Goal: Information Seeking & Learning: Check status

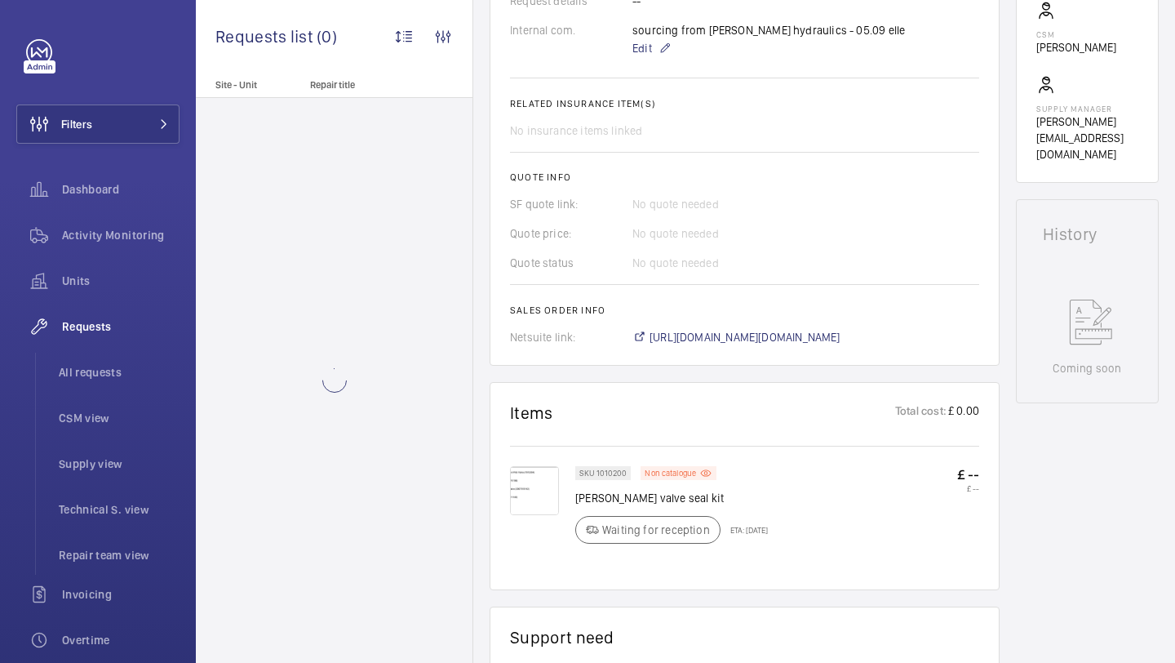
scroll to position [556, 0]
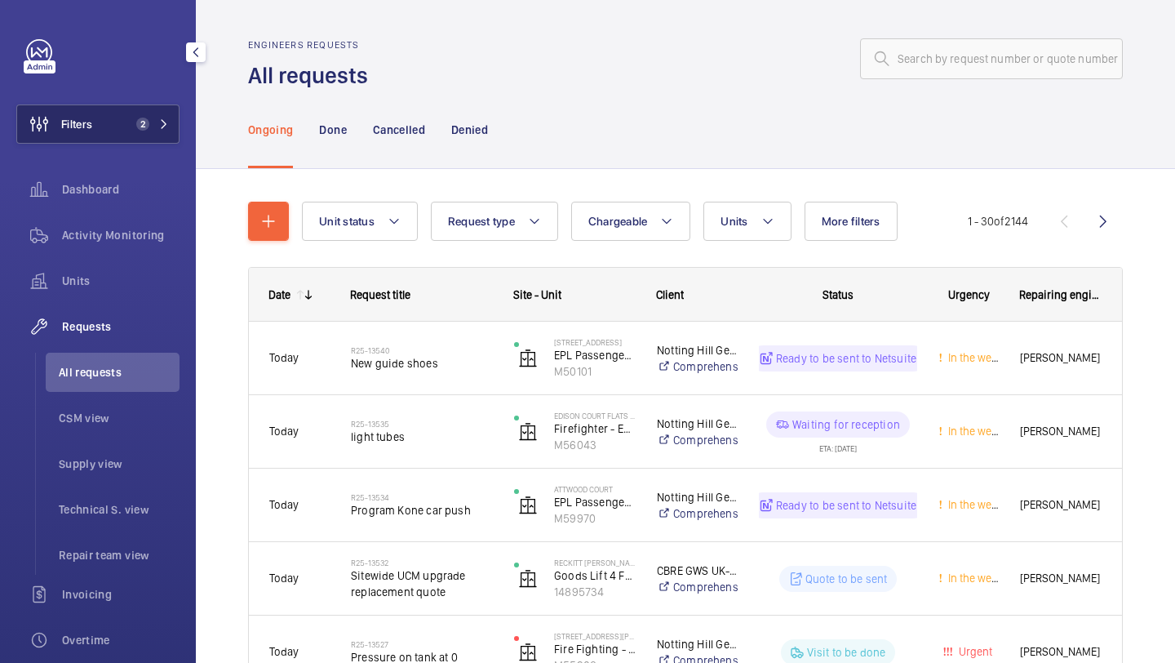
scroll to position [23, 0]
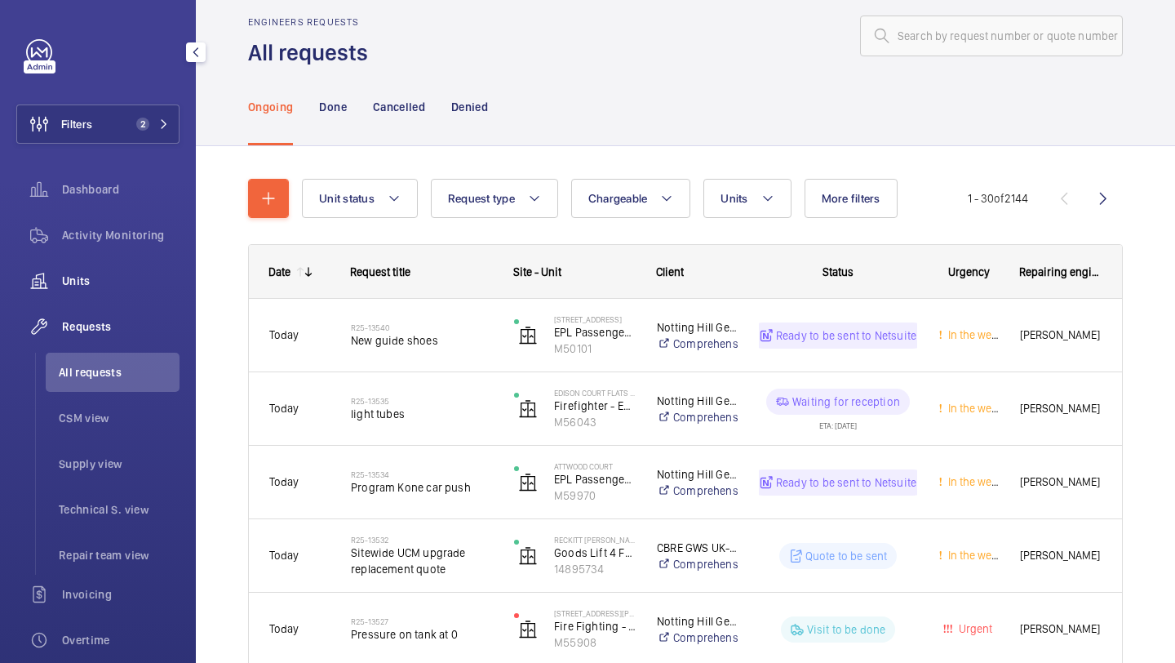
click at [115, 275] on span "Units" at bounding box center [121, 281] width 118 height 16
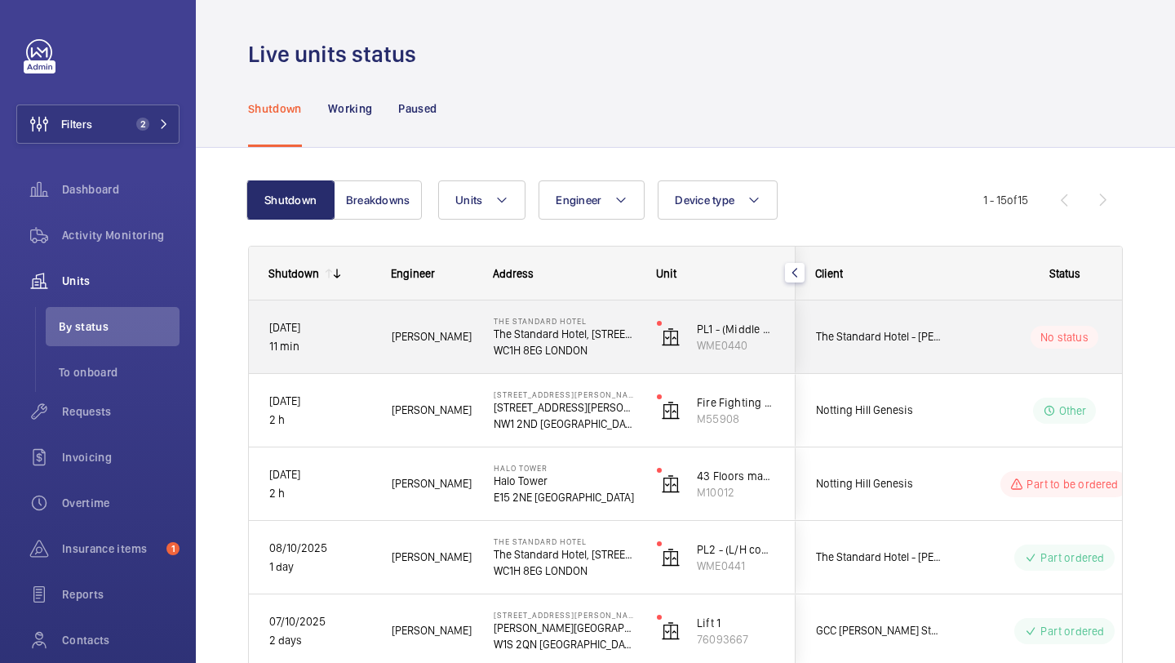
scroll to position [11, 0]
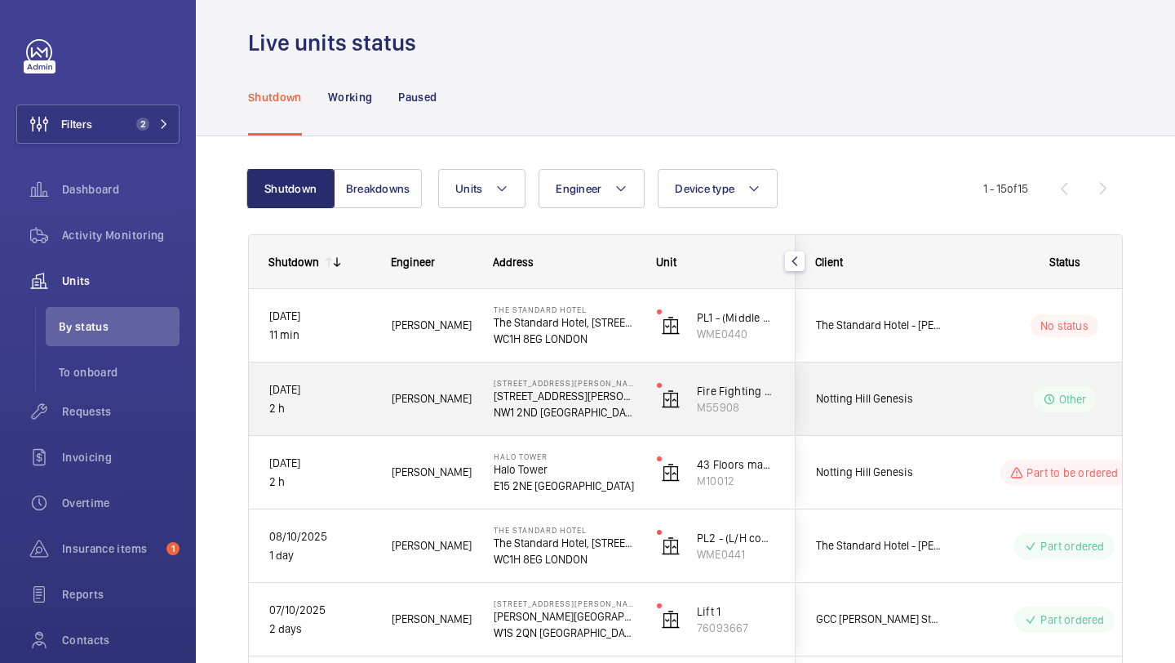
click at [906, 443] on div "Notting Hill Genesis" at bounding box center [869, 472] width 147 height 73
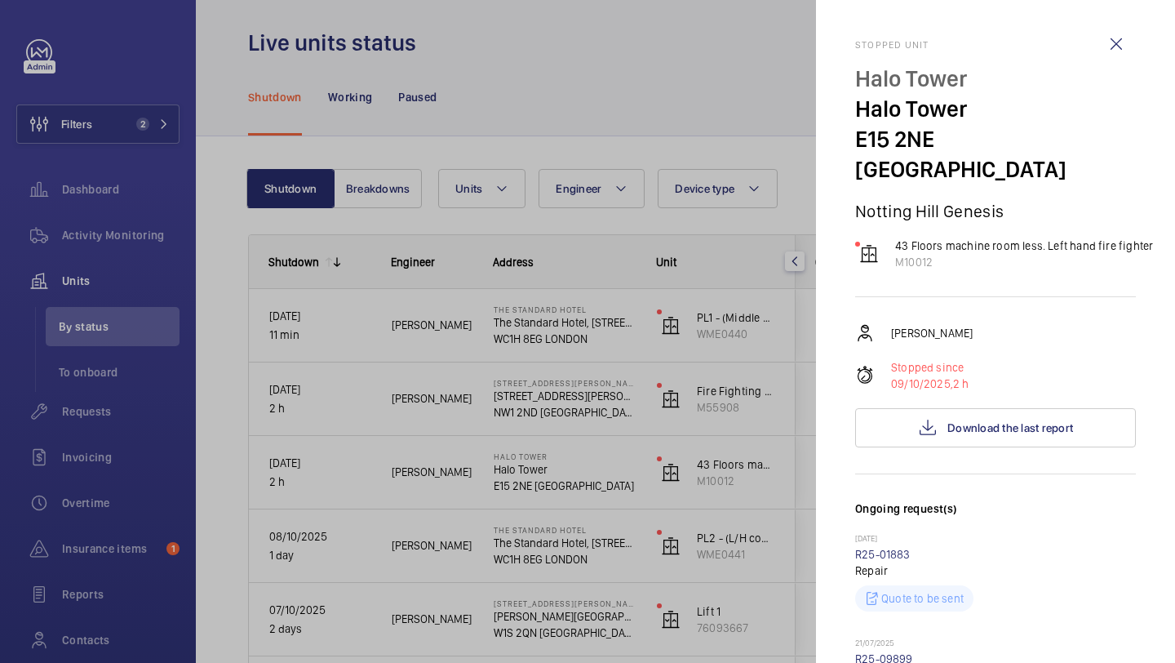
scroll to position [621, 0]
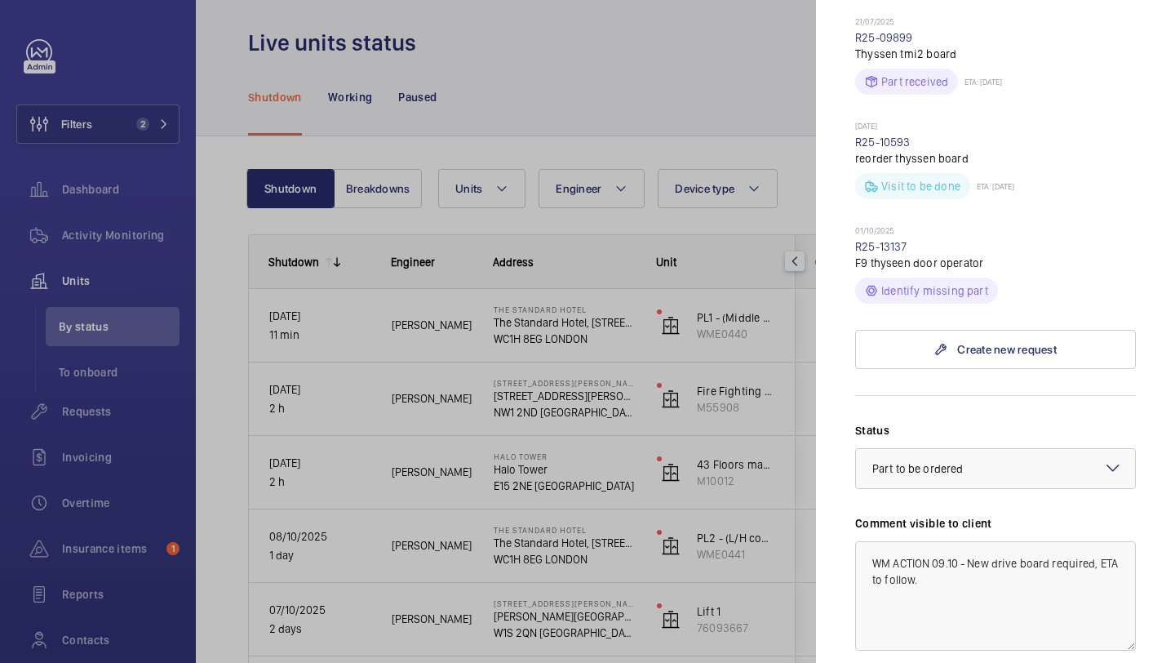
click at [476, 83] on div at bounding box center [587, 331] width 1175 height 663
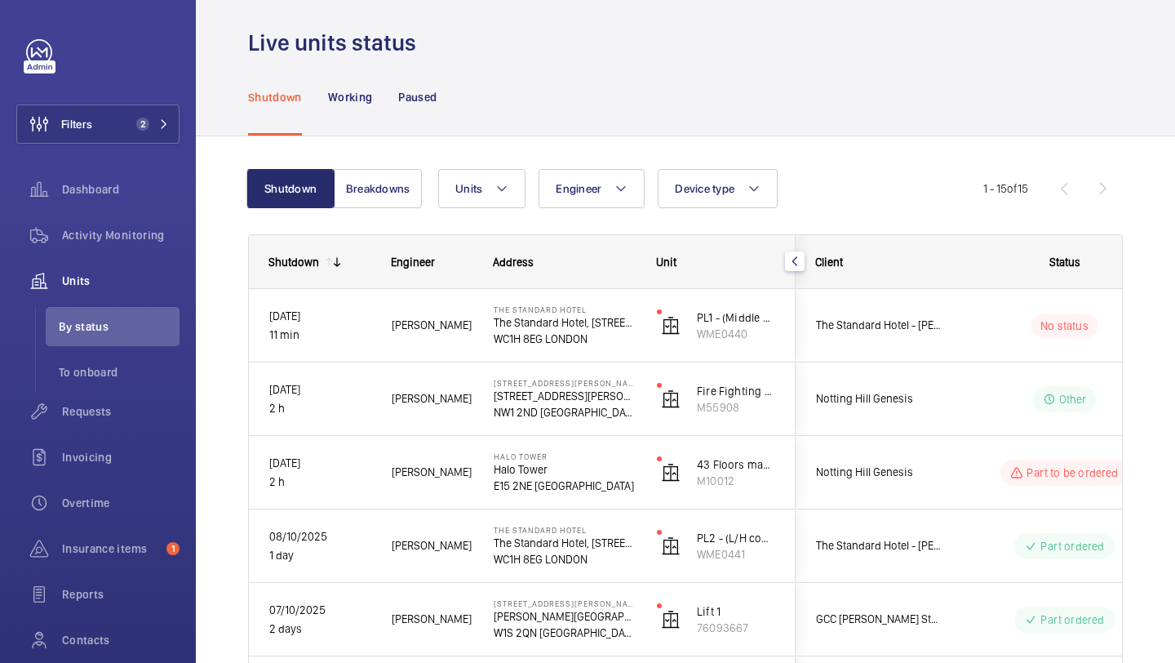
scroll to position [0, 0]
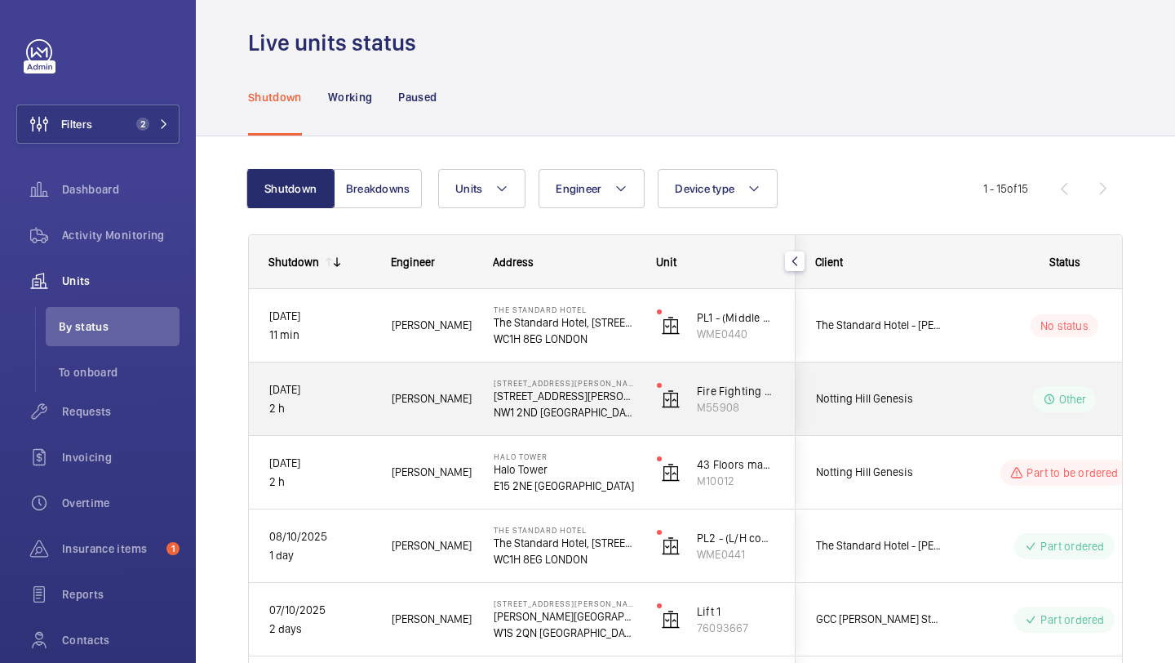
click at [891, 407] on span "Notting Hill Genesis" at bounding box center [879, 398] width 126 height 19
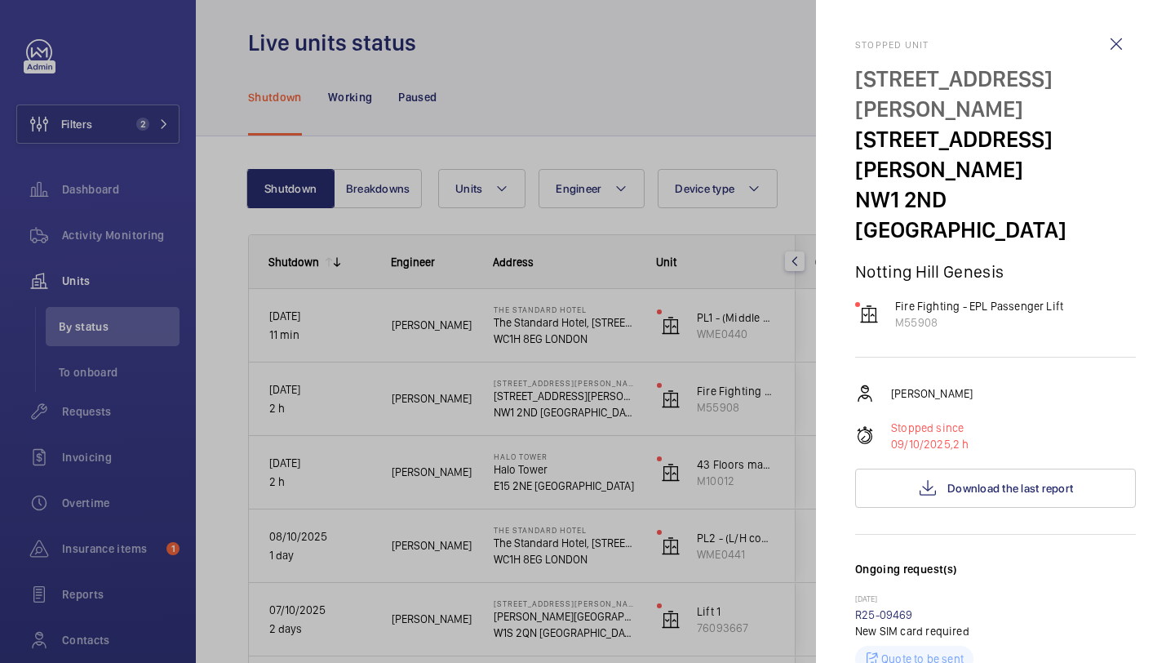
scroll to position [793, 0]
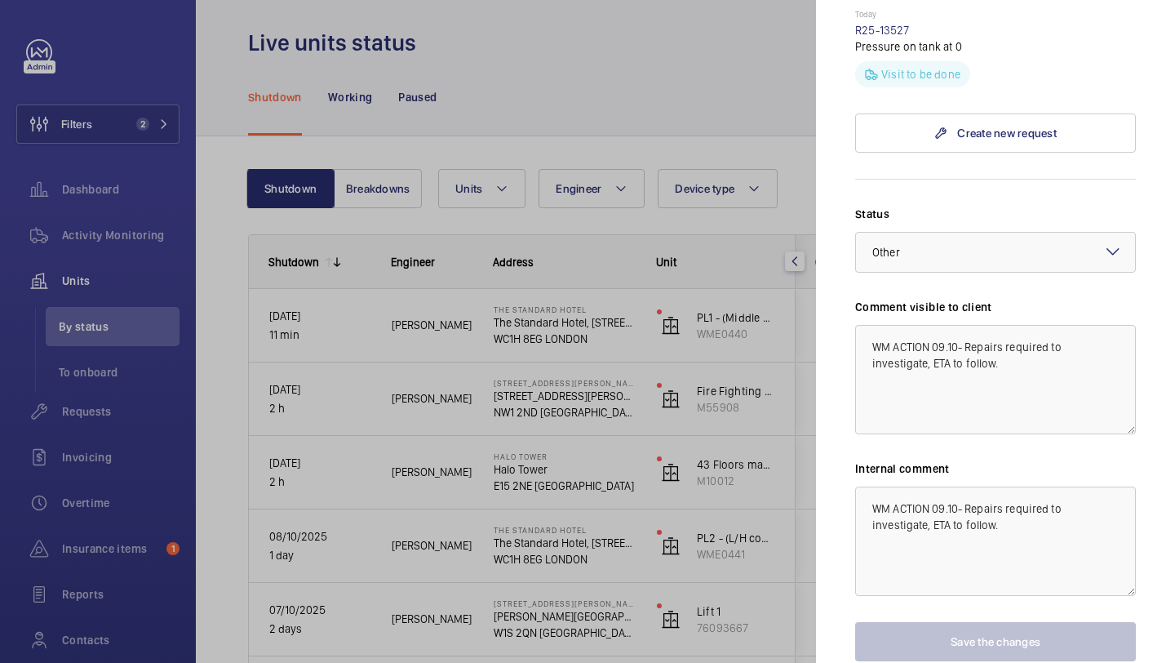
click at [804, 398] on div at bounding box center [587, 331] width 1175 height 663
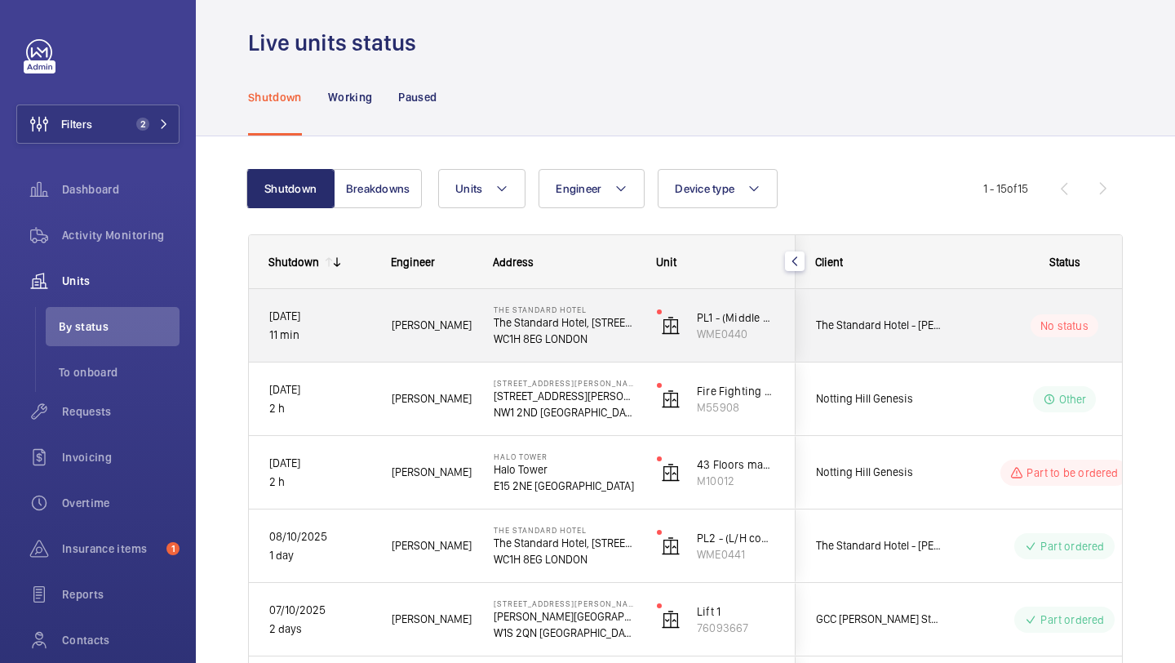
click at [918, 343] on div "The Standard Hotel - [PERSON_NAME]" at bounding box center [869, 325] width 145 height 51
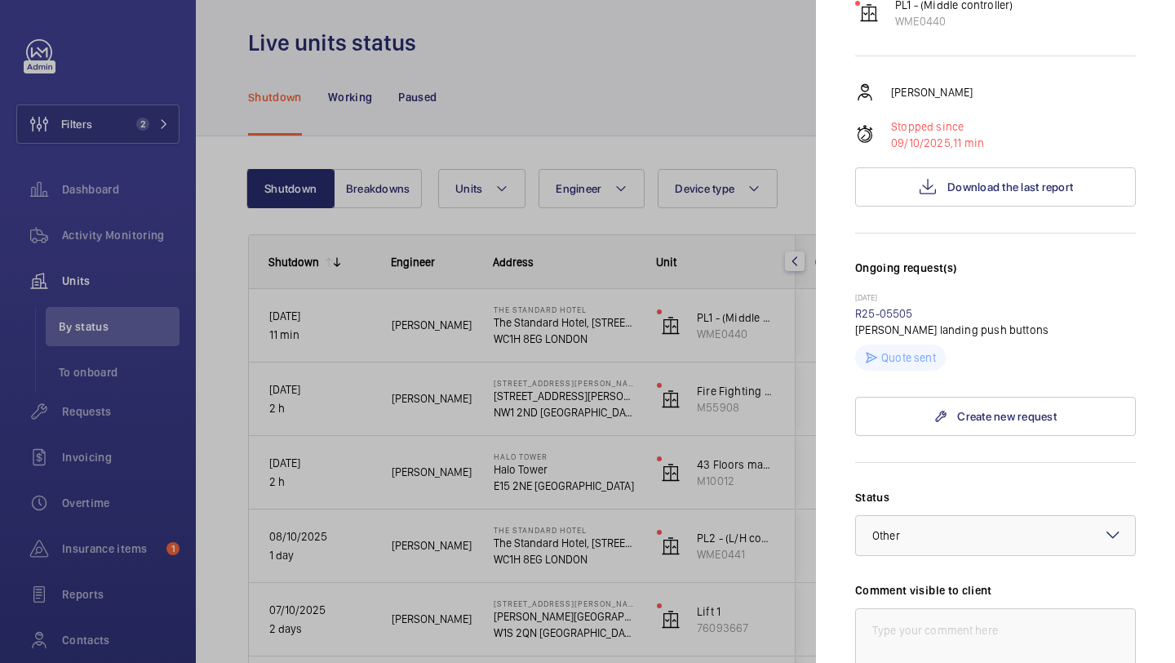
scroll to position [242, 0]
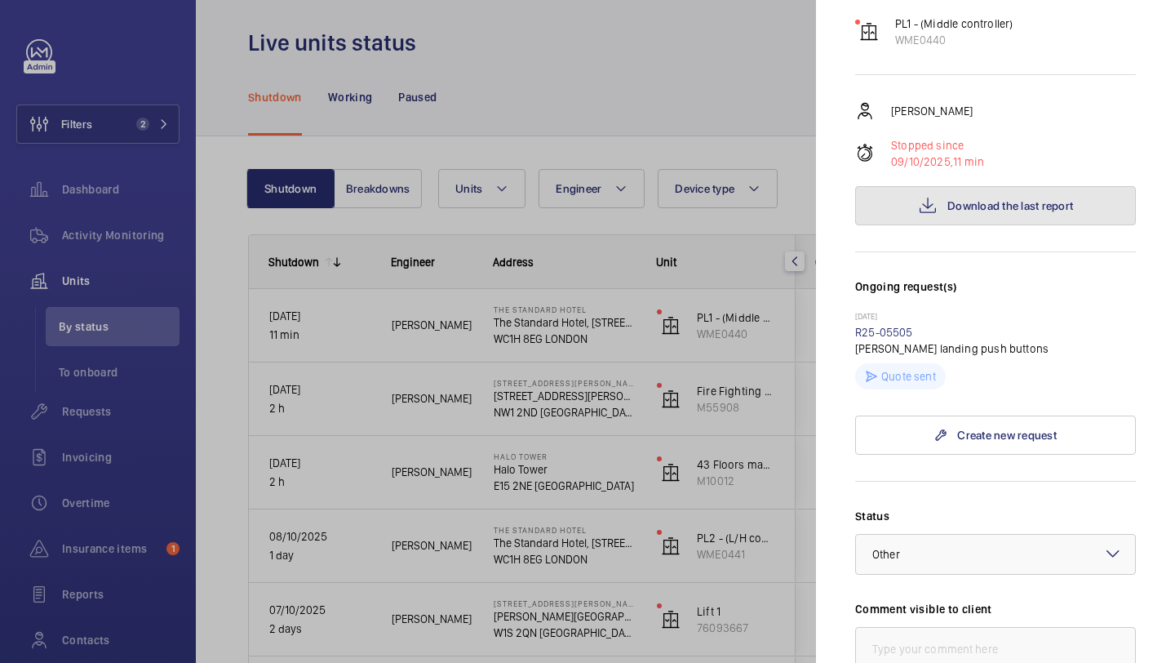
click at [953, 199] on span "Download the last report" at bounding box center [1011, 205] width 126 height 13
click at [162, 109] on div at bounding box center [587, 331] width 1175 height 663
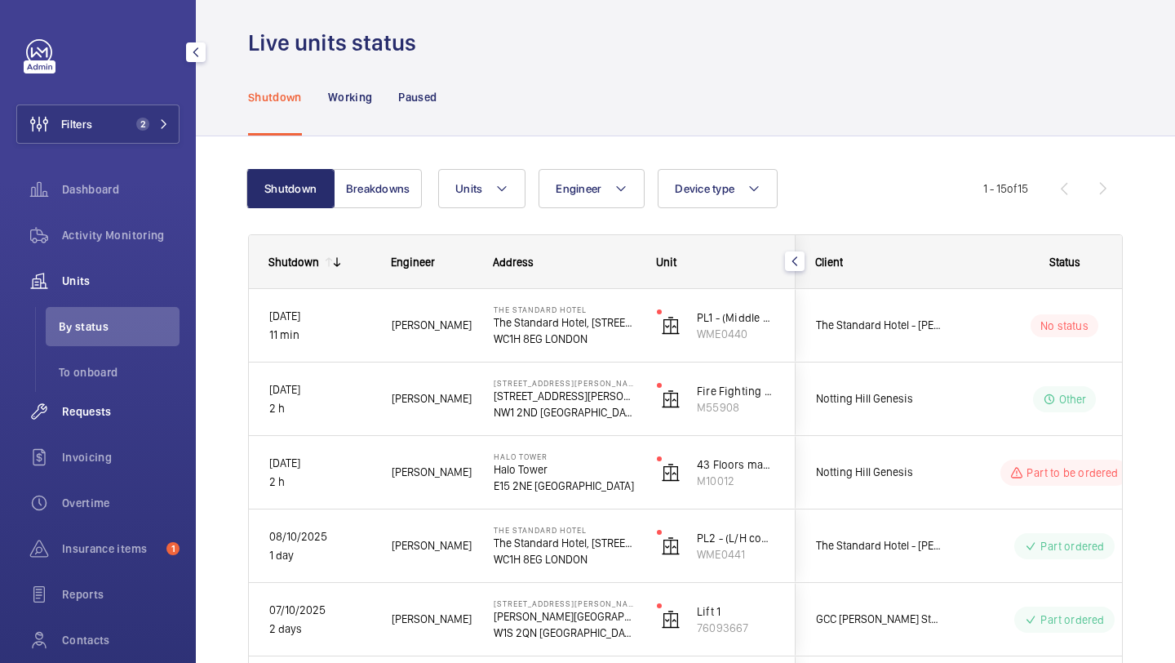
click at [123, 403] on span "Requests" at bounding box center [121, 411] width 118 height 16
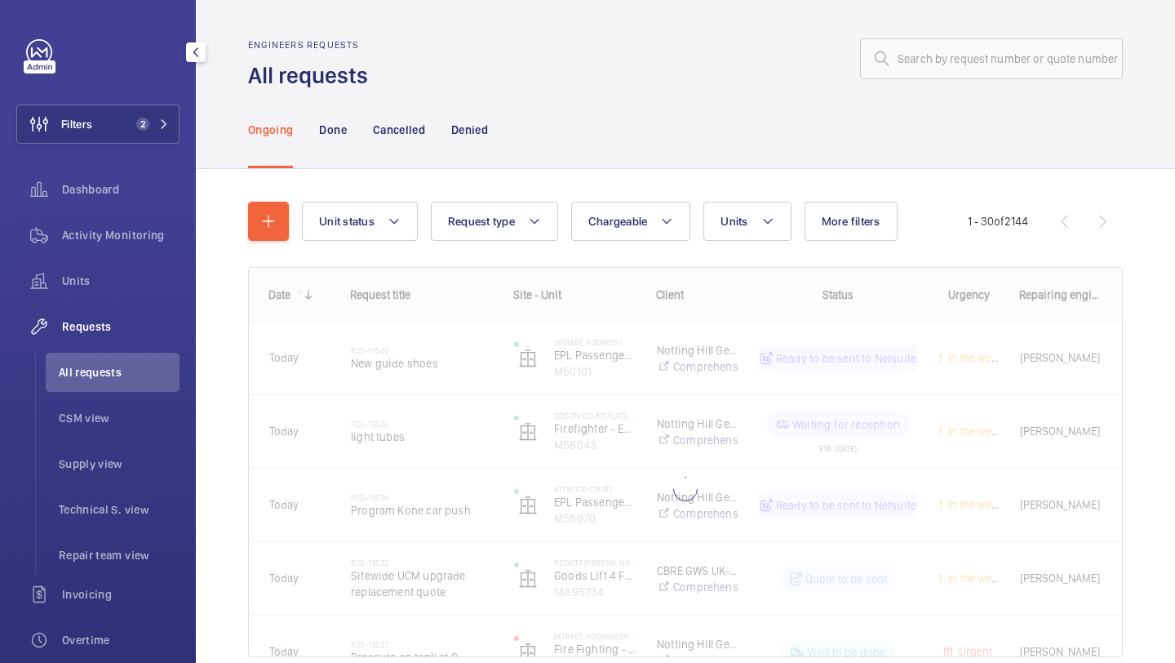
click at [759, 141] on div "Ongoing Done Cancelled Denied" at bounding box center [685, 130] width 875 height 78
click at [850, 218] on span "More filters" at bounding box center [851, 221] width 59 height 13
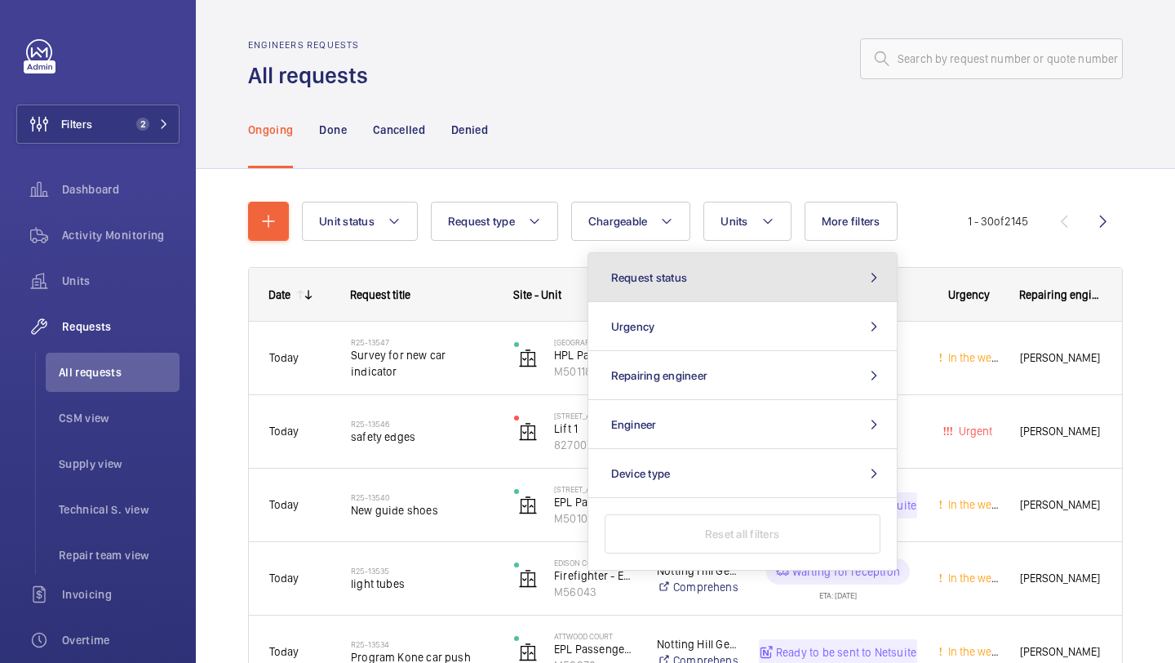
click at [785, 263] on button "Request status" at bounding box center [742, 277] width 309 height 49
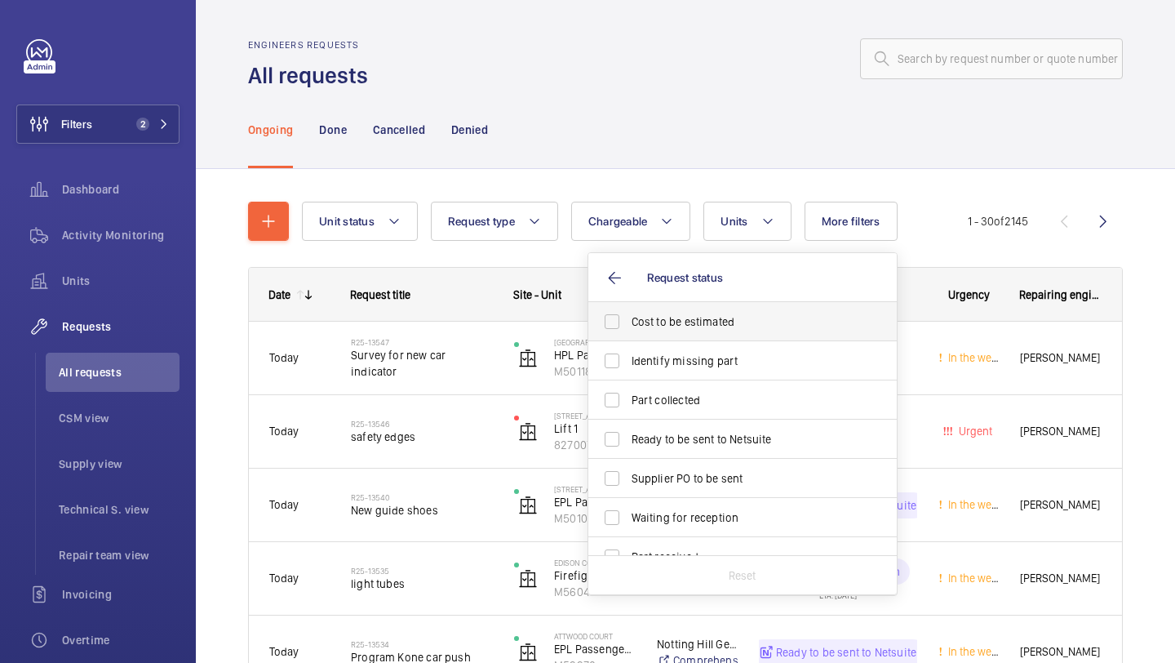
click at [736, 309] on label "Cost to be estimated" at bounding box center [730, 321] width 284 height 39
click at [628, 309] on input "Cost to be estimated" at bounding box center [612, 321] width 33 height 33
checkbox input "true"
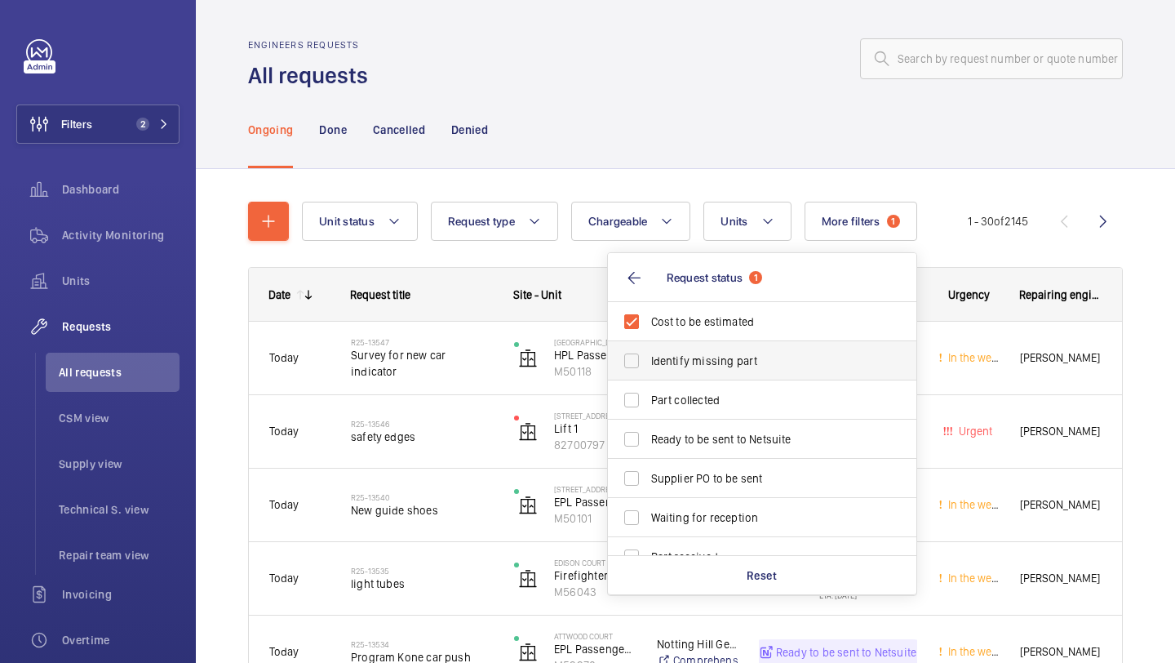
click at [722, 350] on label "Identify missing part" at bounding box center [750, 360] width 284 height 39
click at [648, 350] on input "Identify missing part" at bounding box center [631, 360] width 33 height 33
checkbox input "true"
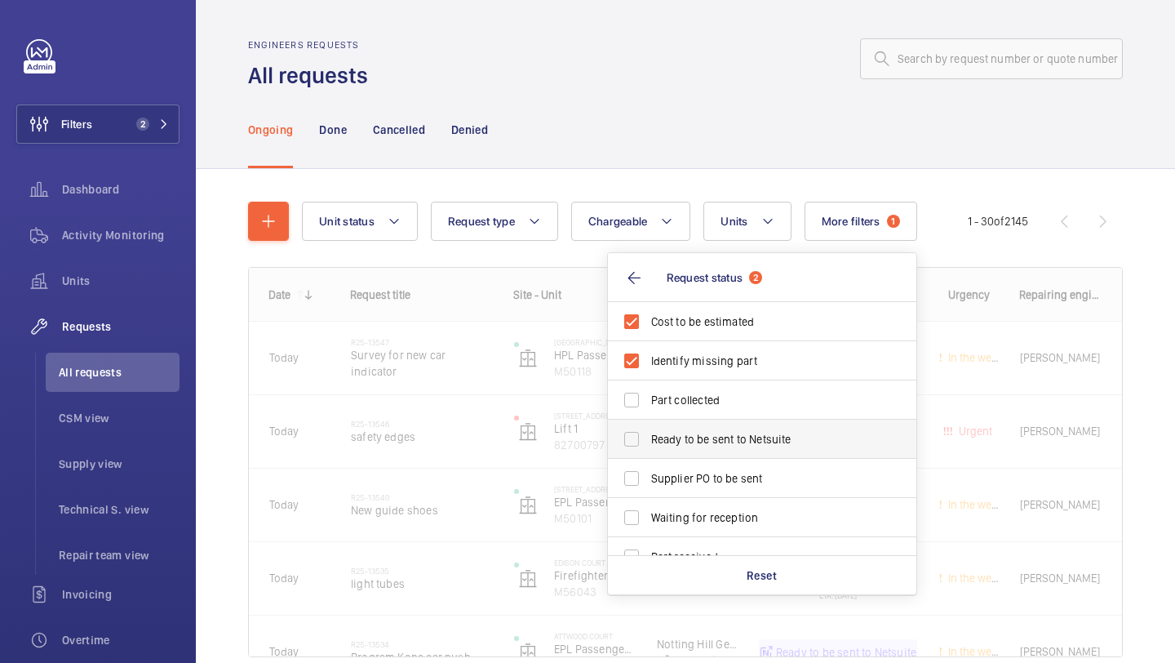
click at [698, 426] on label "Ready to be sent to Netsuite" at bounding box center [750, 439] width 284 height 39
click at [648, 426] on input "Ready to be sent to Netsuite" at bounding box center [631, 439] width 33 height 33
checkbox input "true"
click at [697, 474] on span "Supplier PO to be sent" at bounding box center [763, 478] width 224 height 16
click at [648, 474] on input "Supplier PO to be sent" at bounding box center [631, 478] width 33 height 33
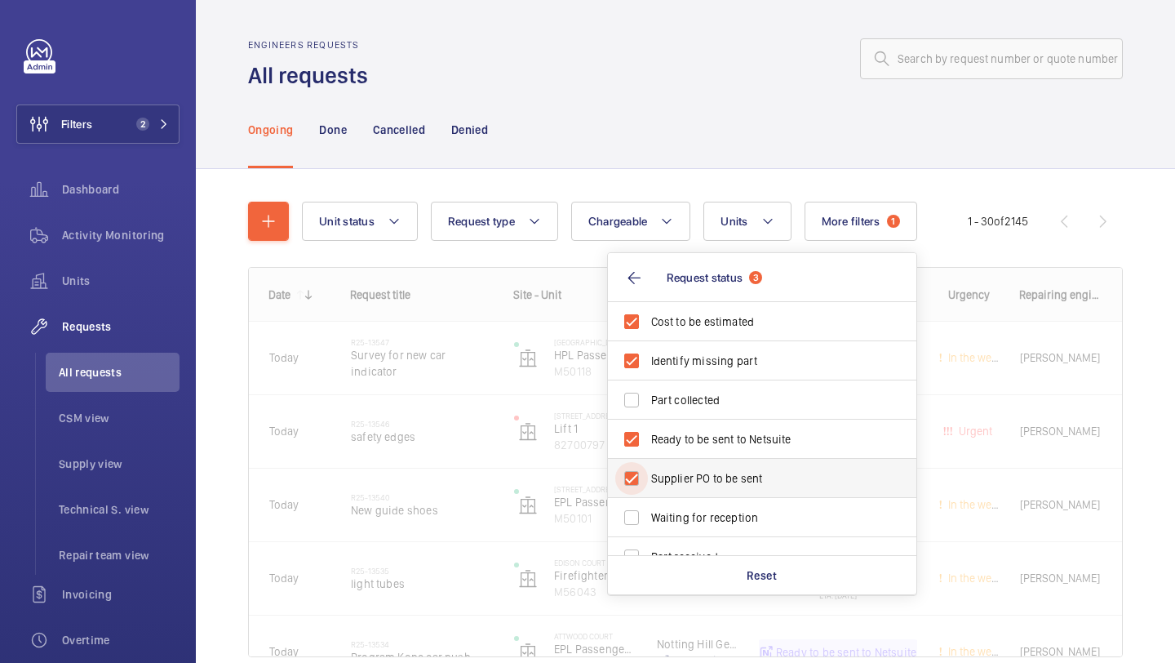
checkbox input "true"
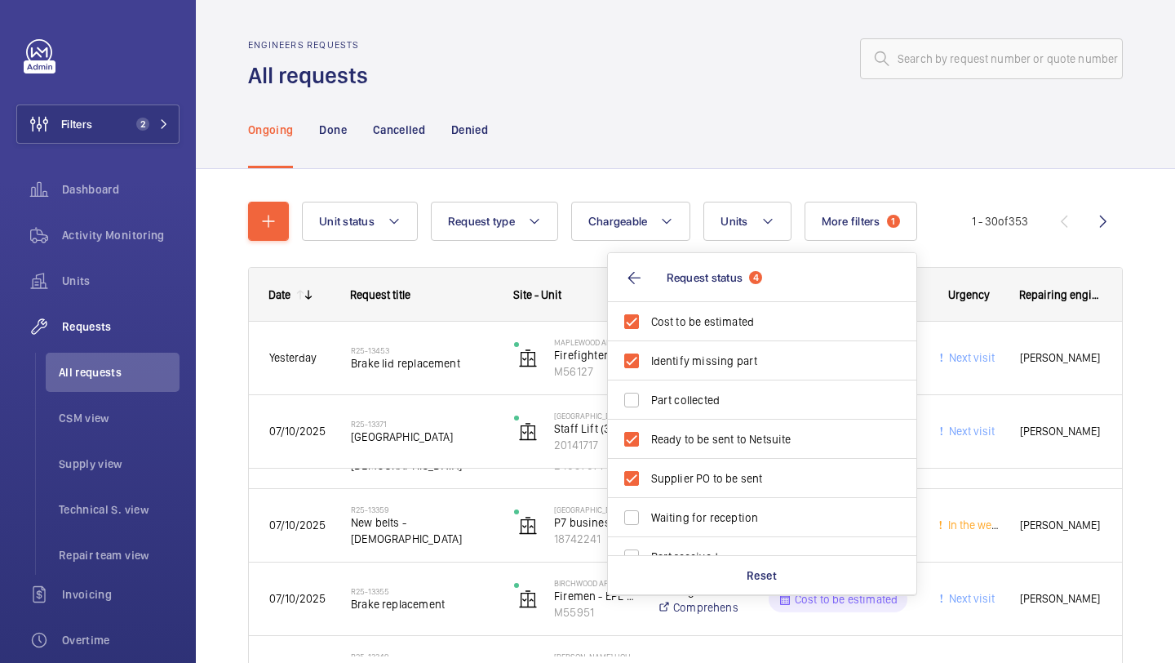
click at [643, 129] on div "Ongoing Done Cancelled Denied" at bounding box center [685, 130] width 875 height 78
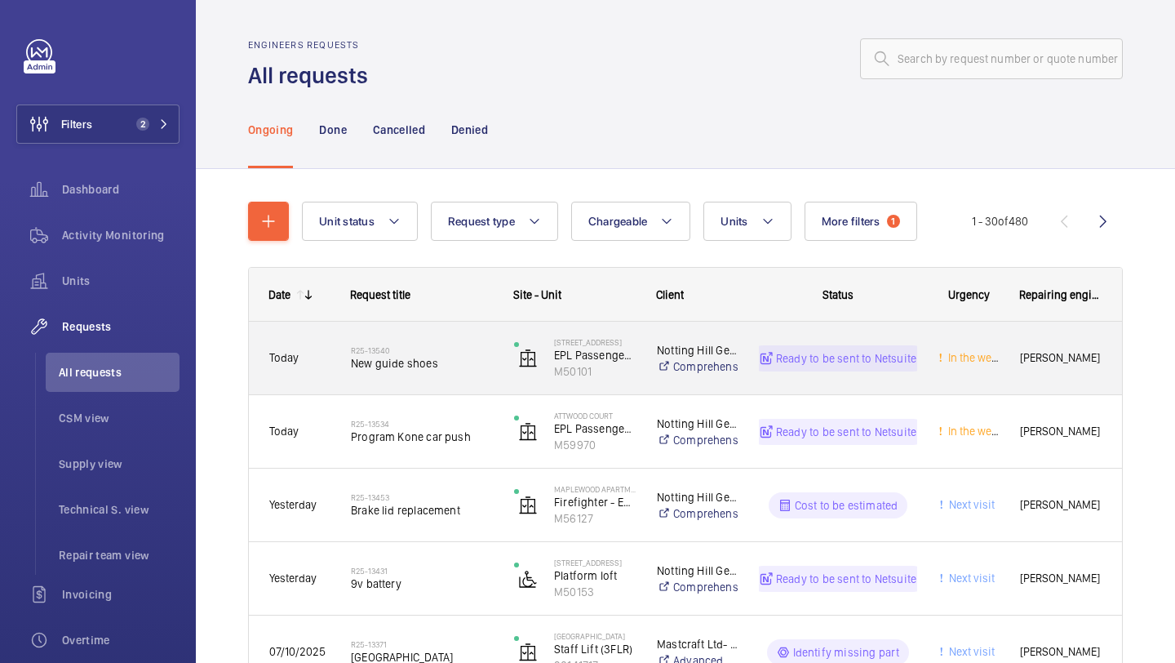
click at [461, 362] on span "New guide shoes" at bounding box center [422, 363] width 142 height 16
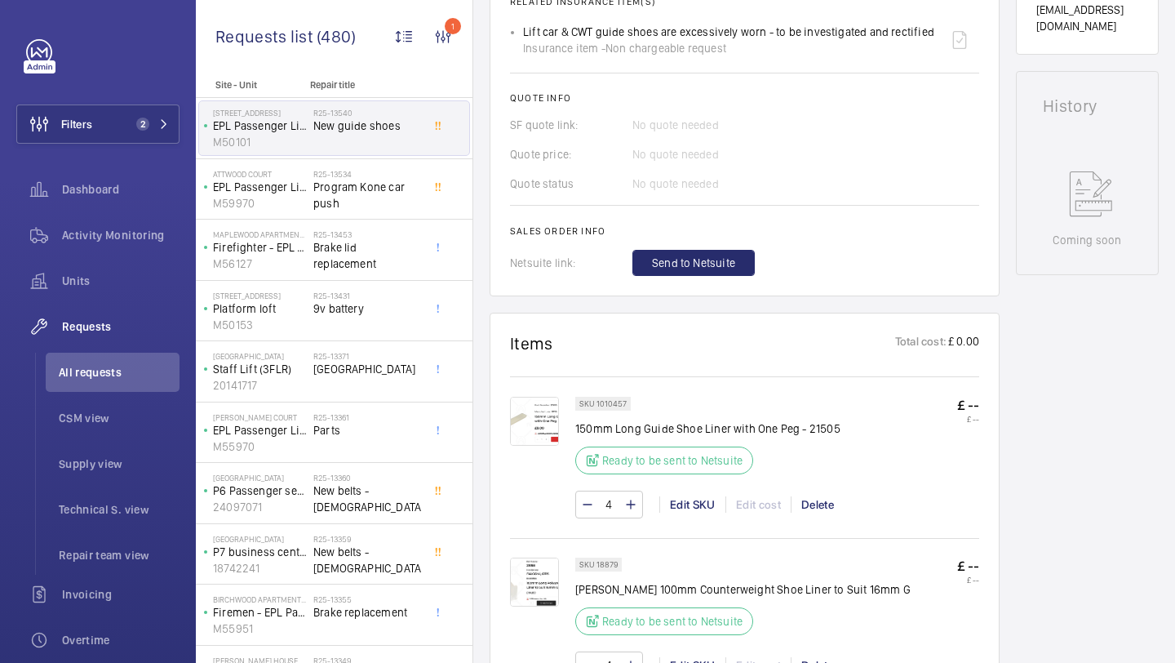
scroll to position [760, 0]
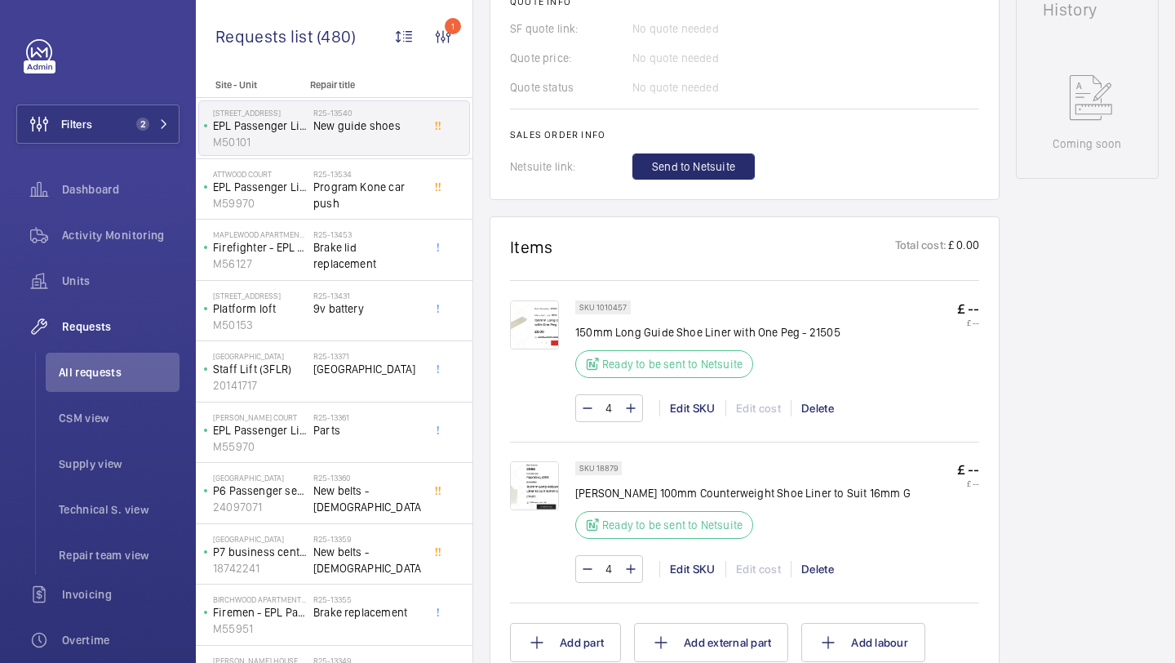
click at [534, 491] on img at bounding box center [534, 485] width 49 height 49
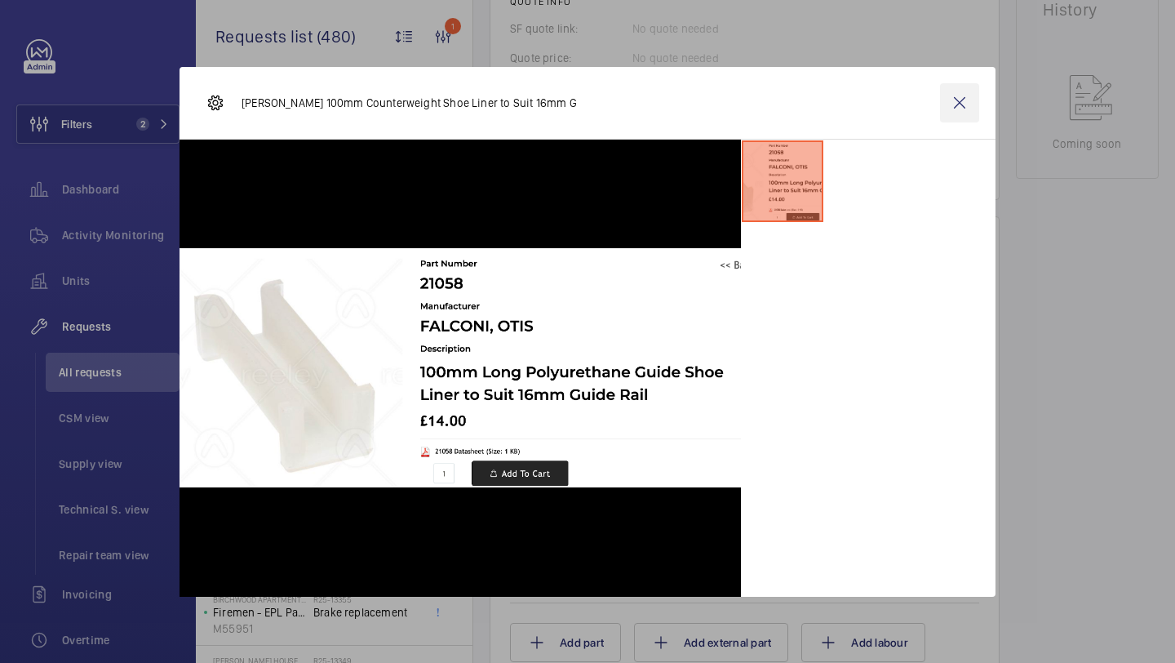
click at [948, 114] on wm-front-icon-button at bounding box center [959, 102] width 39 height 39
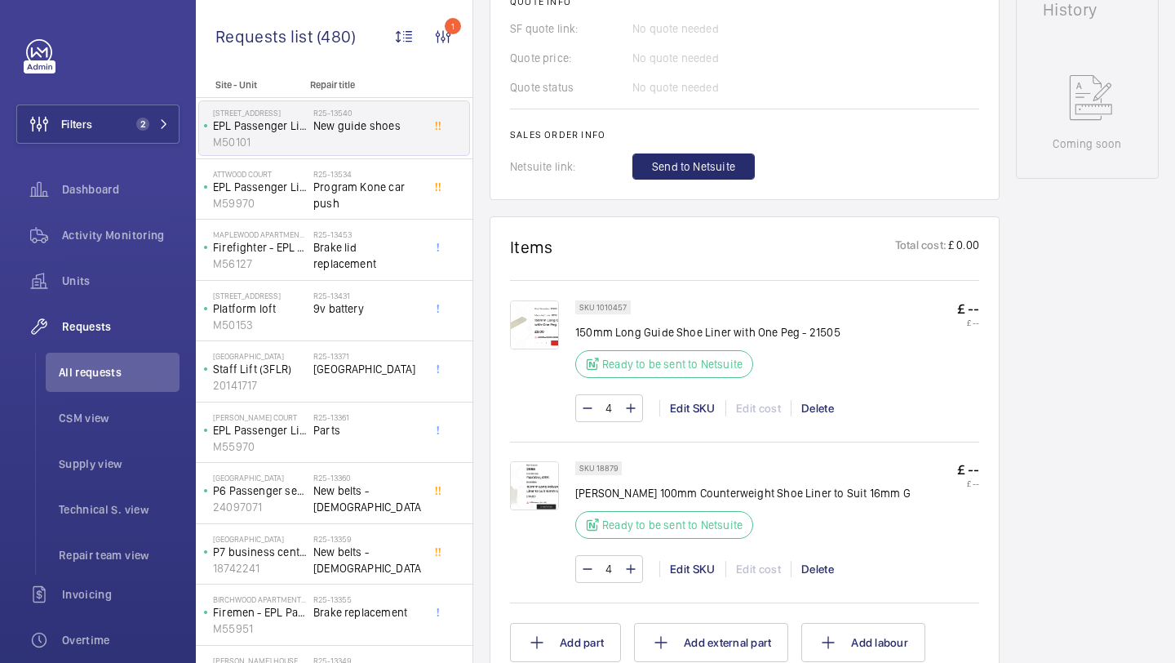
click at [547, 326] on img at bounding box center [534, 324] width 49 height 49
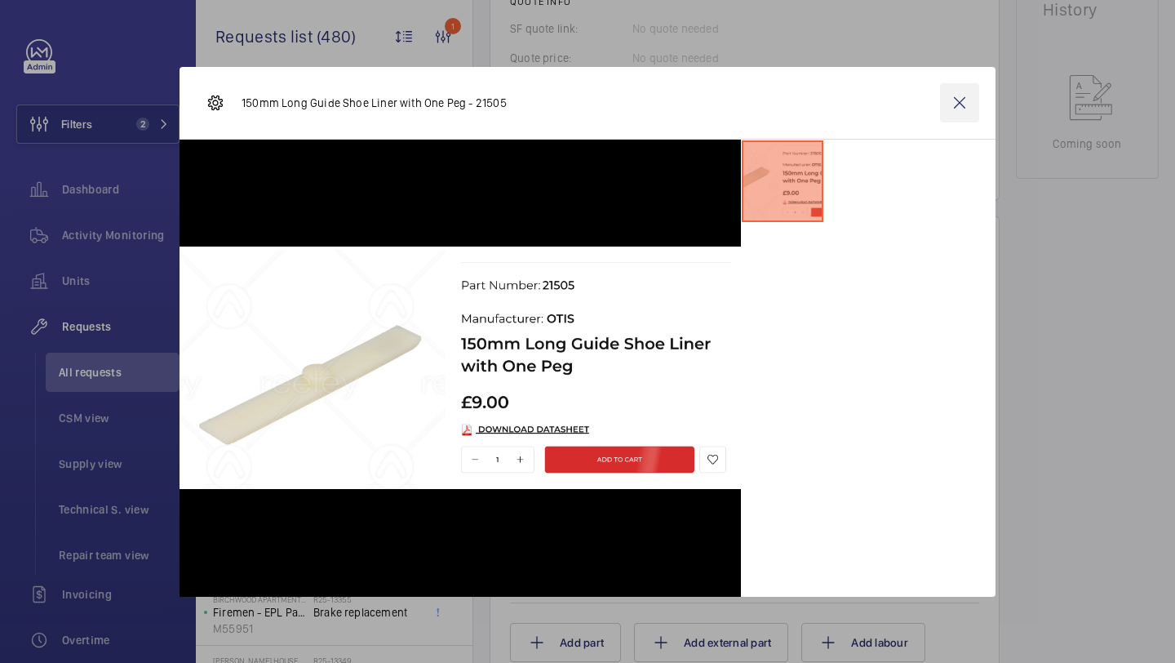
click at [959, 106] on wm-front-icon-button at bounding box center [959, 102] width 39 height 39
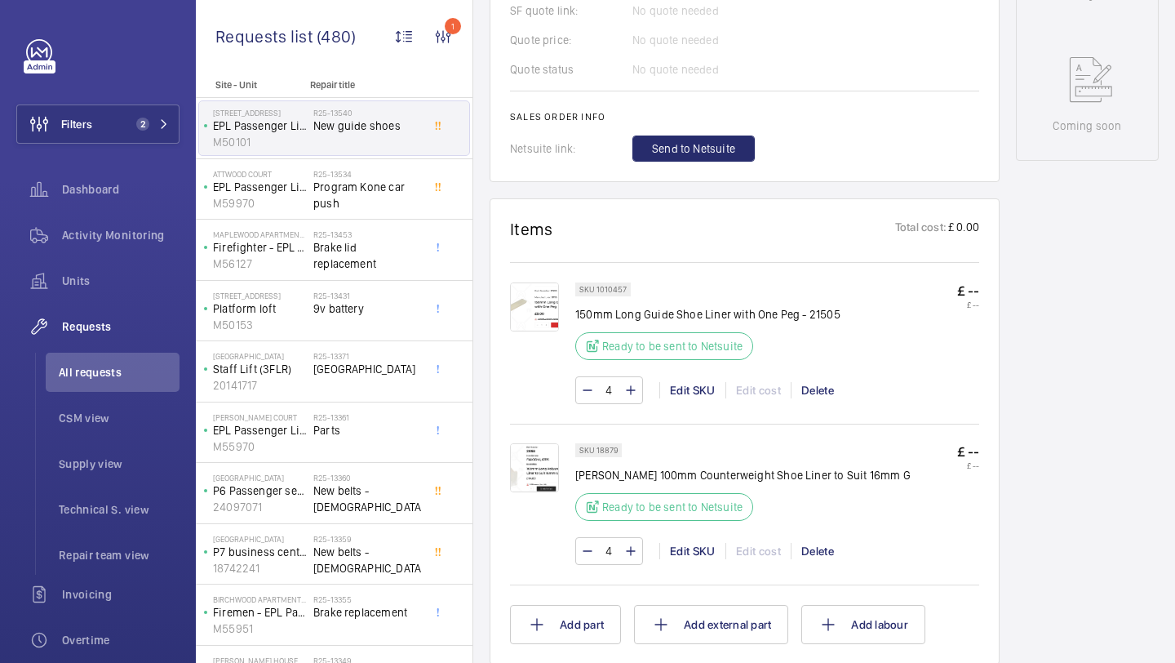
scroll to position [779, 0]
click at [388, 206] on span "Program Kone car push" at bounding box center [367, 195] width 108 height 33
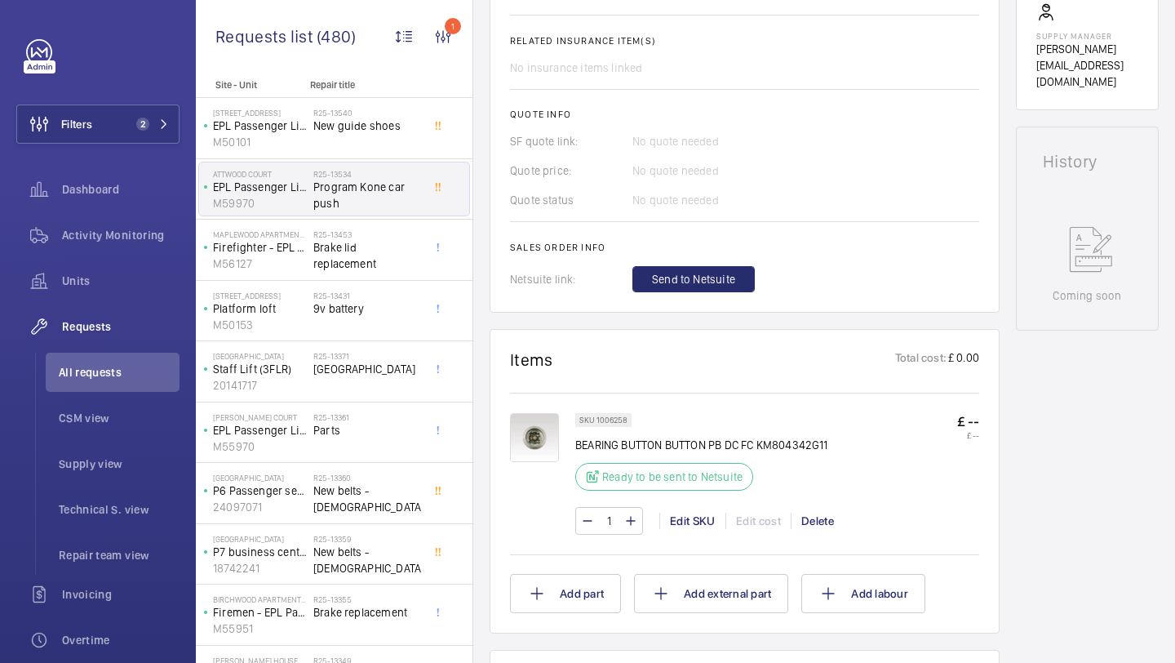
scroll to position [737, 0]
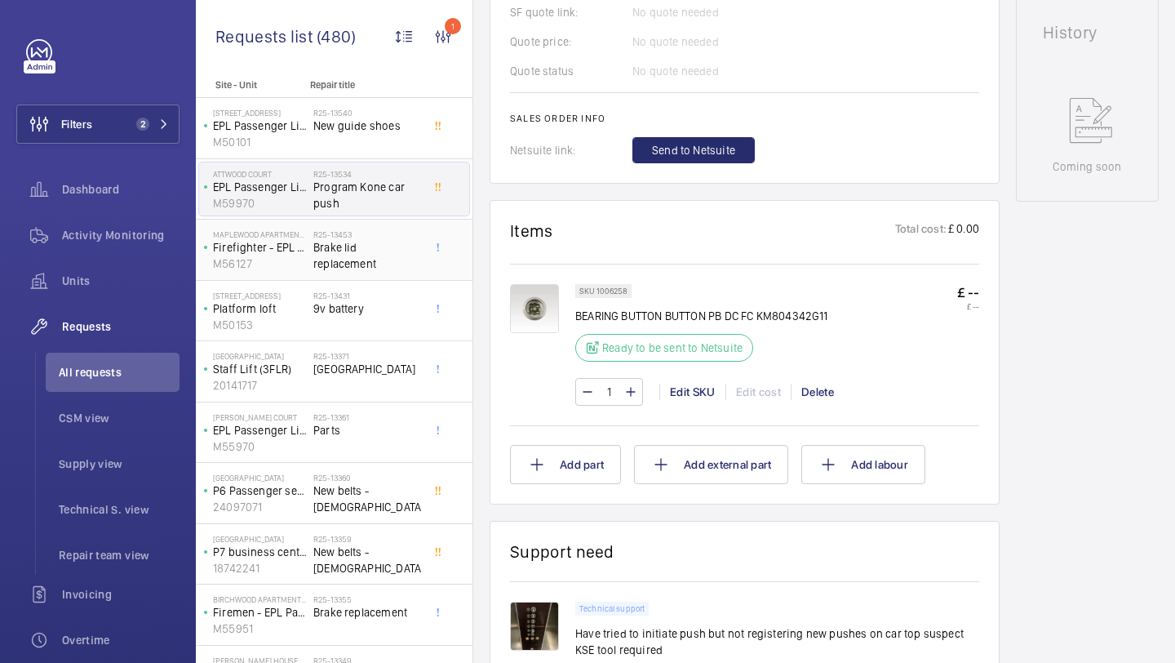
click at [378, 251] on span "Brake lid replacement" at bounding box center [367, 255] width 108 height 33
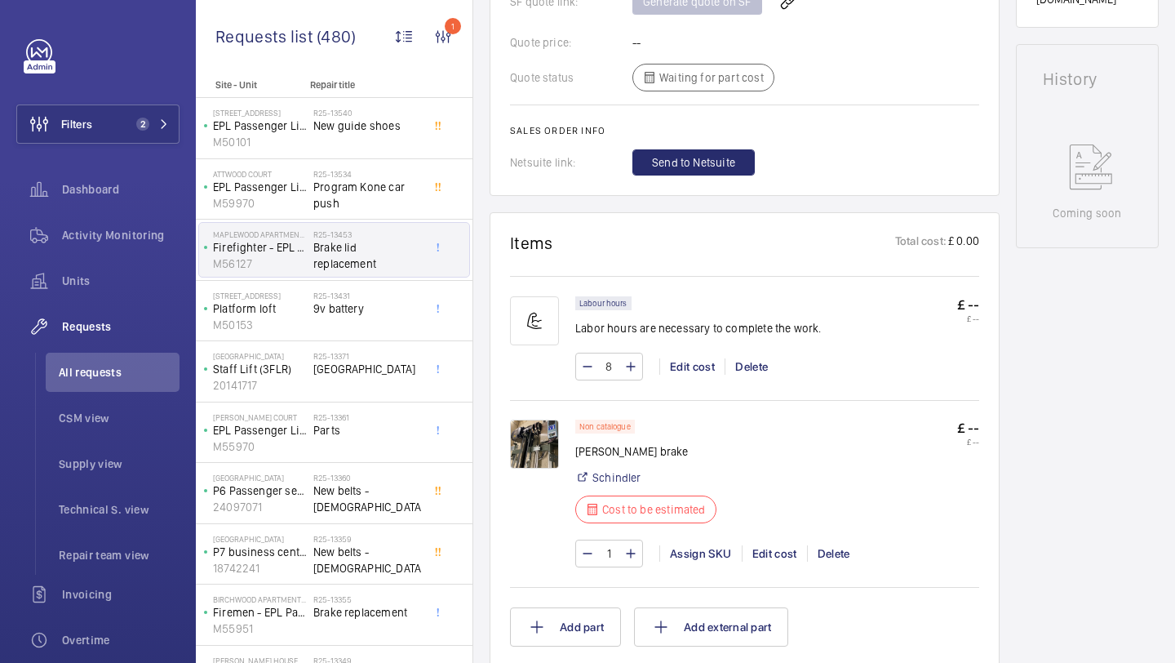
scroll to position [745, 0]
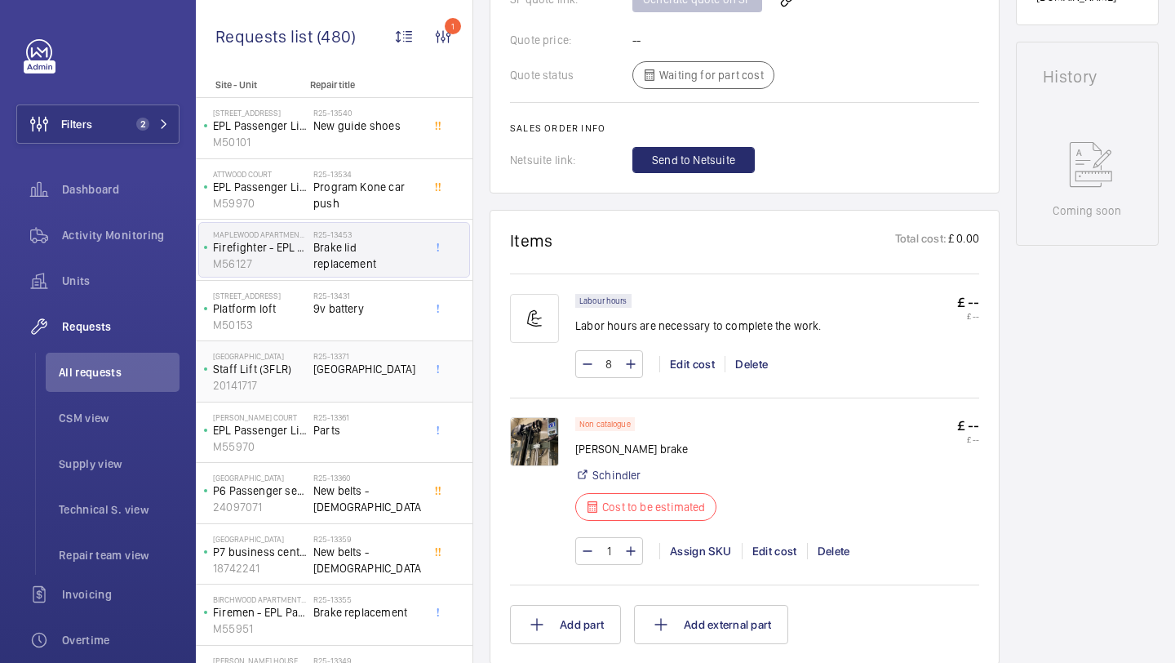
click at [374, 369] on span "[GEOGRAPHIC_DATA]" at bounding box center [367, 369] width 108 height 16
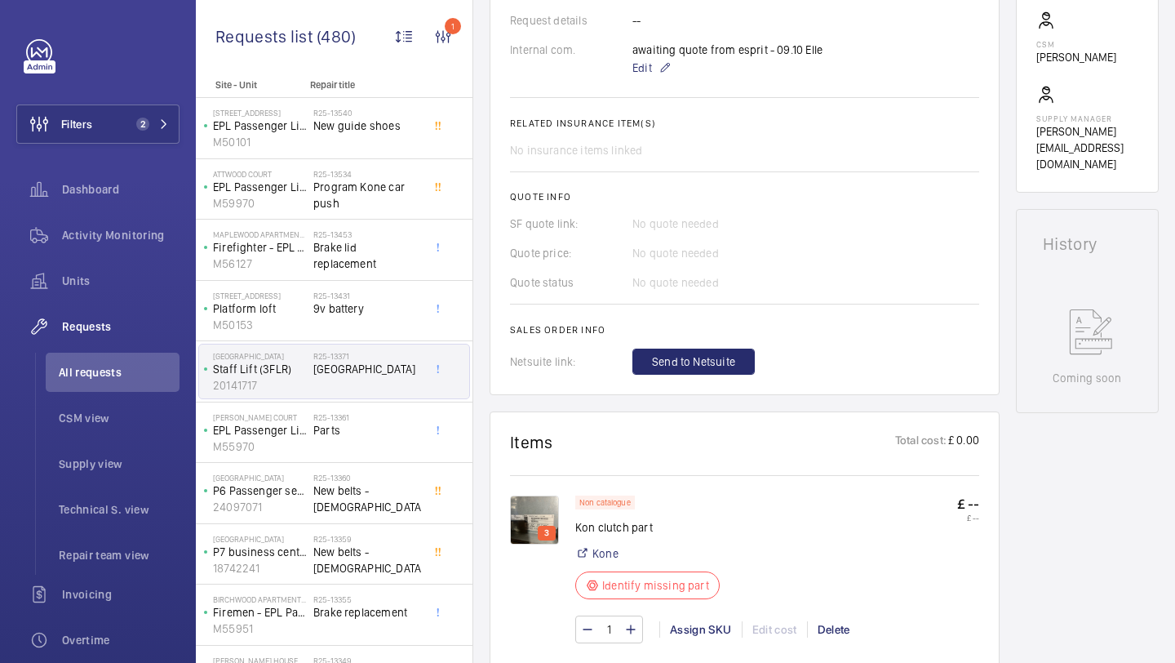
scroll to position [270, 0]
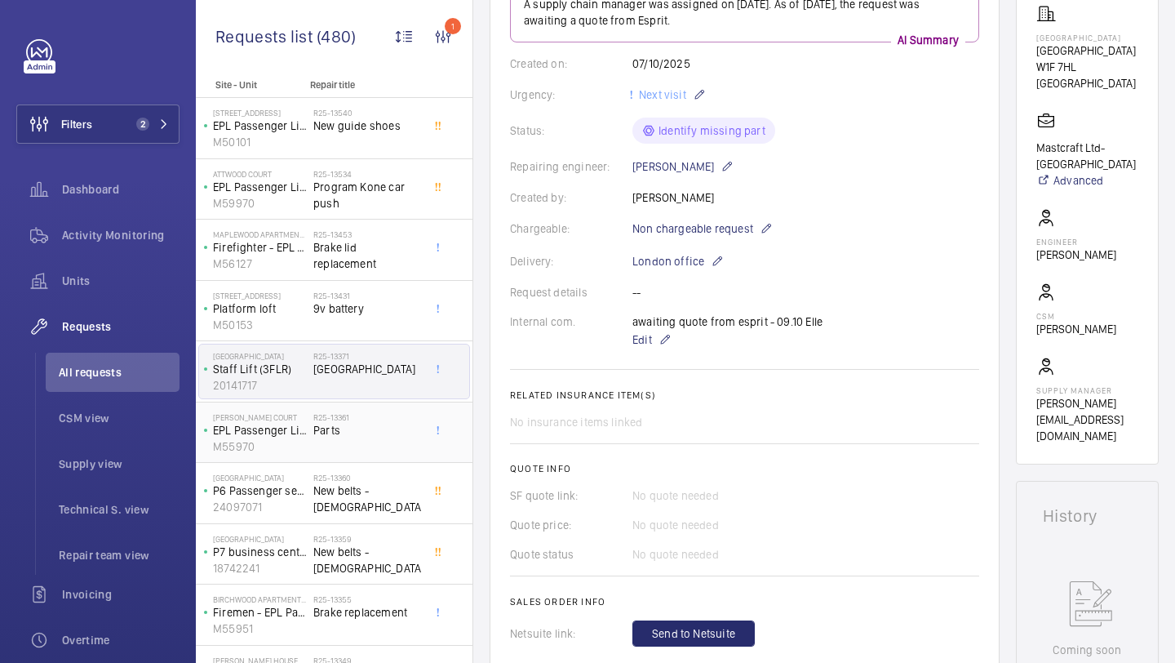
click at [376, 445] on div "R25-13361 Parts" at bounding box center [367, 435] width 108 height 47
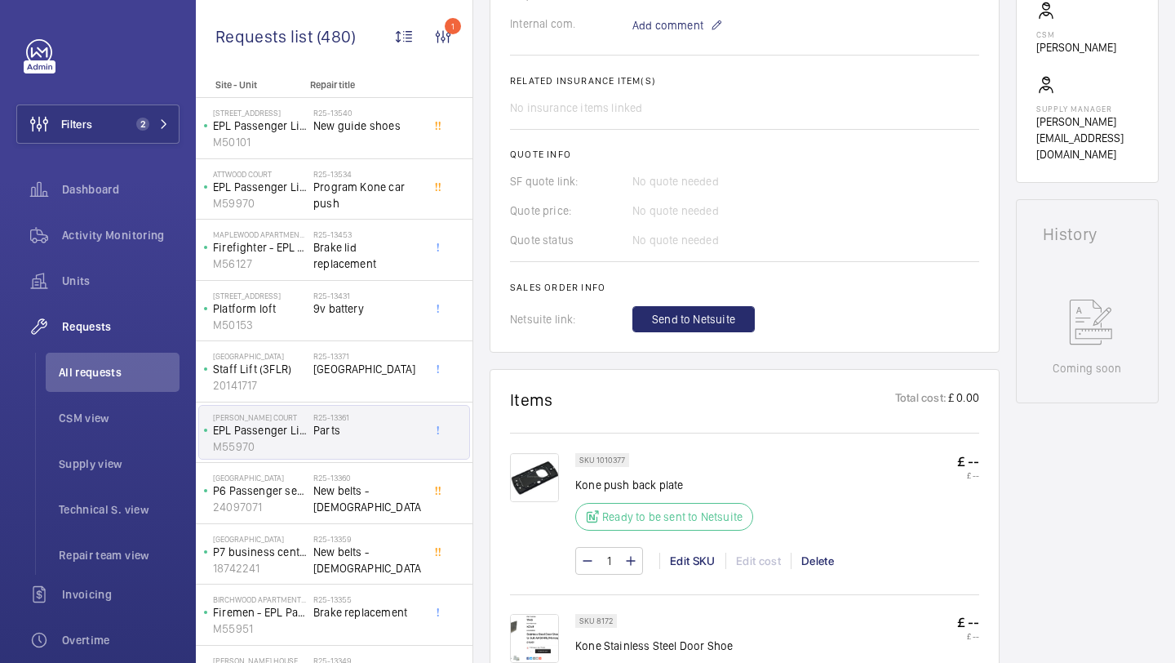
scroll to position [730, 0]
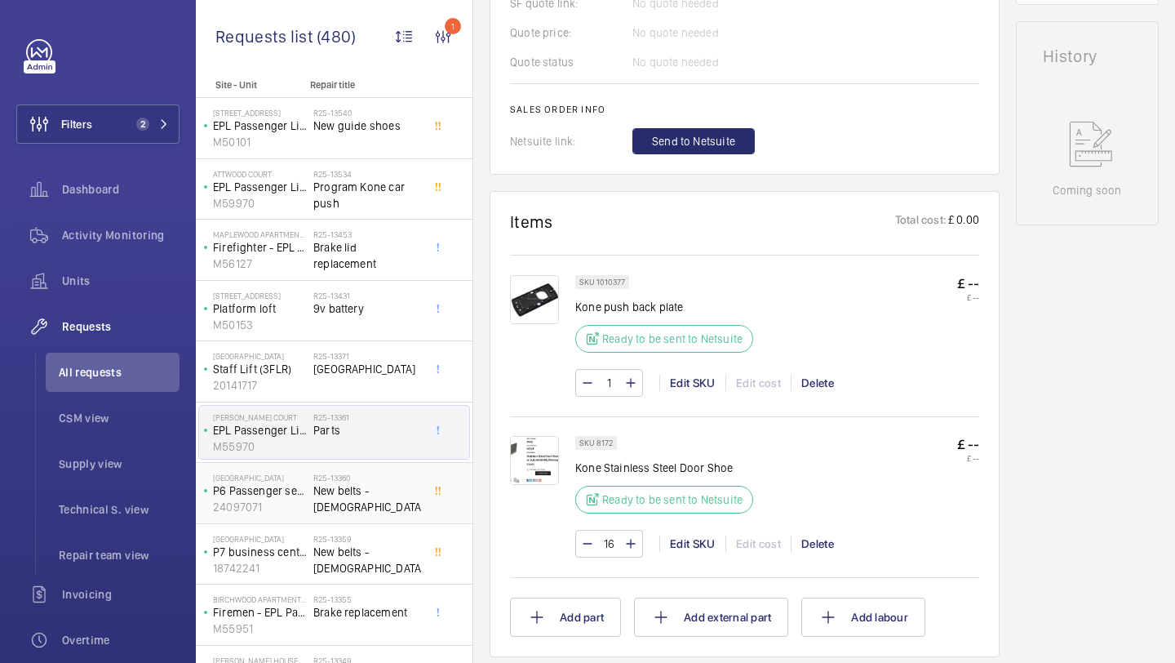
click at [371, 481] on h2 "R25-13360" at bounding box center [367, 478] width 108 height 10
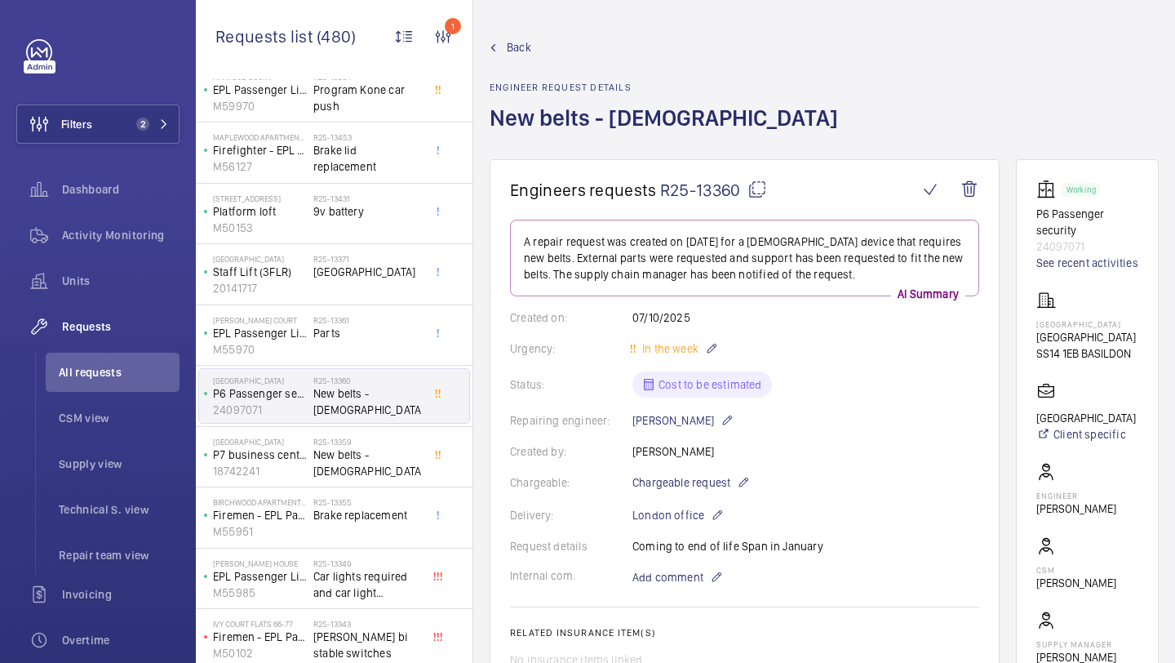
scroll to position [204, 0]
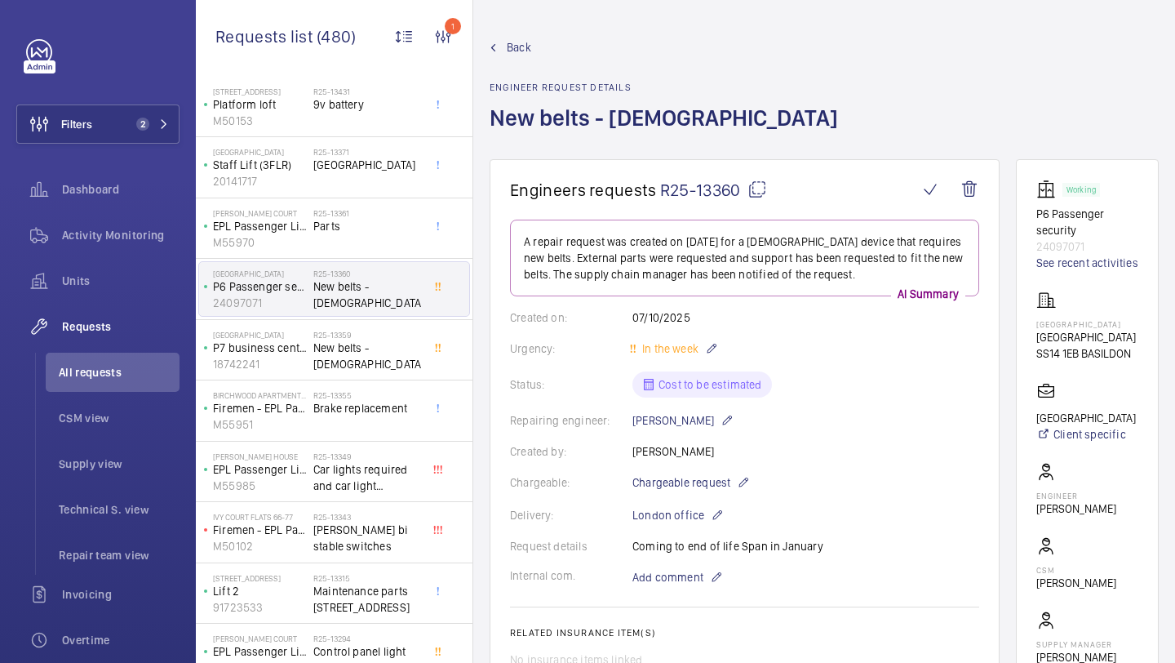
click at [371, 481] on span "Car lights required and car light upgrade" at bounding box center [367, 477] width 108 height 33
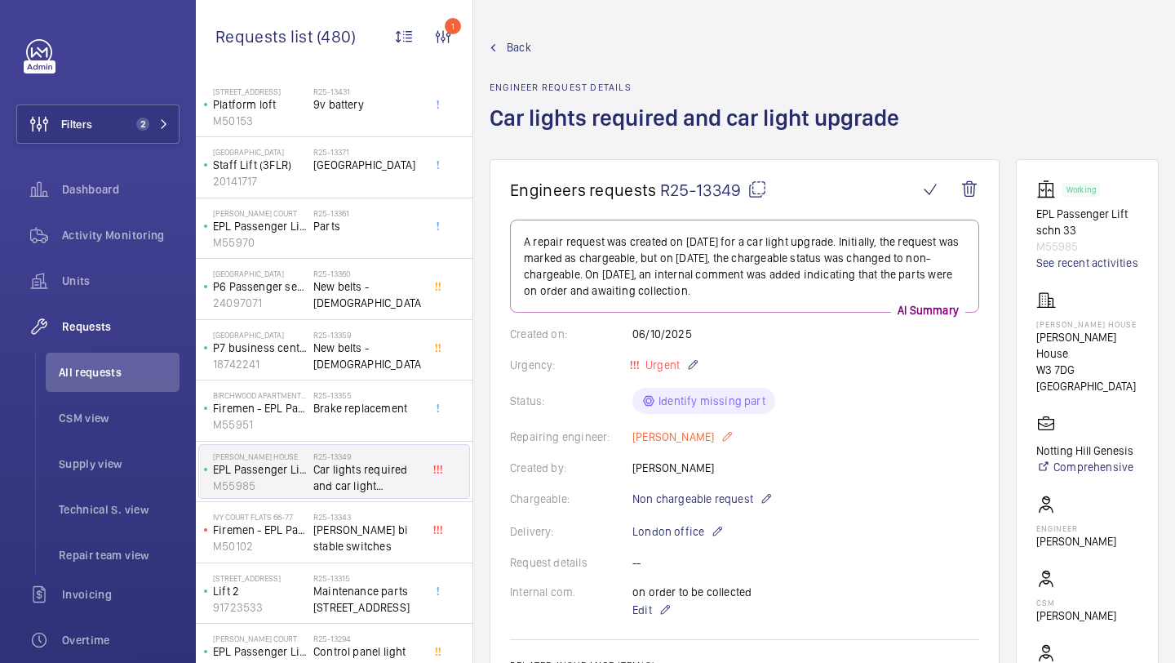
scroll to position [700, 0]
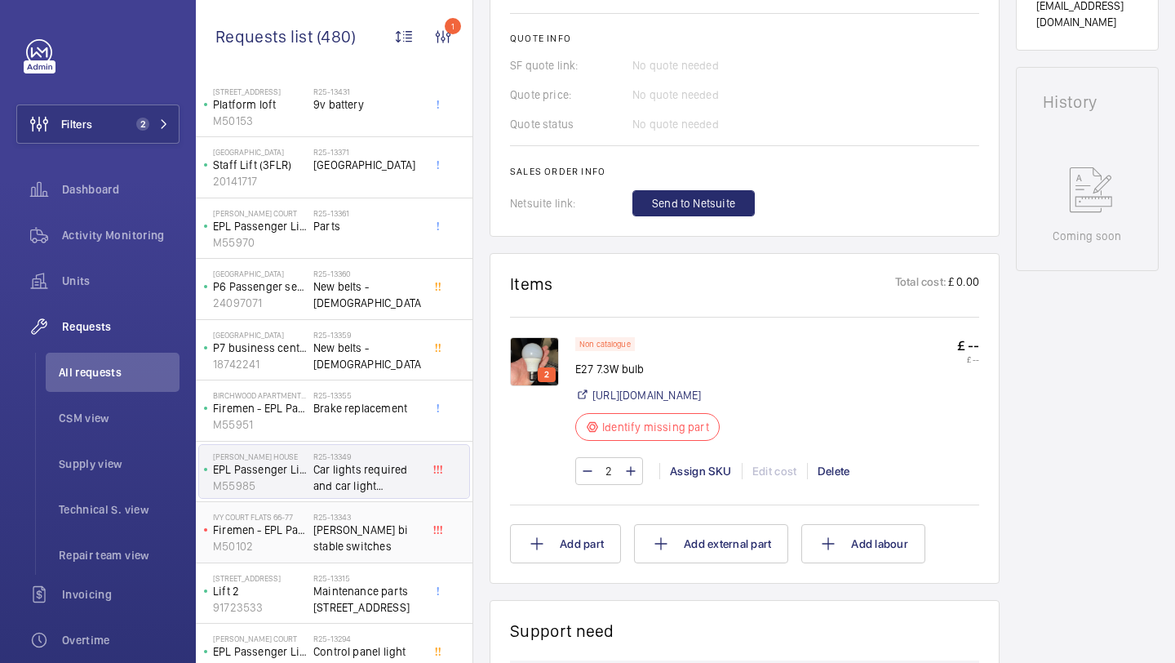
click at [371, 538] on span "[PERSON_NAME] bi stable switches" at bounding box center [367, 538] width 108 height 33
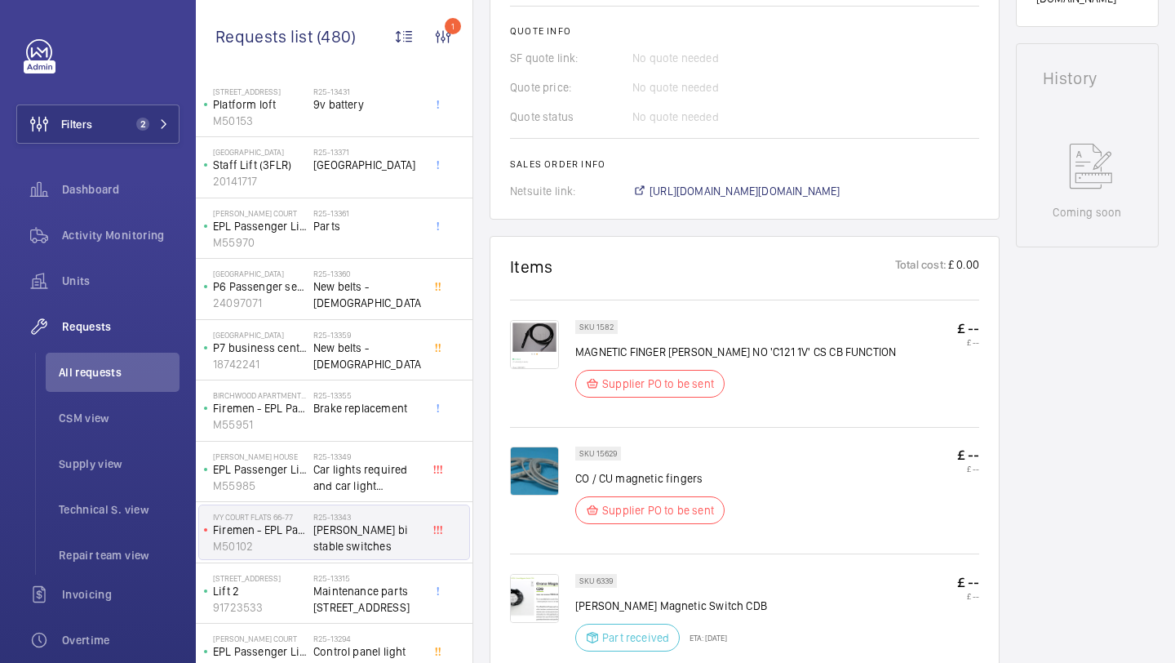
scroll to position [895, 0]
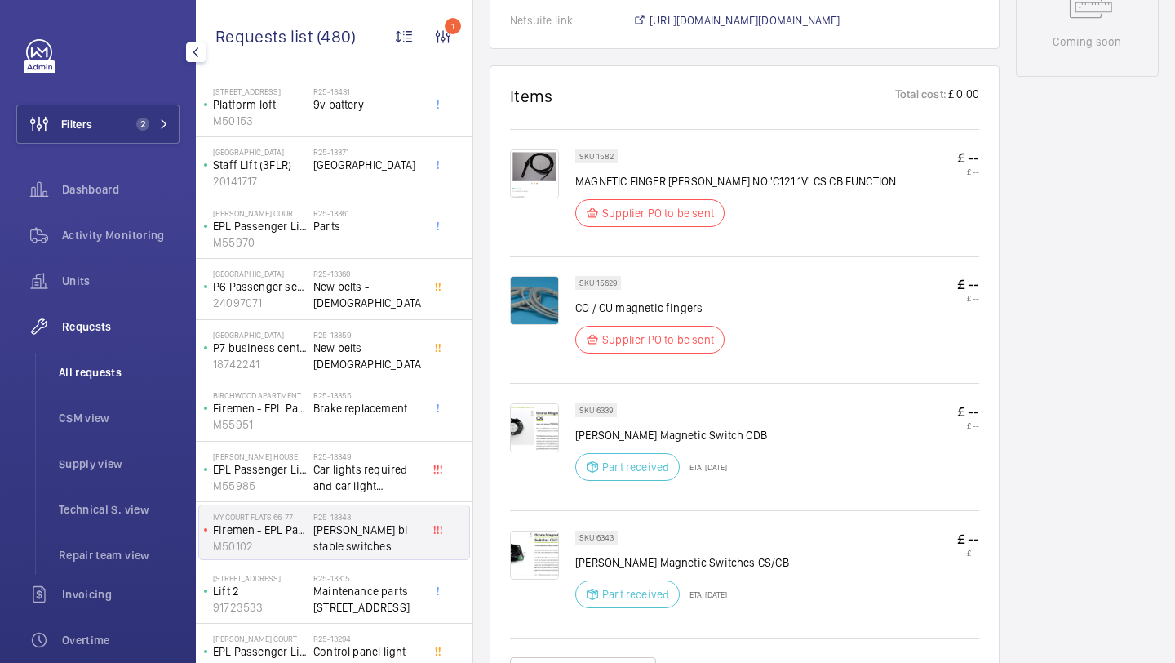
click at [131, 381] on li "All requests" at bounding box center [113, 372] width 134 height 39
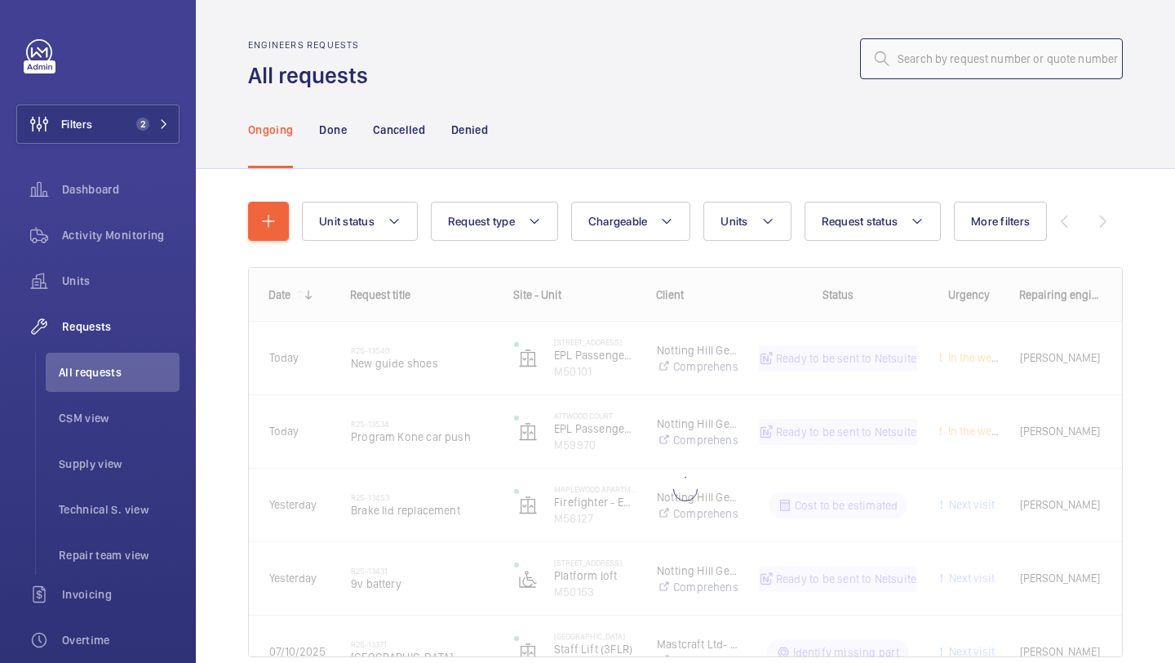
click at [966, 51] on input "text" at bounding box center [991, 58] width 263 height 41
paste input "R25-13527"
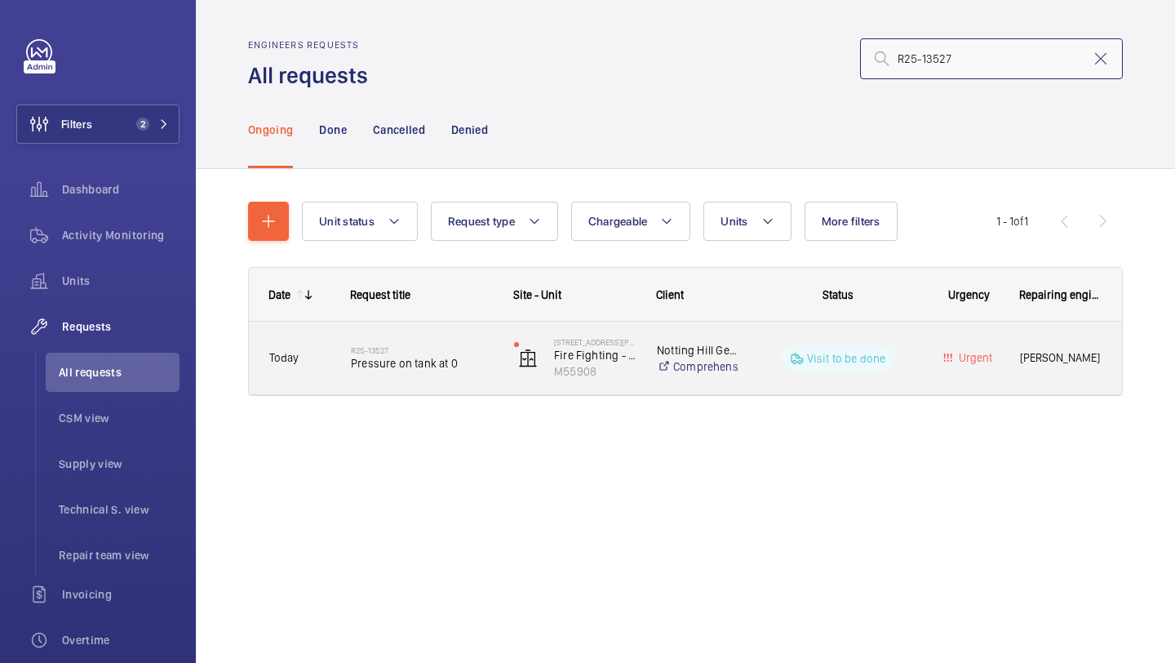
type input "R25-13527"
click at [462, 368] on span "Pressure on tank at 0" at bounding box center [422, 363] width 142 height 16
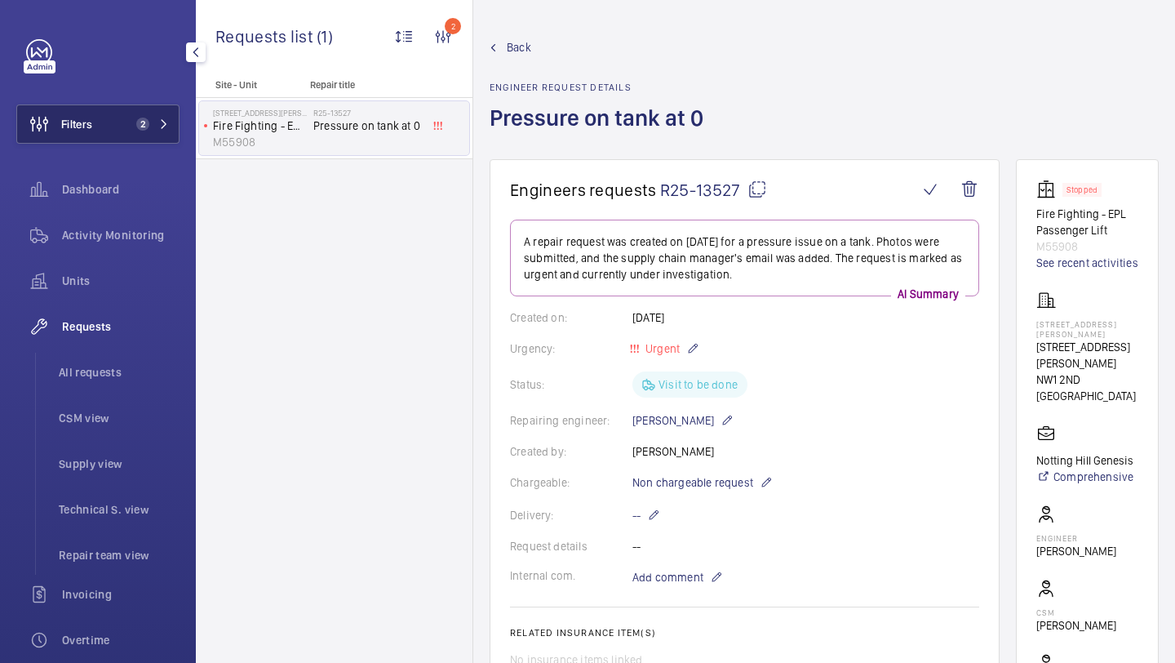
click at [96, 115] on button "Filters 2" at bounding box center [97, 123] width 163 height 39
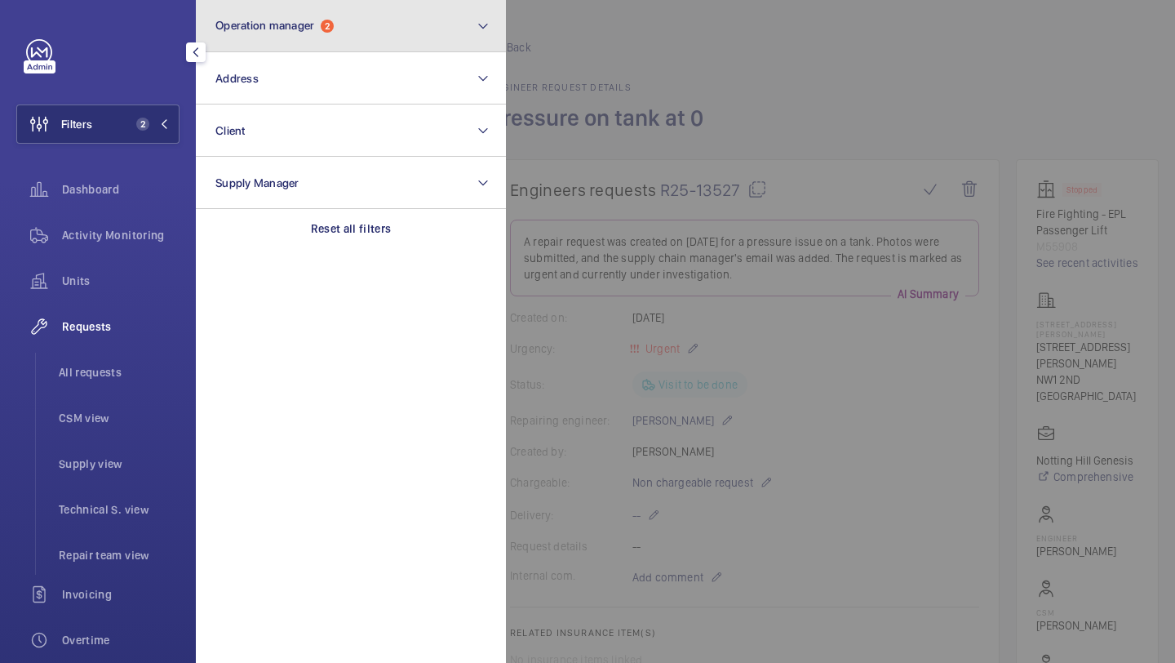
click at [282, 23] on span "Operation manager" at bounding box center [264, 25] width 99 height 13
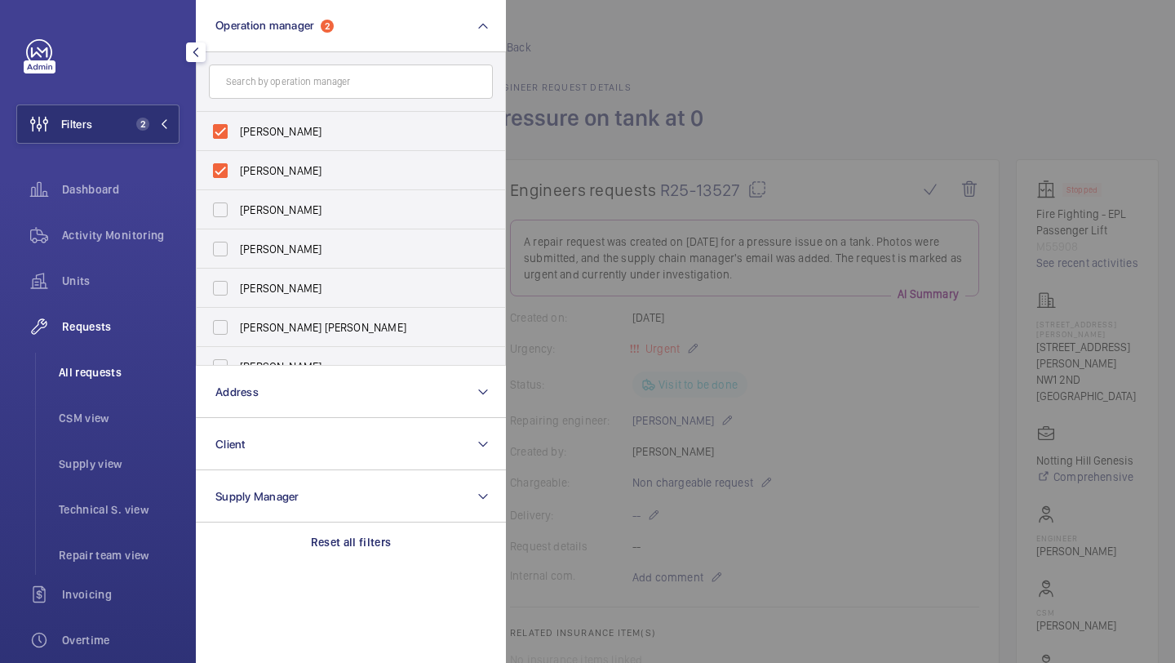
click at [110, 377] on span "All requests" at bounding box center [119, 372] width 121 height 16
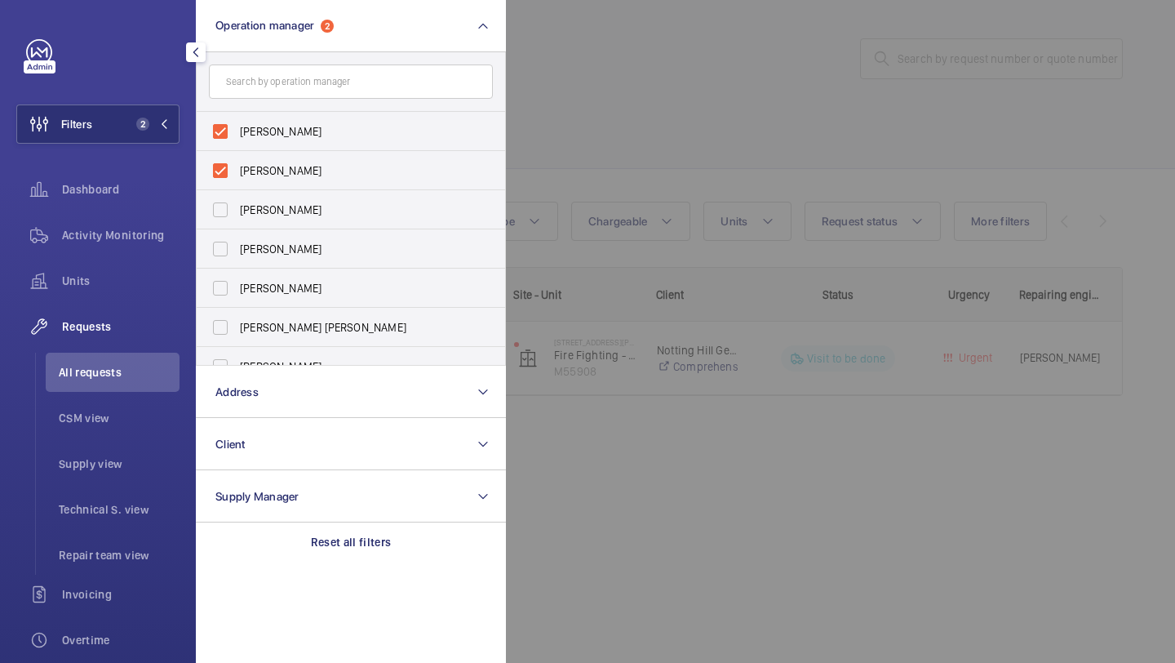
click at [665, 159] on div at bounding box center [1093, 331] width 1175 height 663
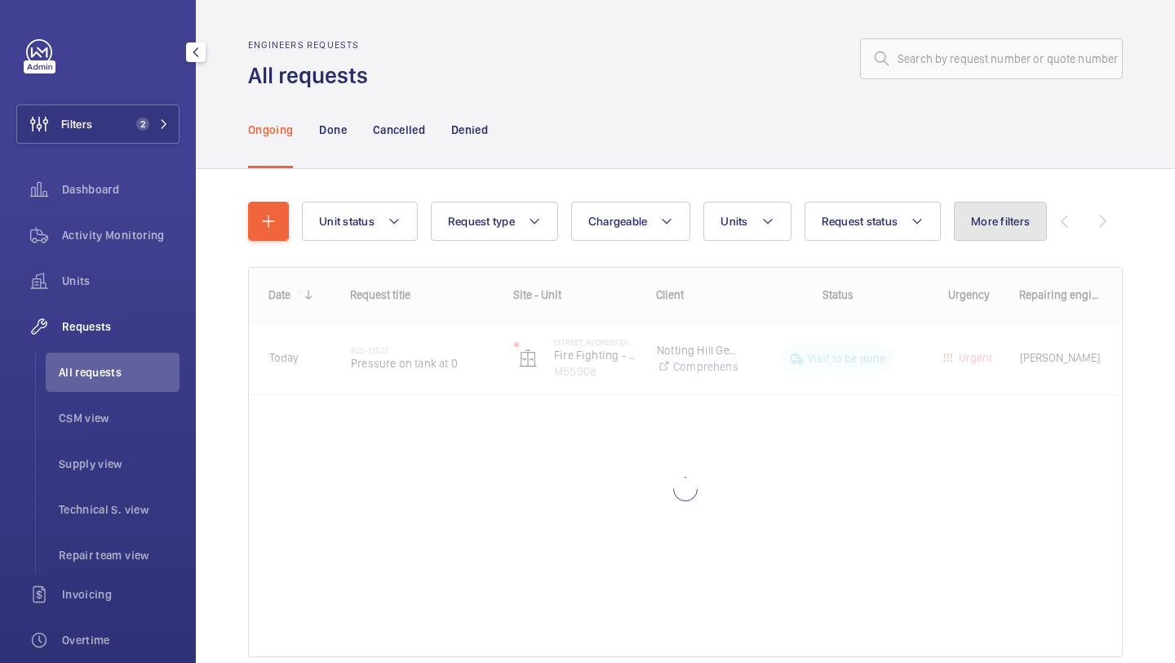
click at [1021, 232] on button "More filters" at bounding box center [1000, 221] width 93 height 39
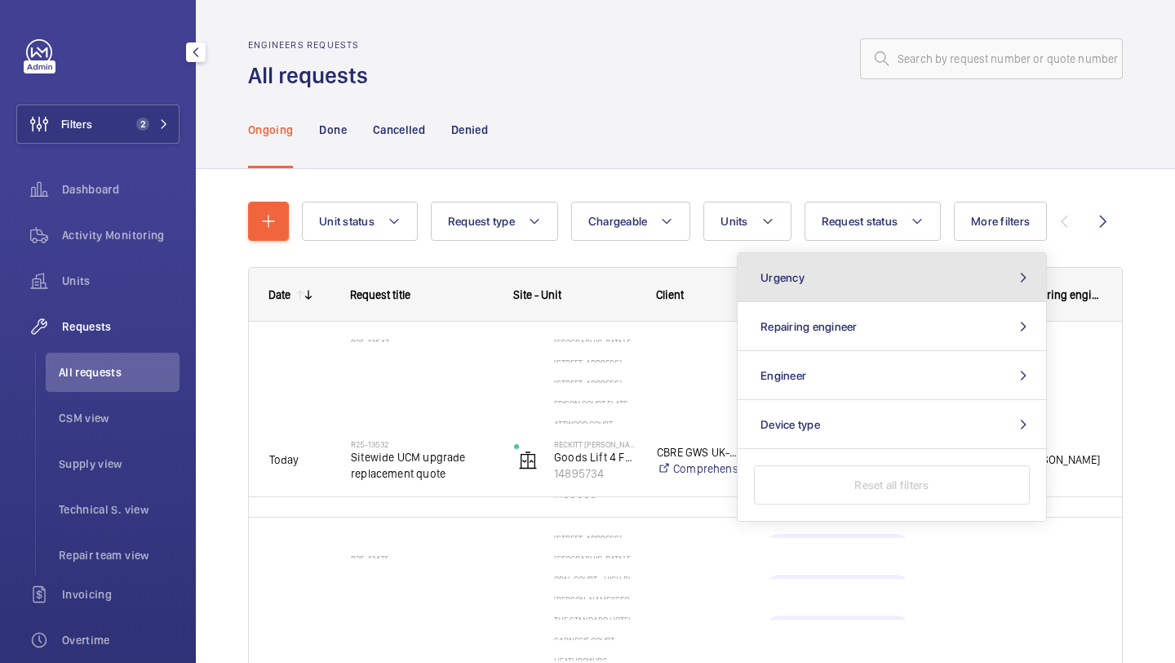
click at [831, 275] on div "Urgency Repairing engineer Engineer Device type Reset all filters" at bounding box center [892, 386] width 310 height 269
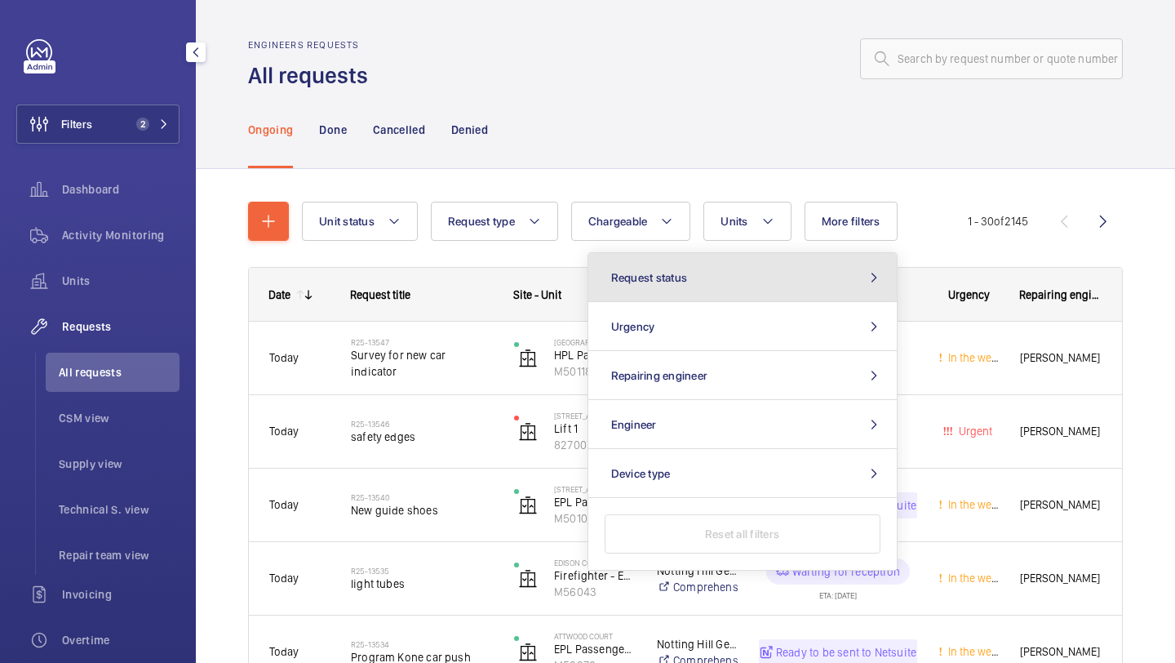
click at [811, 269] on button "Request status" at bounding box center [742, 277] width 309 height 49
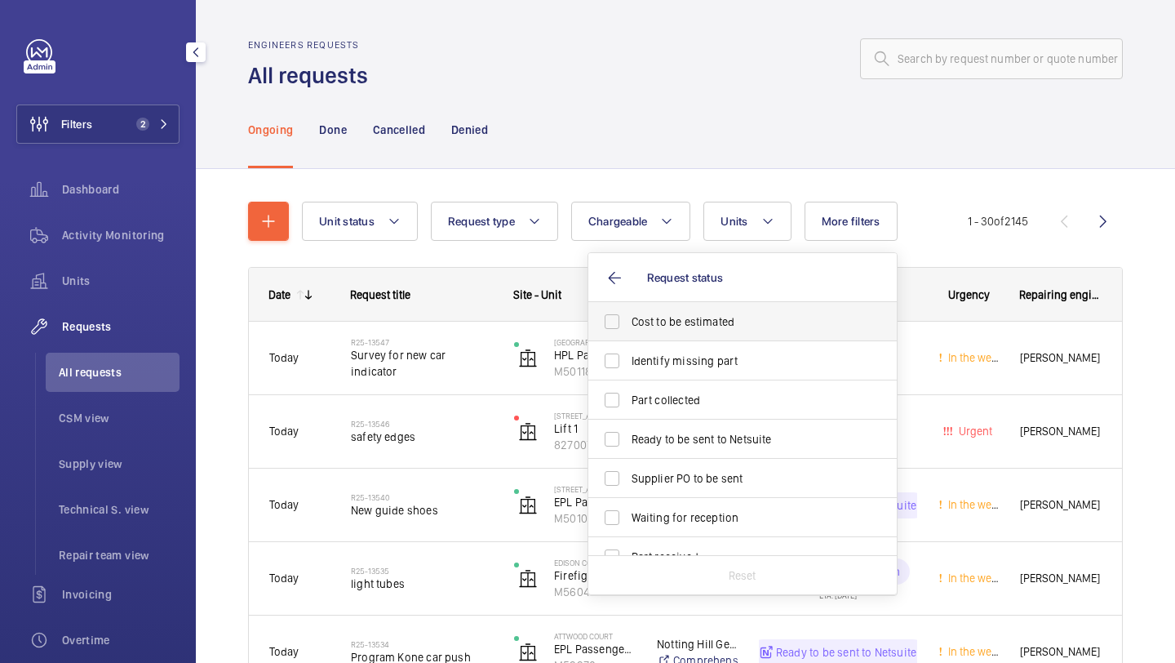
click at [747, 331] on label "Cost to be estimated" at bounding box center [730, 321] width 284 height 39
click at [628, 331] on input "Cost to be estimated" at bounding box center [612, 321] width 33 height 33
checkbox input "true"
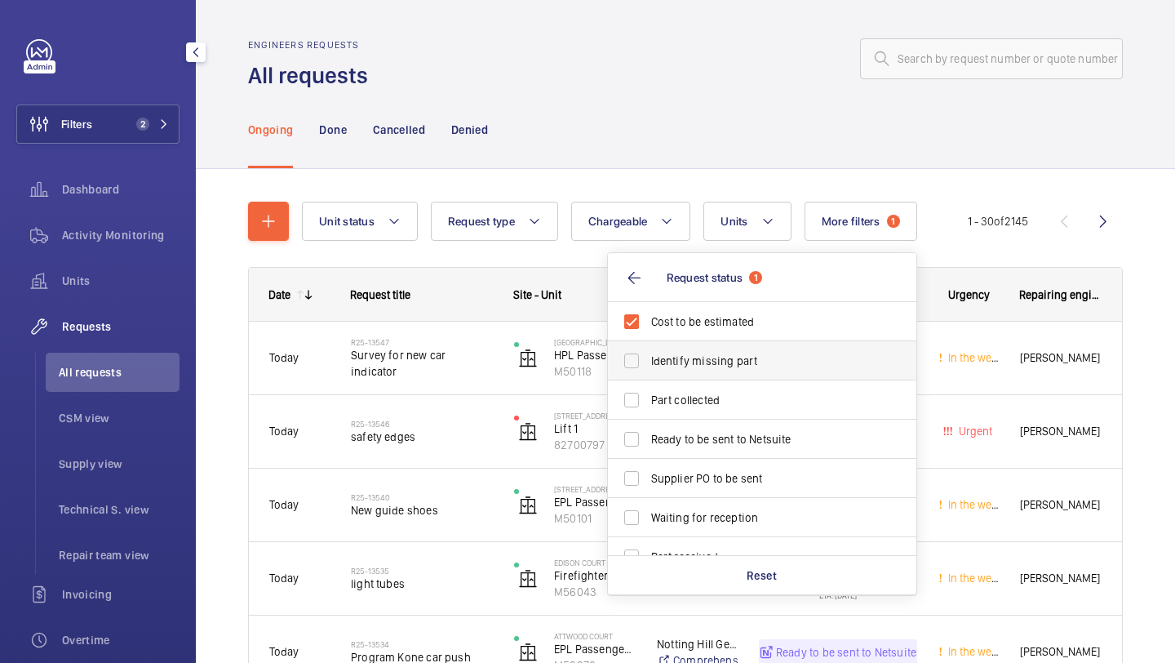
click at [747, 355] on span "Identify missing part" at bounding box center [763, 361] width 224 height 16
click at [648, 355] on input "Identify missing part" at bounding box center [631, 360] width 33 height 33
checkbox input "true"
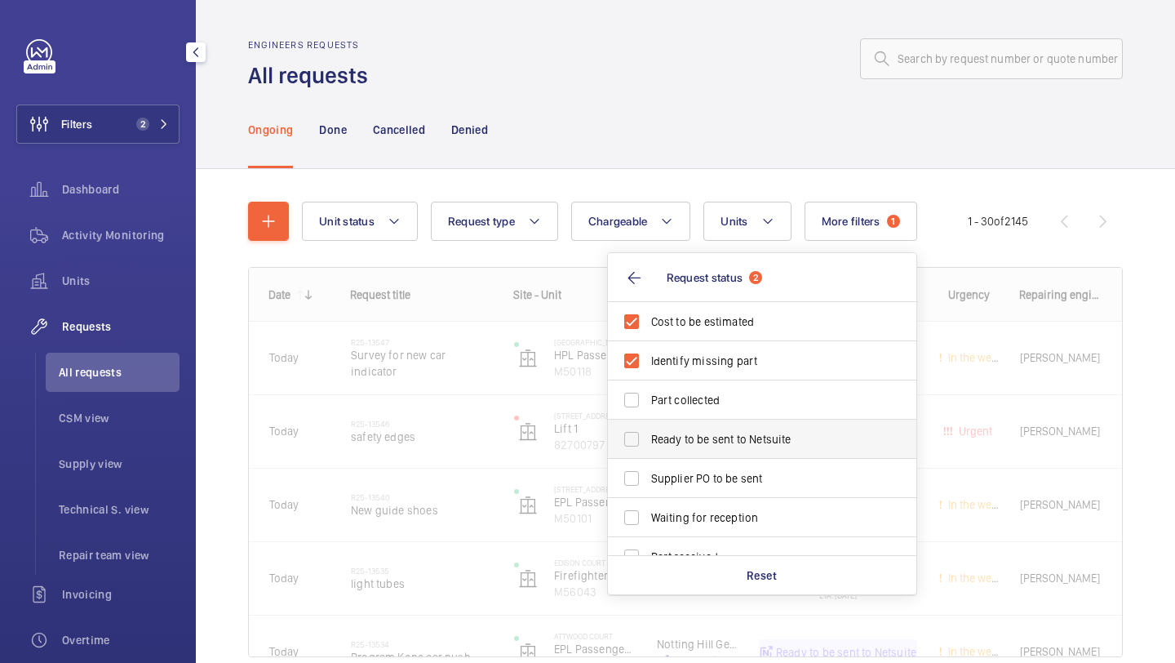
click at [717, 437] on span "Ready to be sent to Netsuite" at bounding box center [763, 439] width 224 height 16
click at [648, 437] on input "Ready to be sent to Netsuite" at bounding box center [631, 439] width 33 height 33
checkbox input "true"
click at [717, 473] on span "Supplier PO to be sent" at bounding box center [763, 478] width 224 height 16
click at [648, 473] on input "Supplier PO to be sent" at bounding box center [631, 478] width 33 height 33
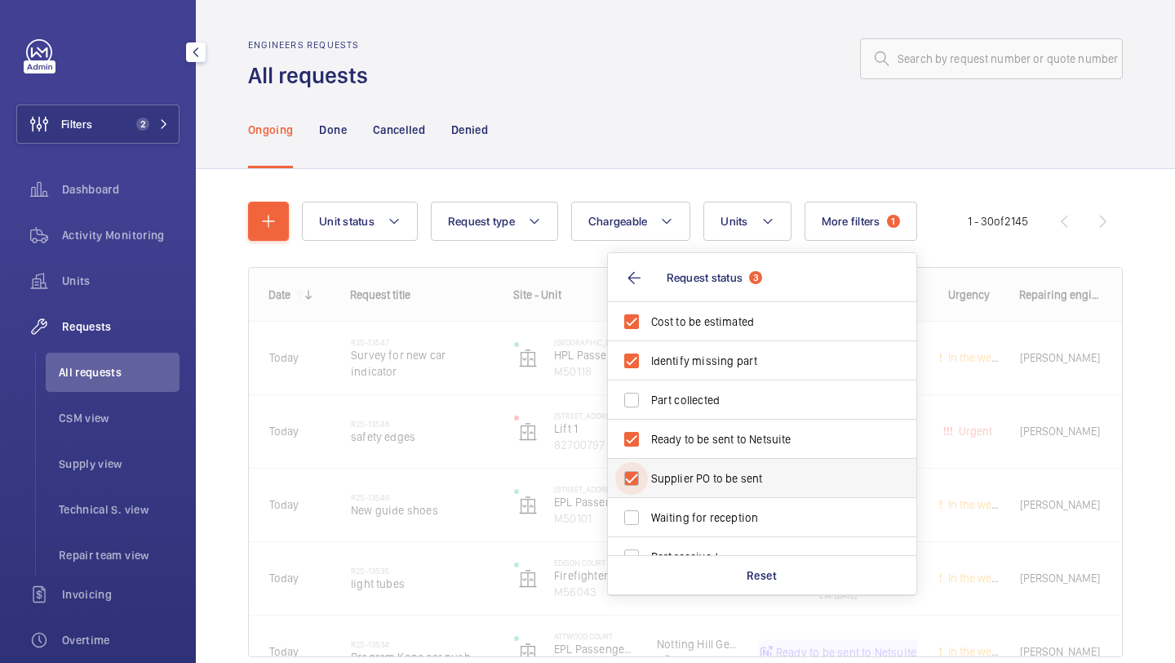
checkbox input "true"
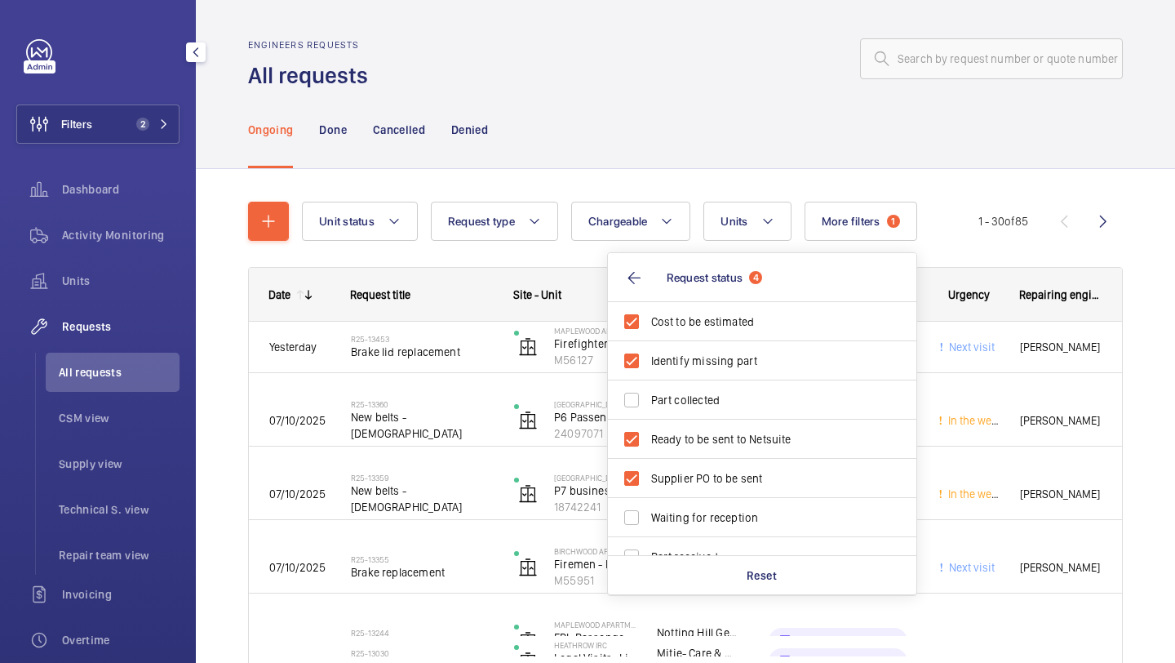
click at [670, 108] on div "Ongoing Done Cancelled Denied" at bounding box center [685, 130] width 875 height 78
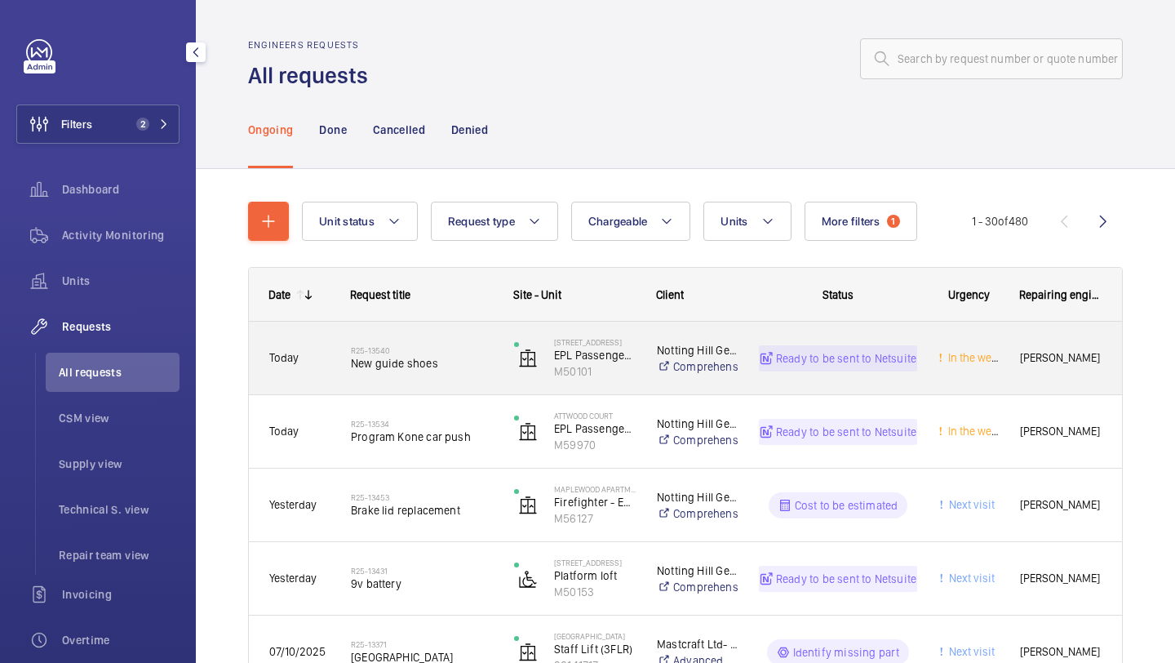
click at [446, 357] on span "New guide shoes" at bounding box center [422, 363] width 142 height 16
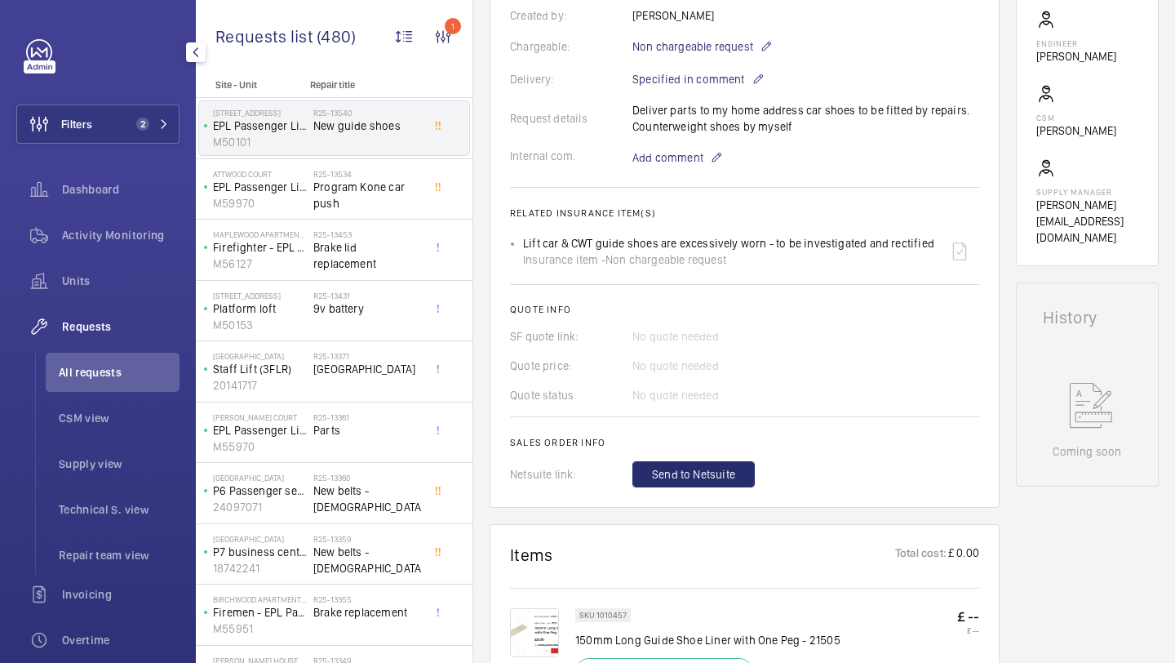
scroll to position [722, 0]
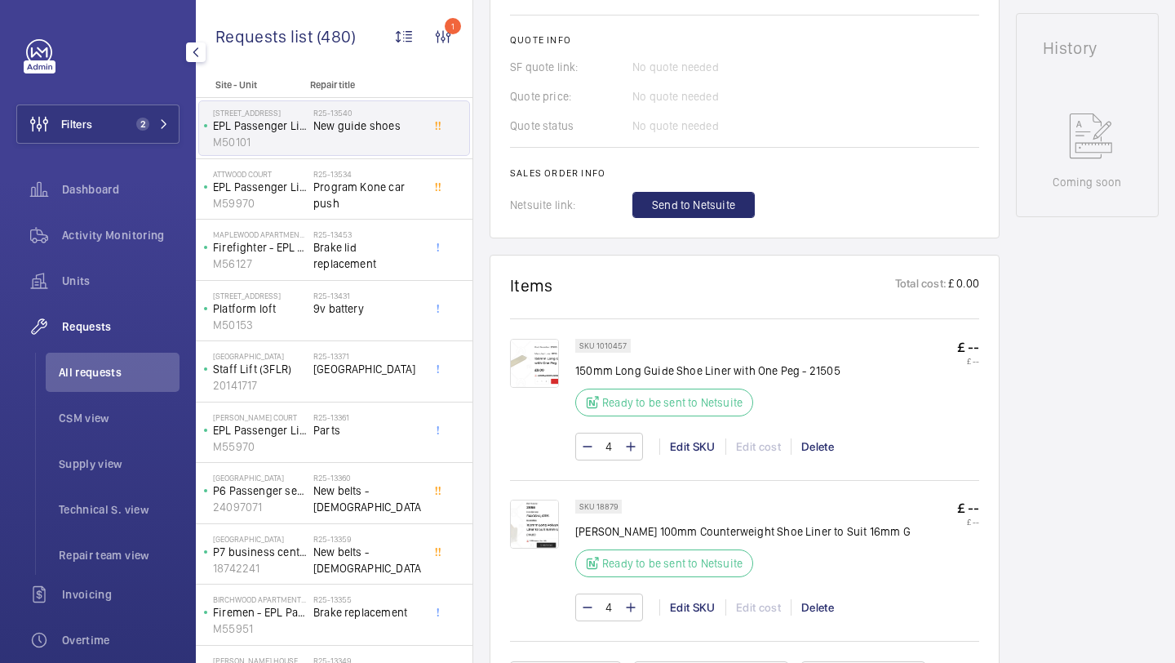
click at [543, 349] on img at bounding box center [534, 363] width 49 height 49
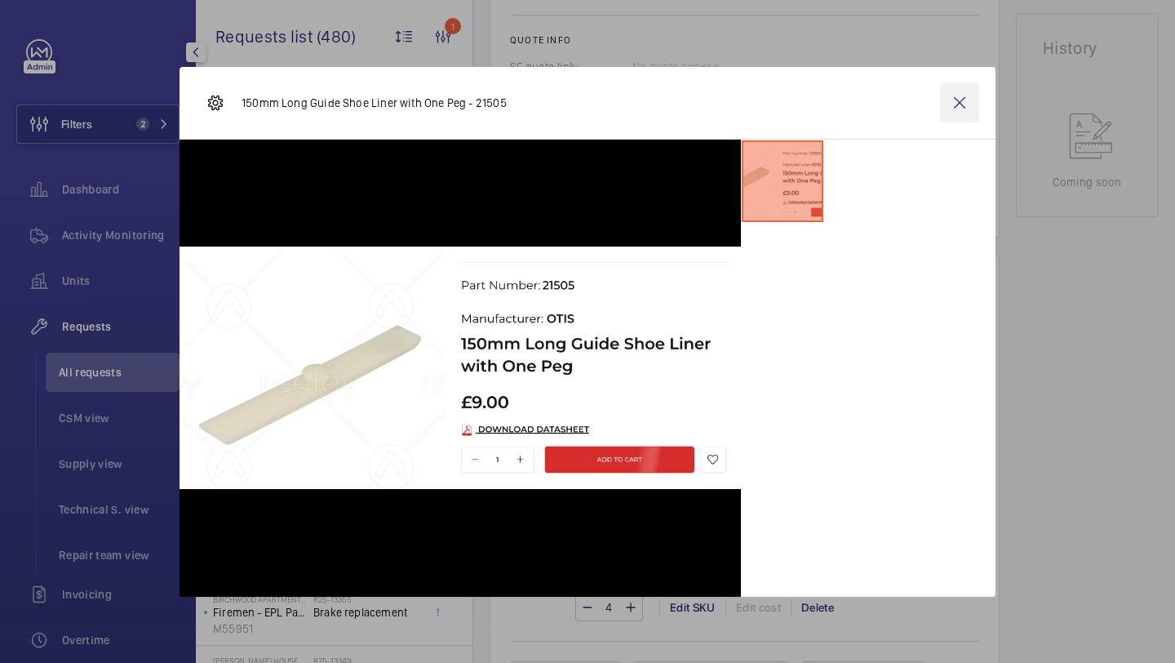
click at [956, 117] on wm-front-icon-button at bounding box center [959, 102] width 39 height 39
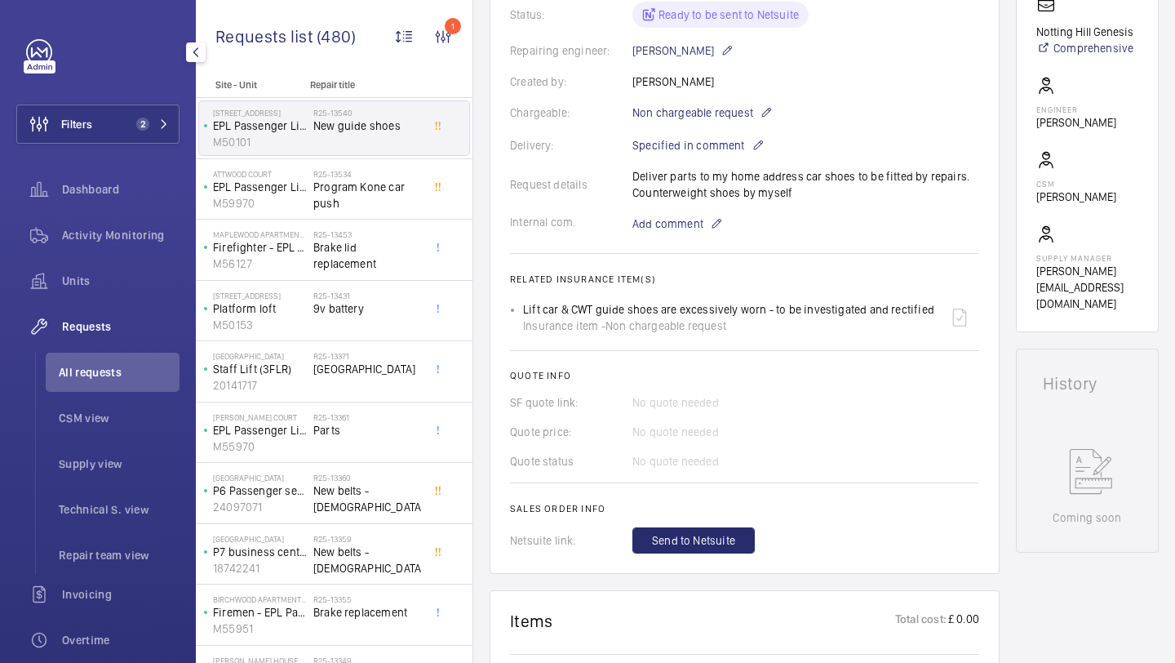
scroll to position [68, 0]
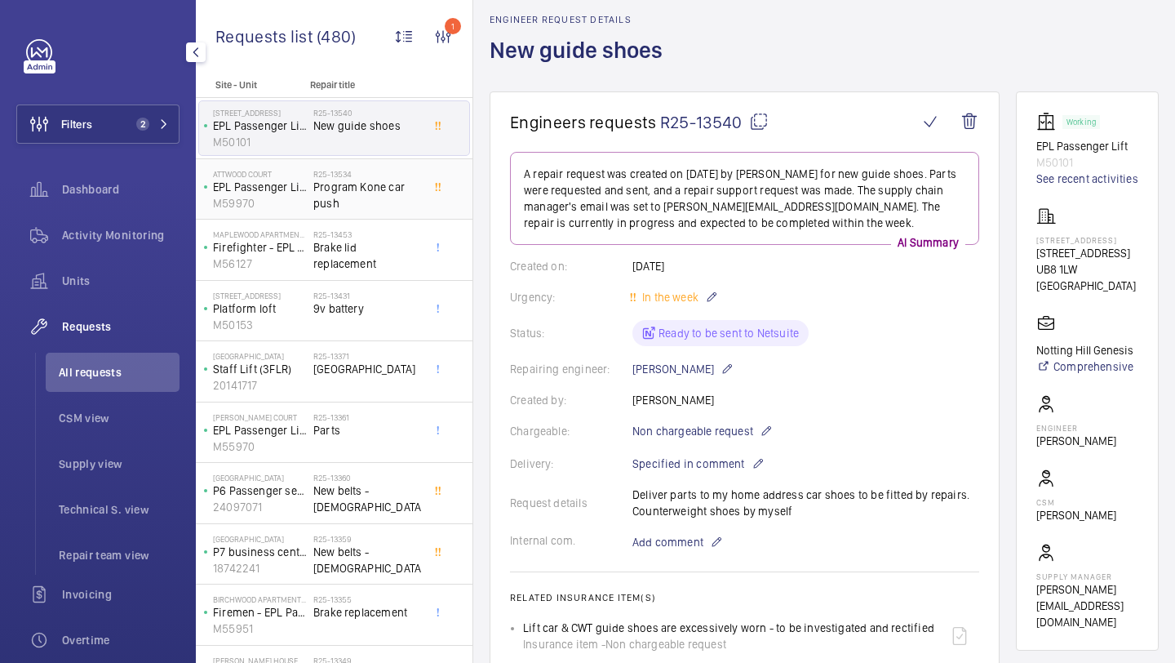
click at [333, 205] on span "Program Kone car push" at bounding box center [367, 195] width 108 height 33
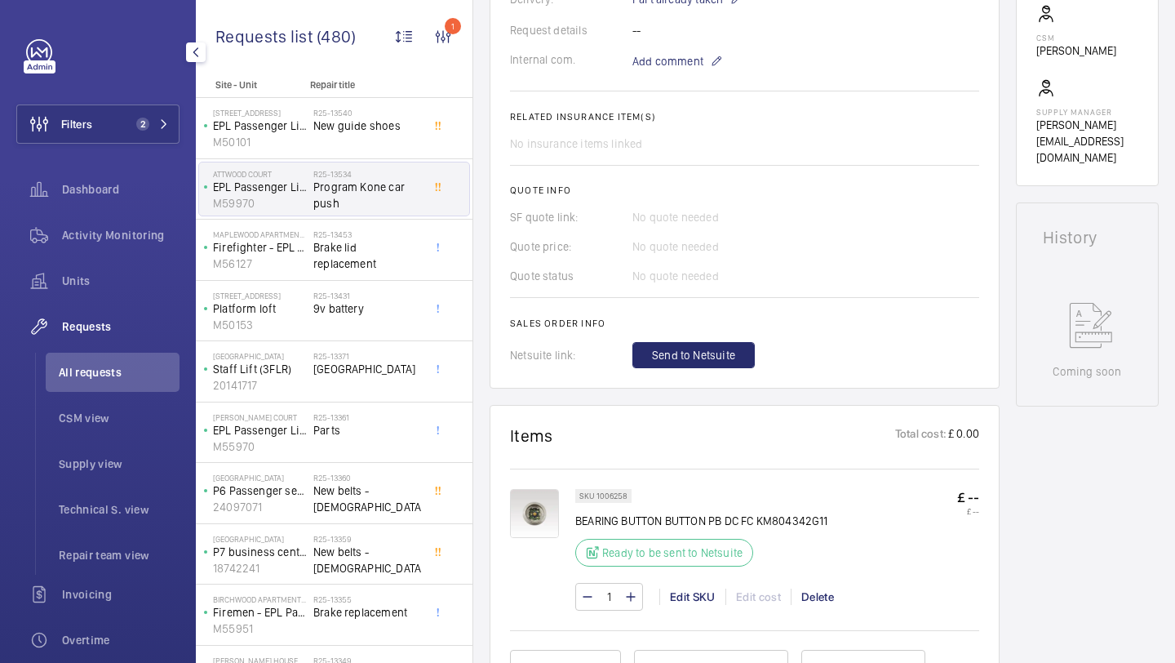
scroll to position [745, 0]
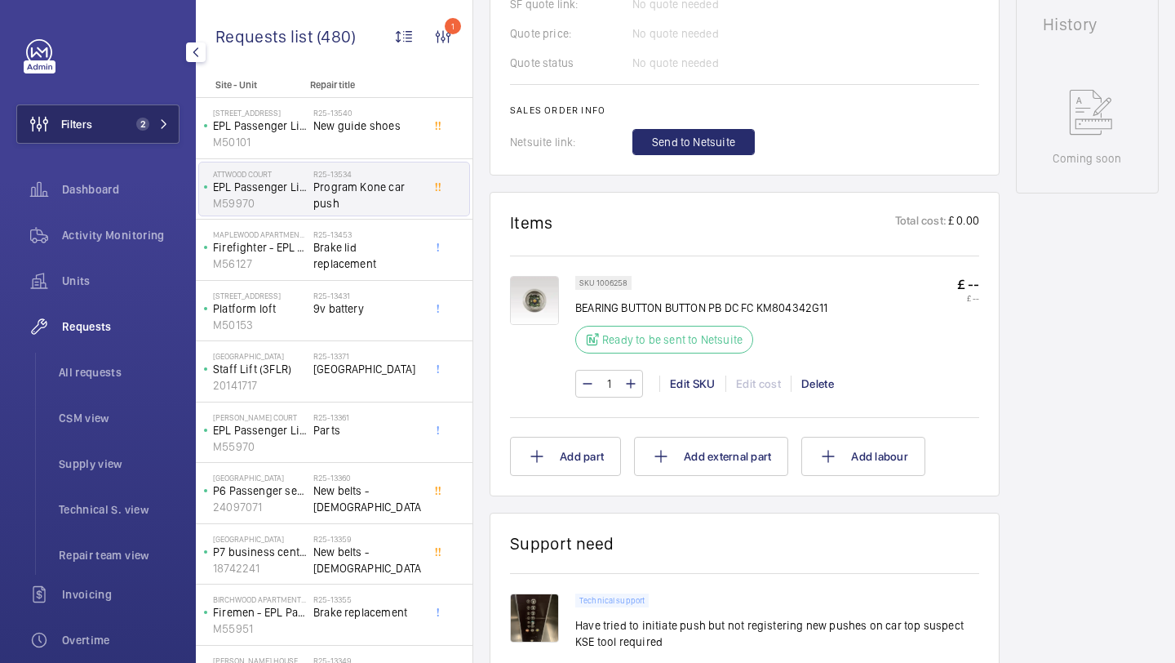
click at [136, 123] on span "2" at bounding box center [142, 124] width 13 height 13
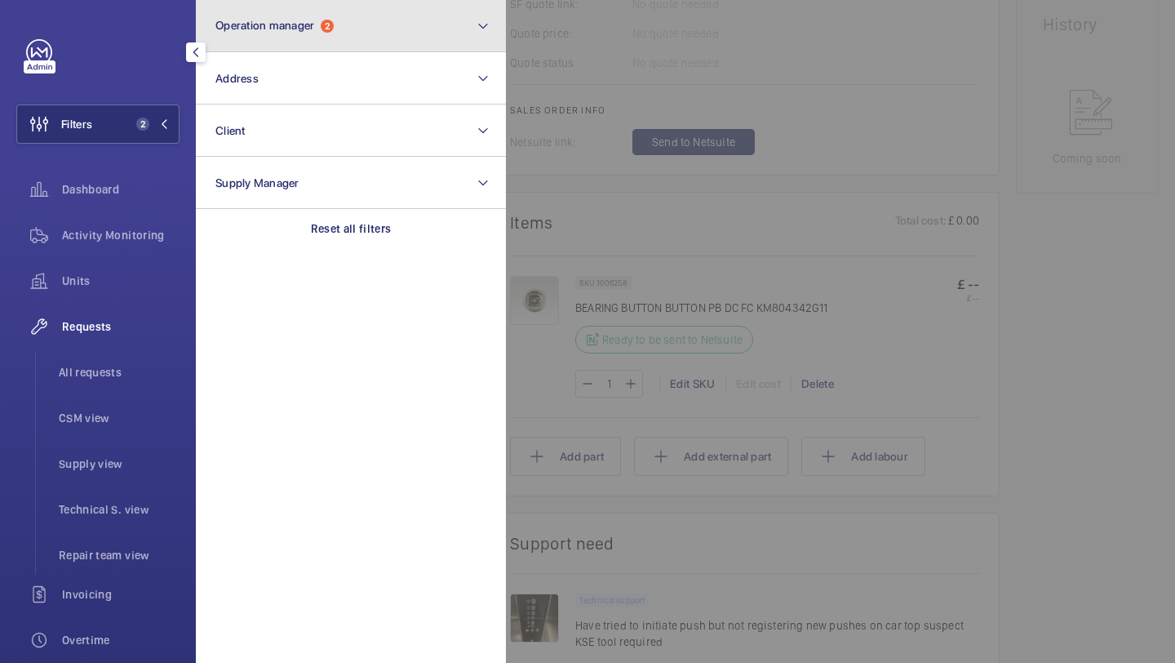
click at [354, 25] on button "Operation manager 2" at bounding box center [351, 26] width 310 height 52
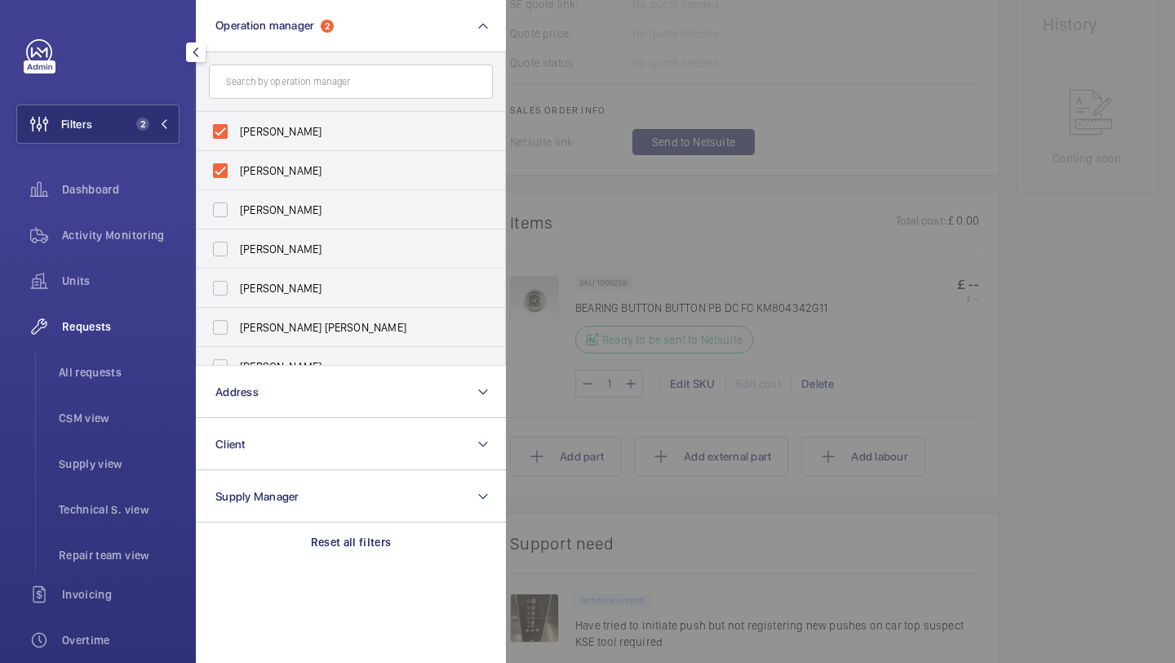
click at [820, 155] on div at bounding box center [1093, 331] width 1175 height 663
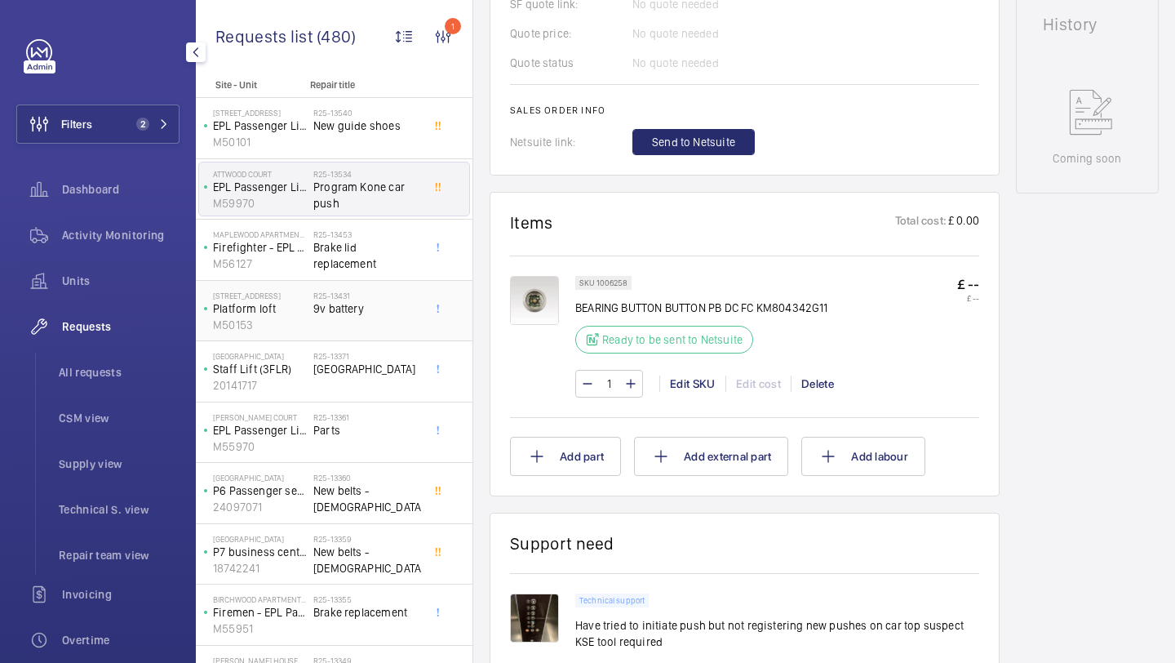
click at [380, 315] on span "9v battery" at bounding box center [367, 308] width 108 height 16
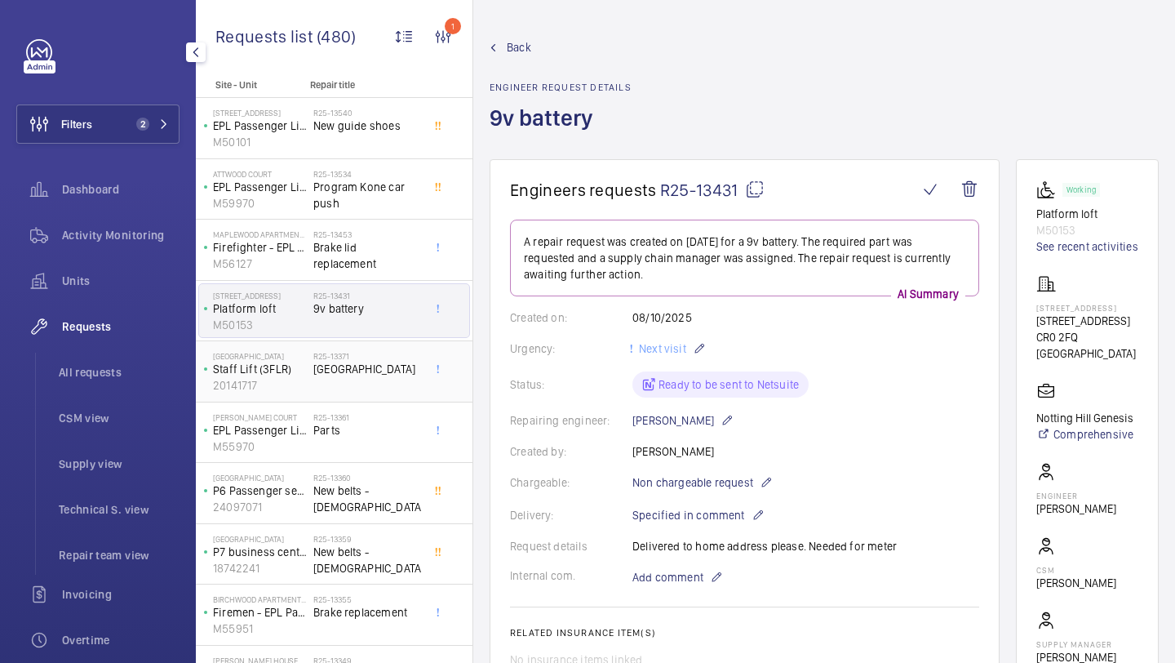
click at [380, 375] on span "[GEOGRAPHIC_DATA]" at bounding box center [367, 369] width 108 height 16
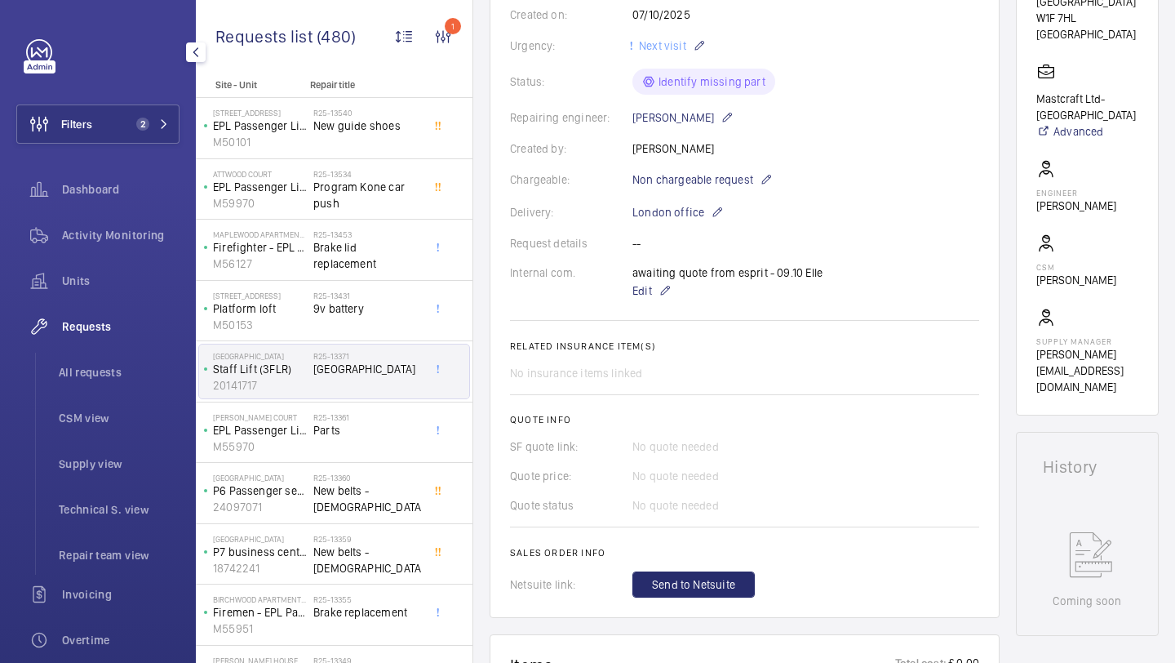
scroll to position [6, 0]
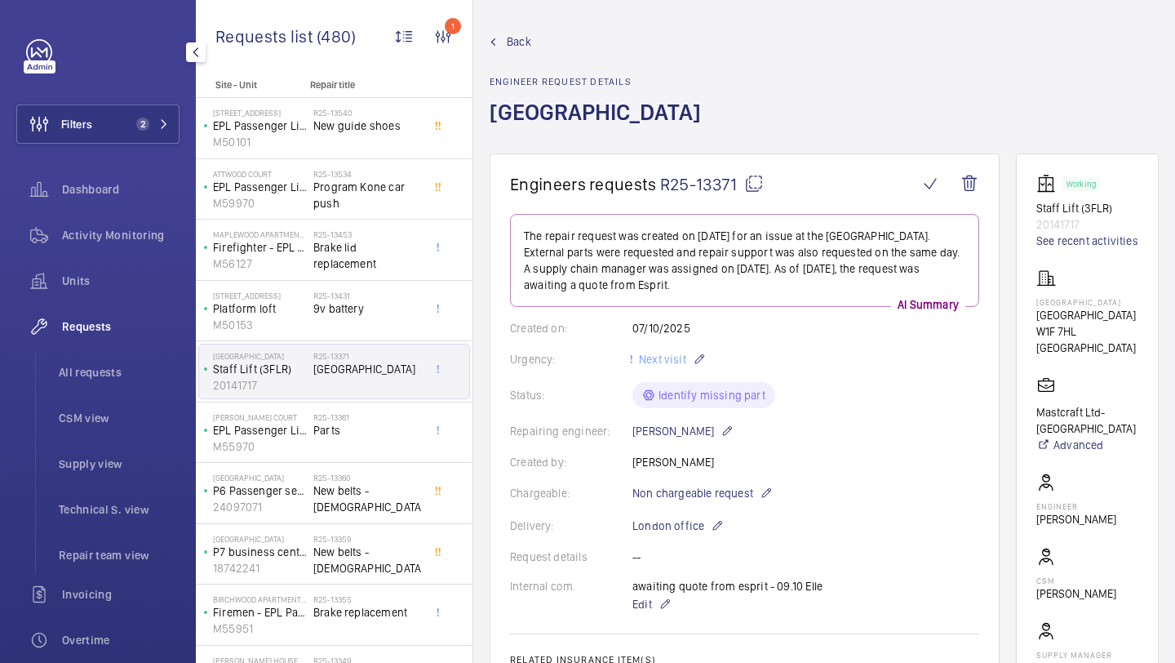
drag, startPoint x: 740, startPoint y: 189, endPoint x: 662, endPoint y: 183, distance: 78.6
click at [662, 183] on span "R25-13371" at bounding box center [712, 184] width 104 height 20
copy span "R25-13371"
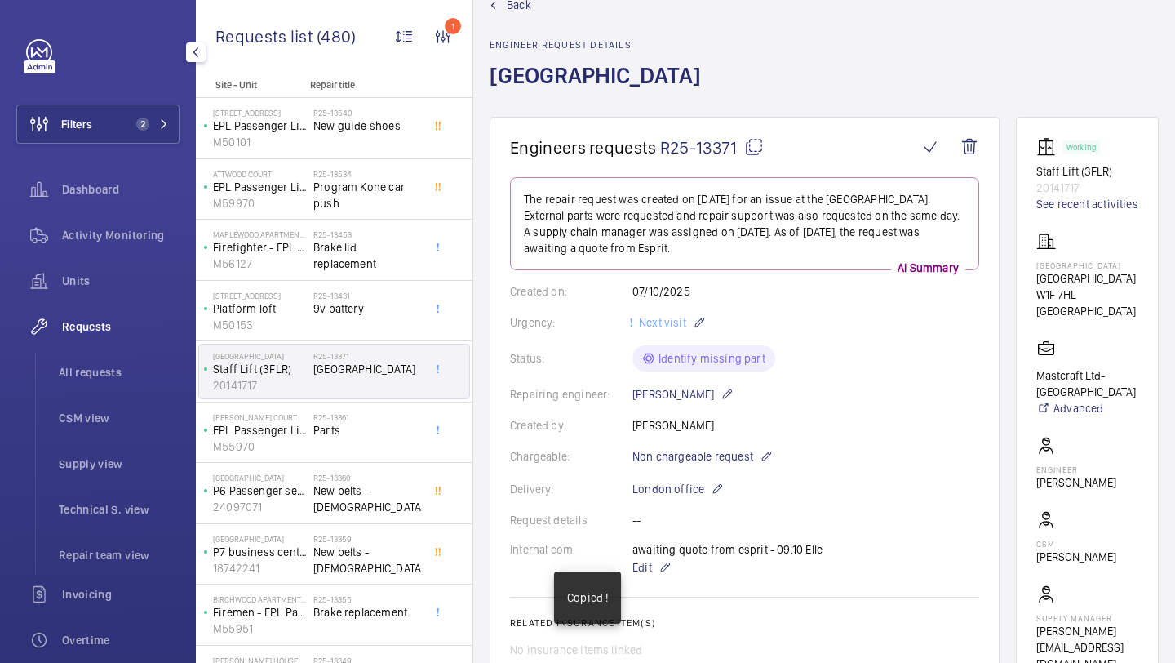
scroll to position [48, 0]
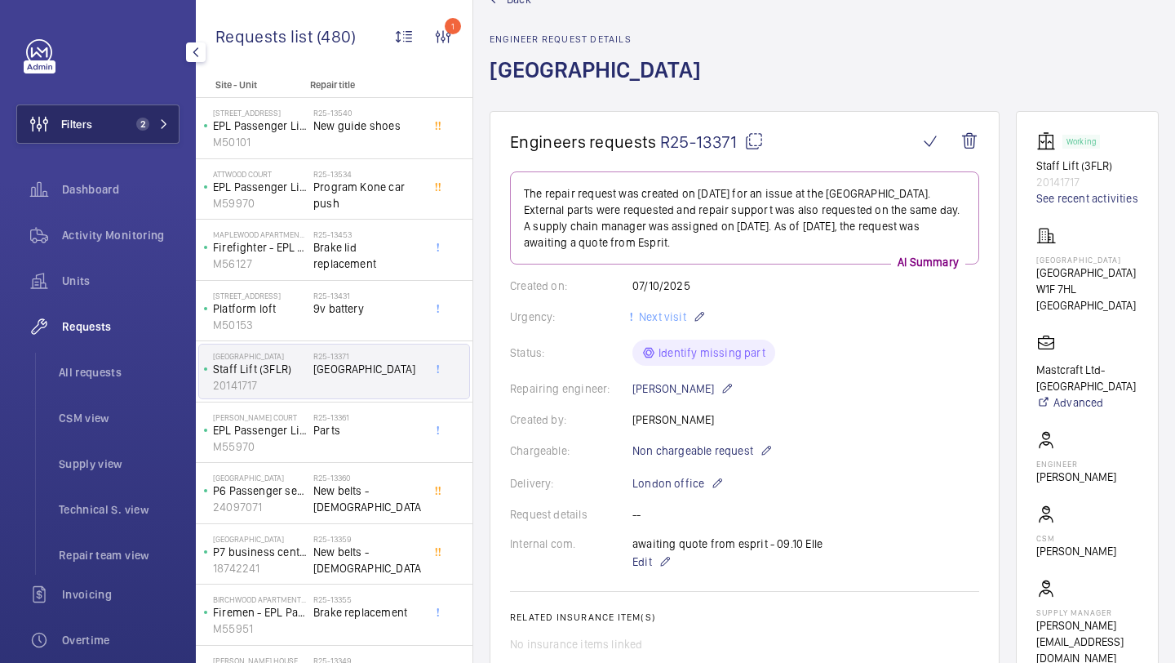
click at [162, 128] on mat-icon at bounding box center [164, 124] width 10 height 10
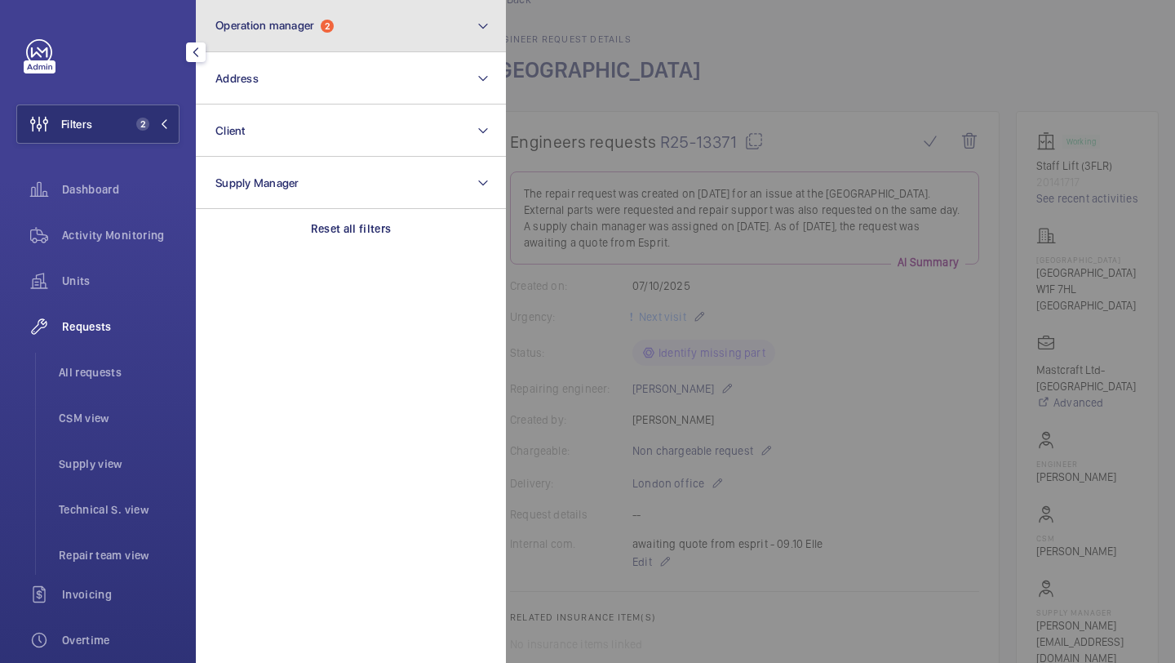
click at [361, 12] on button "Operation manager 2" at bounding box center [351, 26] width 310 height 52
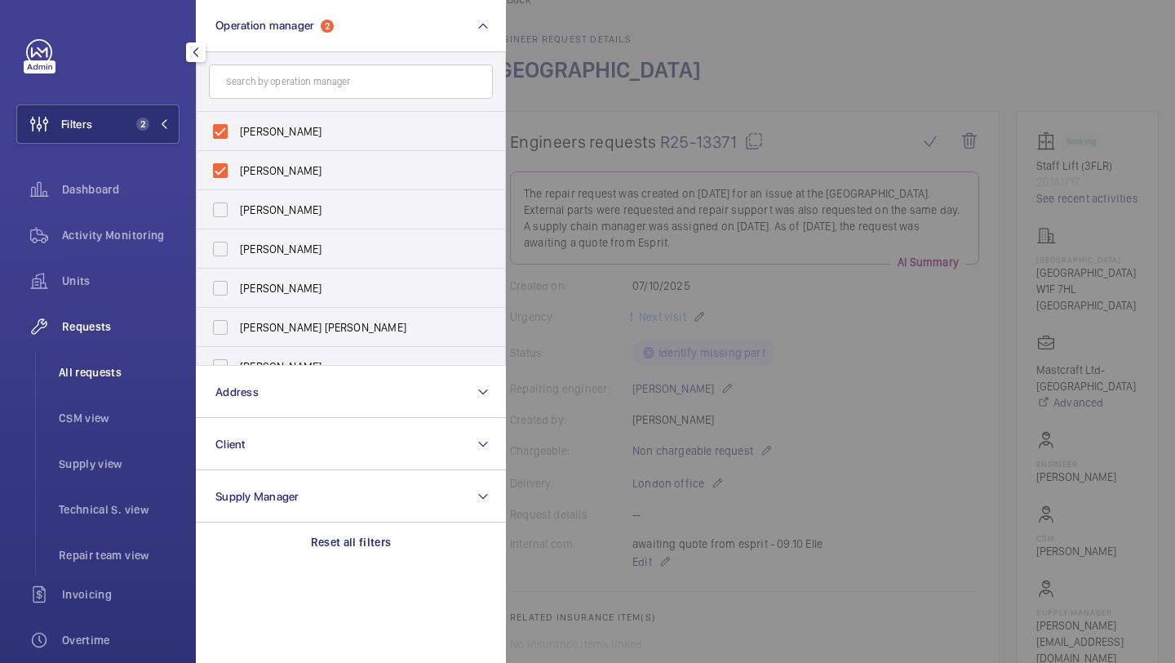
click at [118, 362] on li "All requests" at bounding box center [113, 372] width 134 height 39
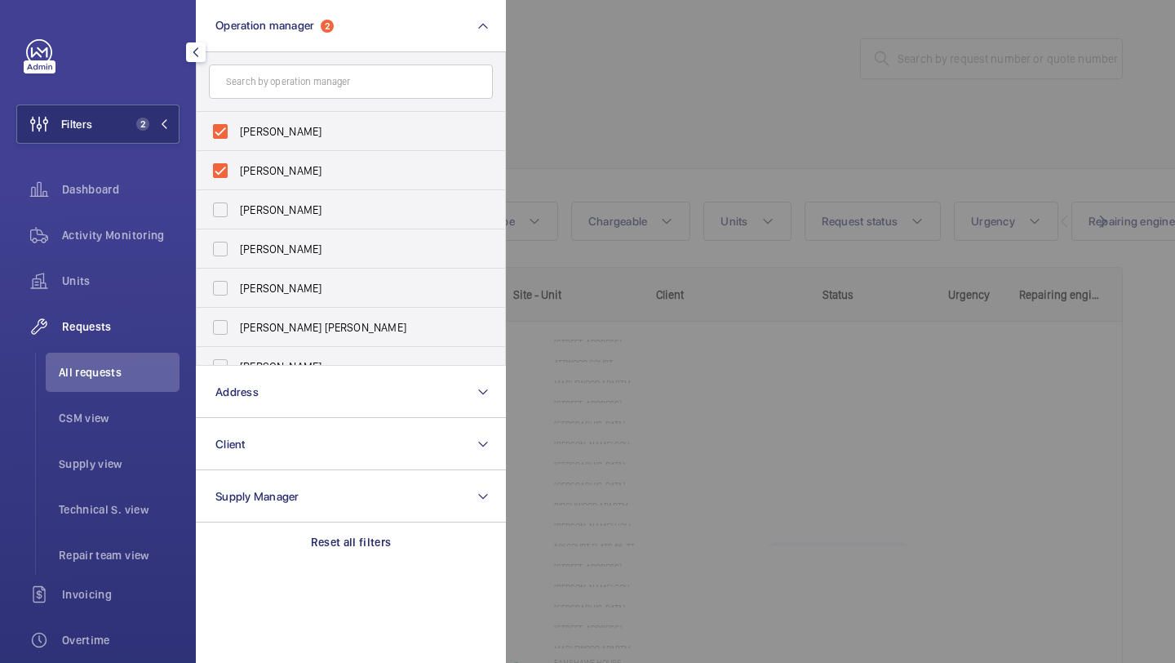
click at [846, 121] on div at bounding box center [1093, 331] width 1175 height 663
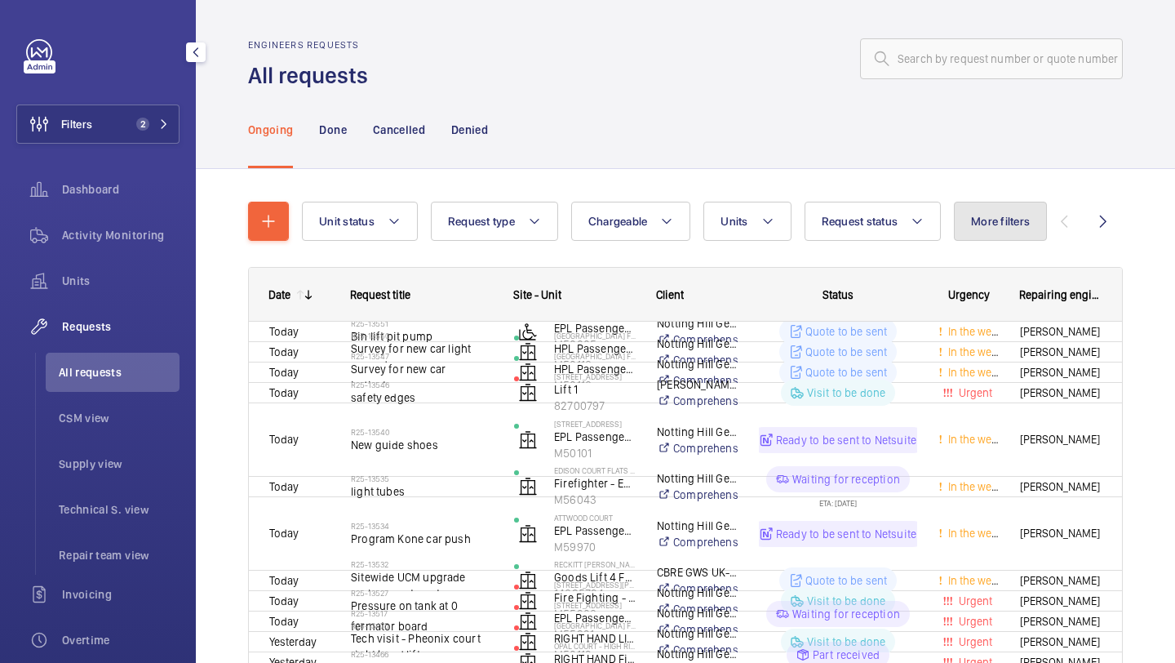
click at [1003, 225] on span "More filters" at bounding box center [1000, 221] width 59 height 13
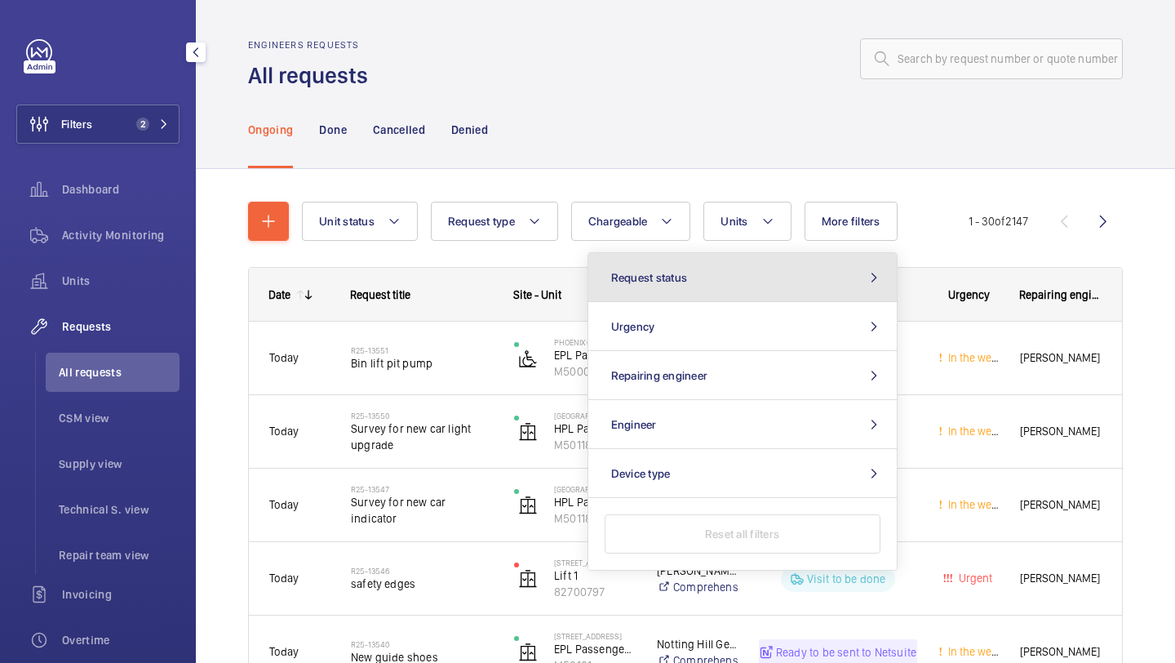
click at [859, 289] on button "Request status" at bounding box center [742, 277] width 309 height 49
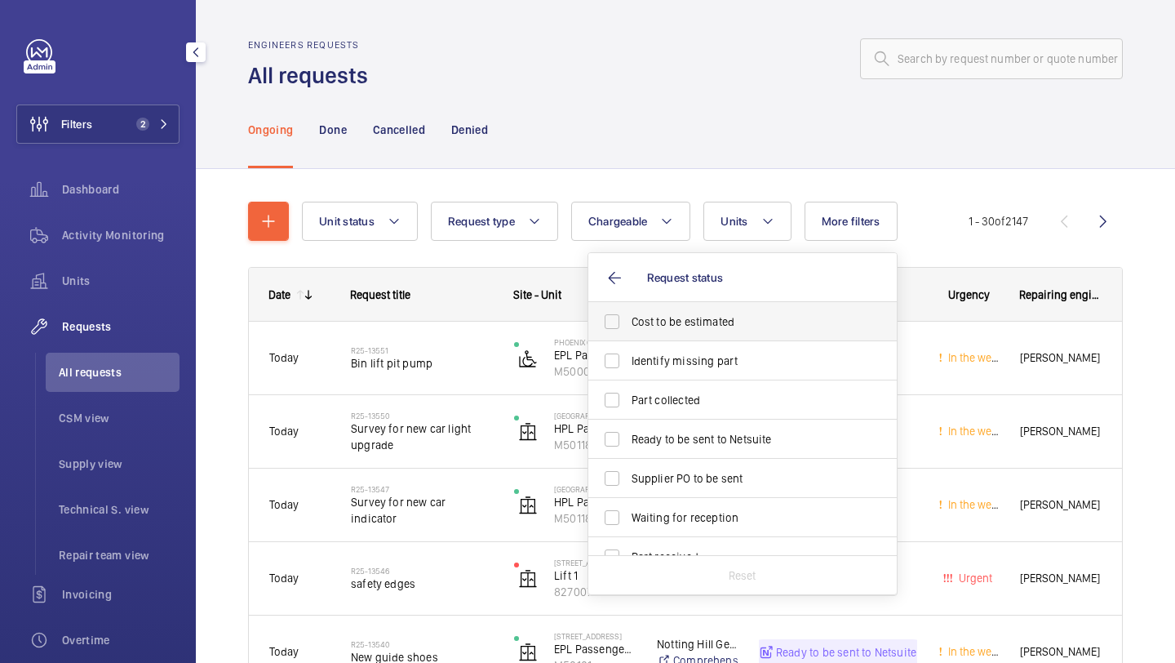
click at [808, 320] on span "Cost to be estimated" at bounding box center [744, 321] width 224 height 16
click at [628, 320] on input "Cost to be estimated" at bounding box center [612, 321] width 33 height 33
checkbox input "true"
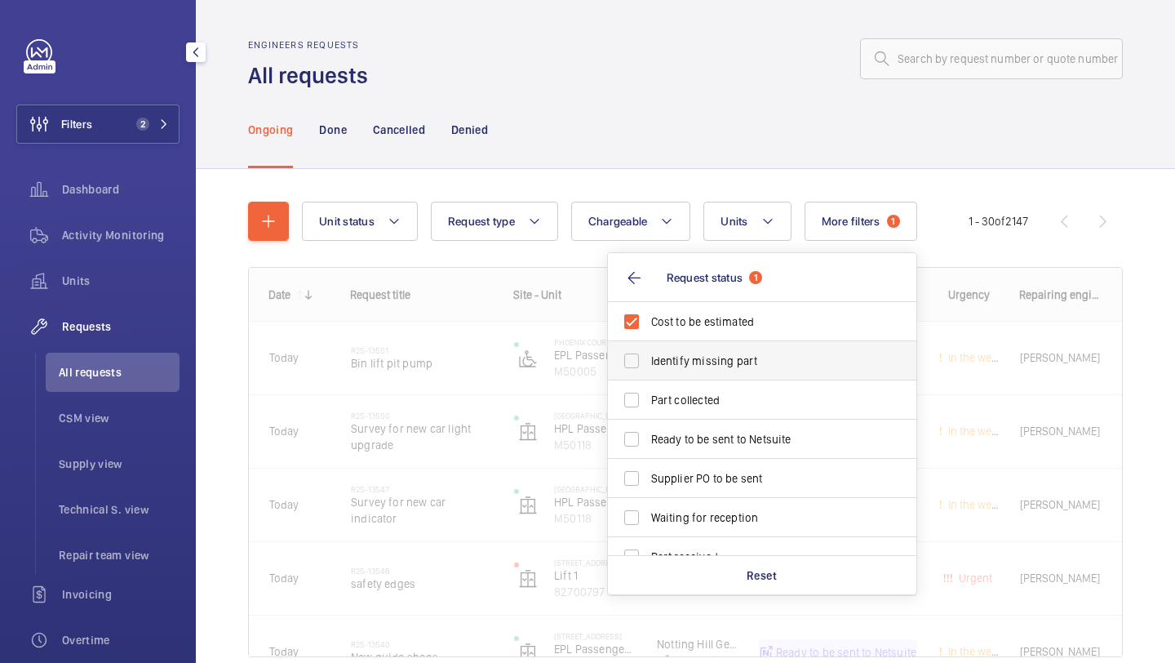
click at [784, 364] on span "Identify missing part" at bounding box center [763, 361] width 224 height 16
click at [648, 364] on input "Identify missing part" at bounding box center [631, 360] width 33 height 33
checkbox input "true"
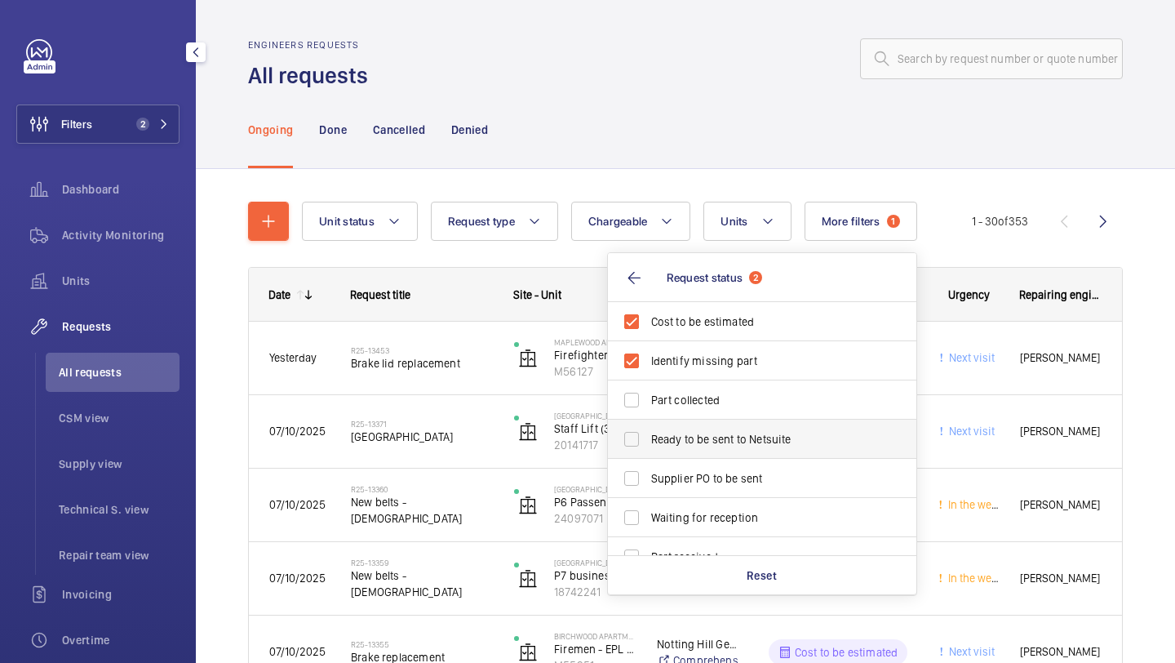
click at [750, 420] on label "Ready to be sent to Netsuite" at bounding box center [750, 439] width 284 height 39
click at [648, 423] on input "Ready to be sent to Netsuite" at bounding box center [631, 439] width 33 height 33
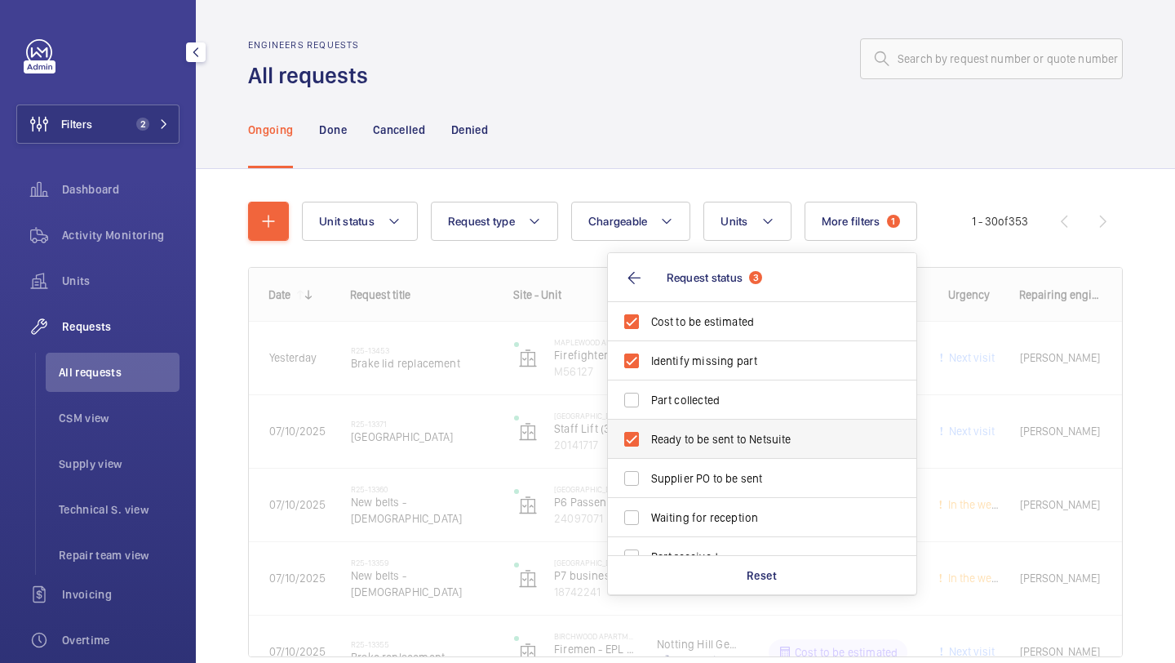
click at [728, 457] on label "Ready to be sent to Netsuite" at bounding box center [750, 439] width 284 height 39
click at [648, 455] on input "Ready to be sent to Netsuite" at bounding box center [631, 439] width 33 height 33
checkbox input "false"
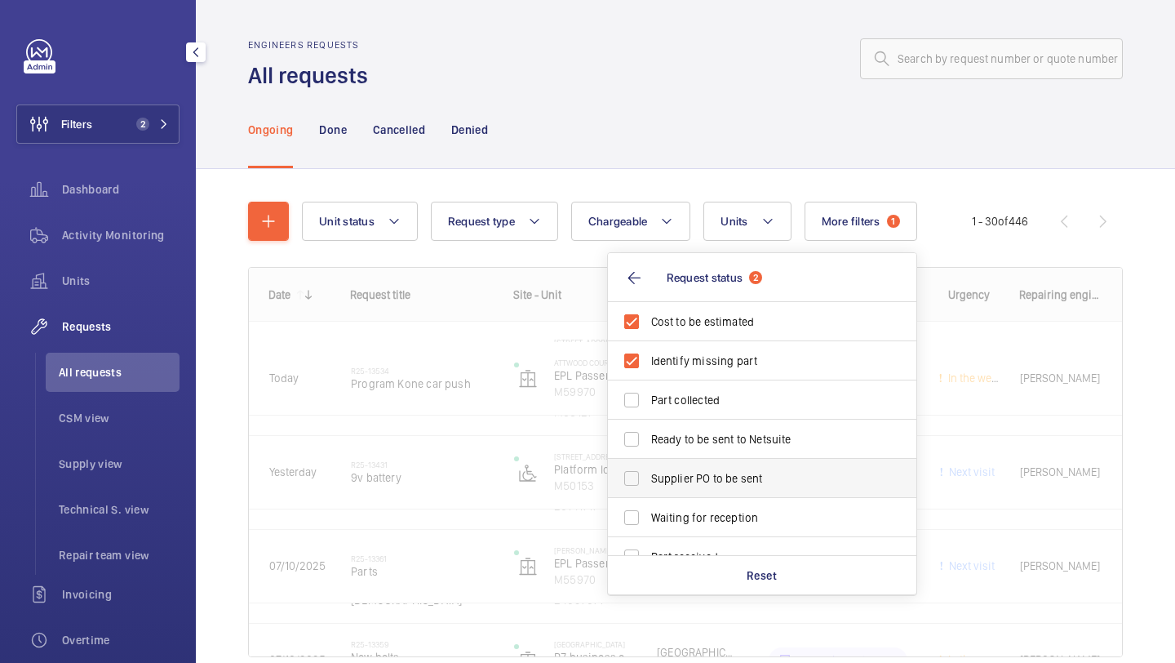
click at [723, 477] on span "Supplier PO to be sent" at bounding box center [763, 478] width 224 height 16
click at [648, 477] on input "Supplier PO to be sent" at bounding box center [631, 478] width 33 height 33
checkbox input "true"
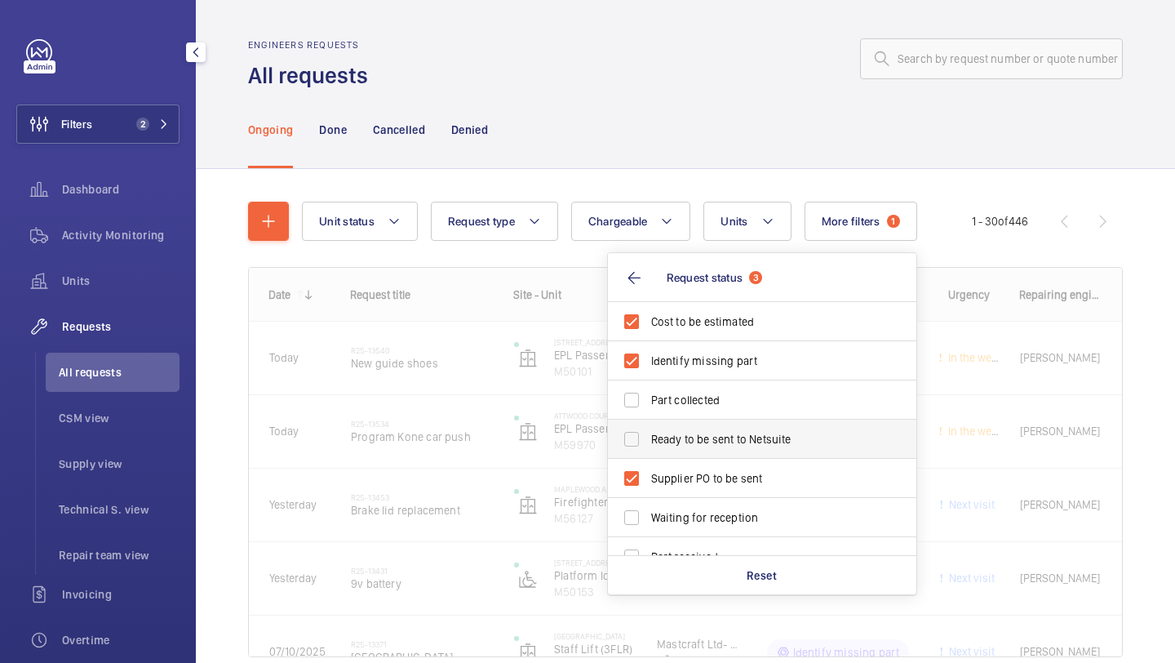
click at [723, 446] on span "Ready to be sent to Netsuite" at bounding box center [763, 439] width 224 height 16
click at [648, 446] on input "Ready to be sent to Netsuite" at bounding box center [631, 439] width 33 height 33
checkbox input "true"
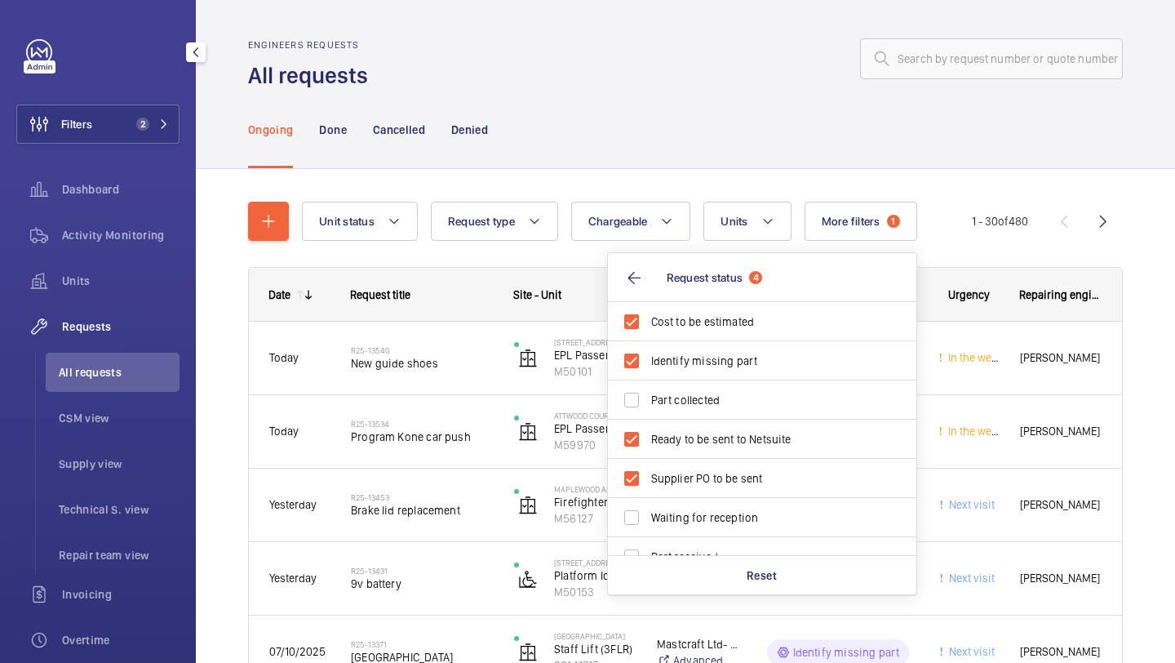
click at [693, 86] on div "Engineers requests All requests" at bounding box center [685, 64] width 875 height 51
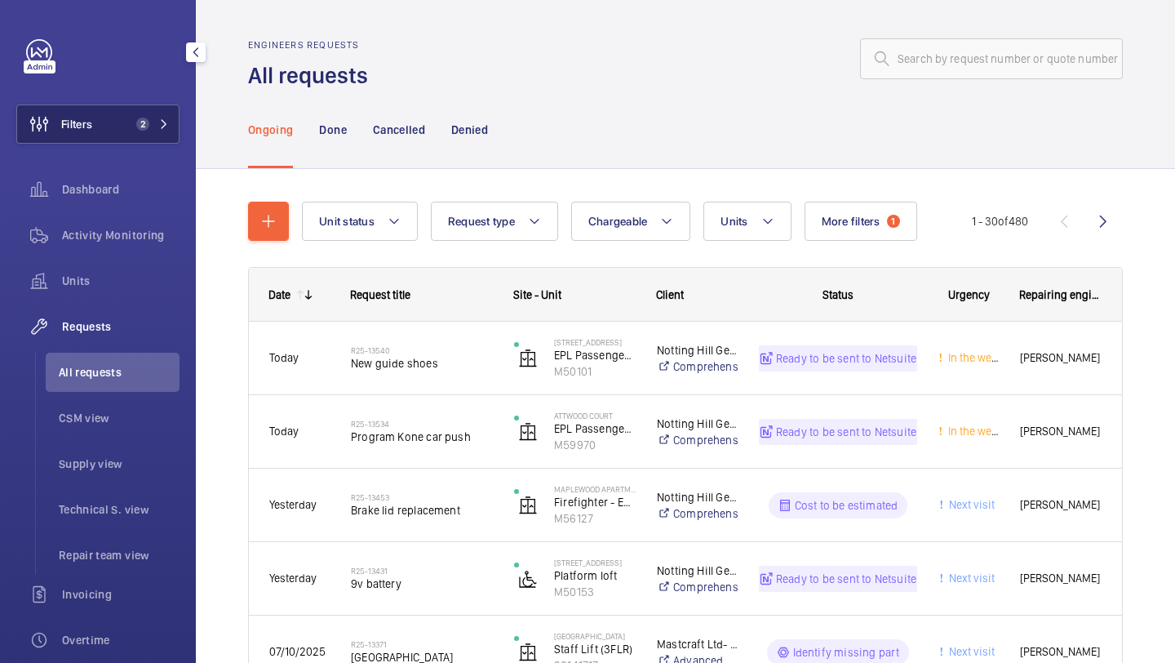
click at [149, 120] on span "2" at bounding box center [149, 124] width 39 height 13
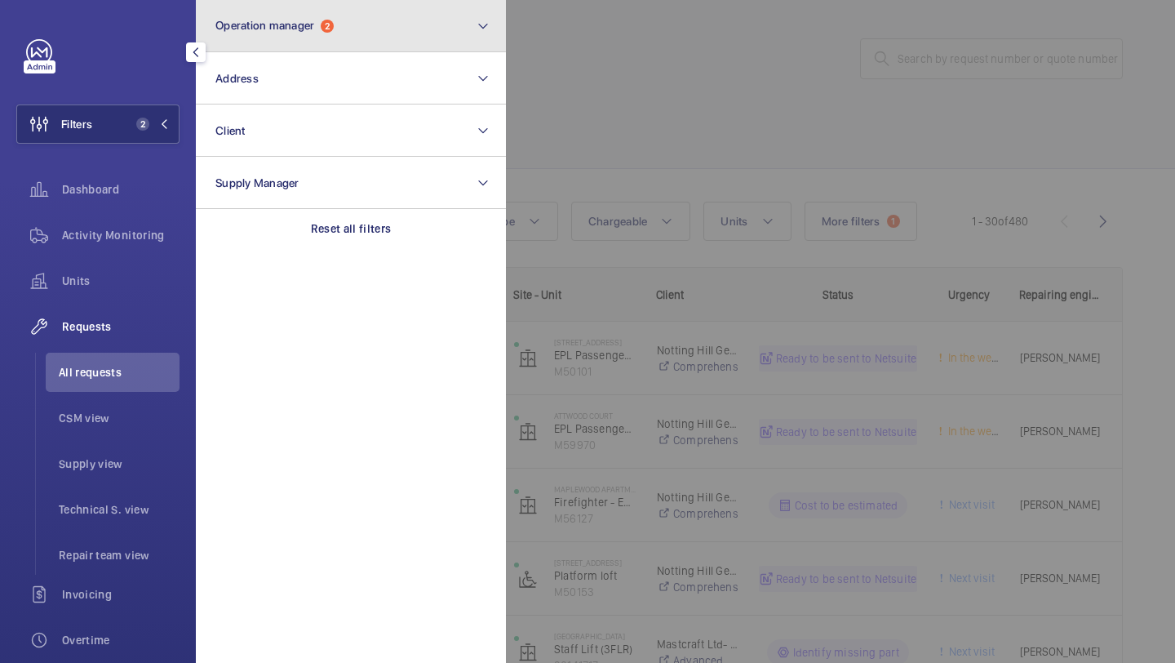
click at [288, 39] on button "Operation manager 2" at bounding box center [351, 26] width 310 height 52
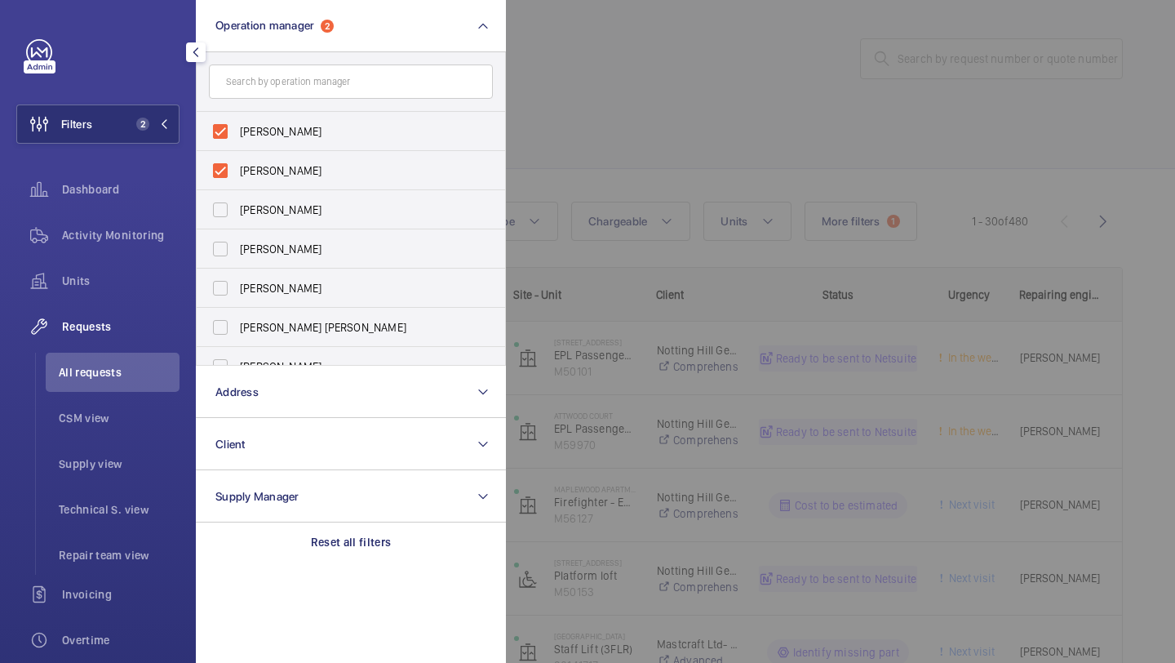
click at [660, 84] on div at bounding box center [1093, 331] width 1175 height 663
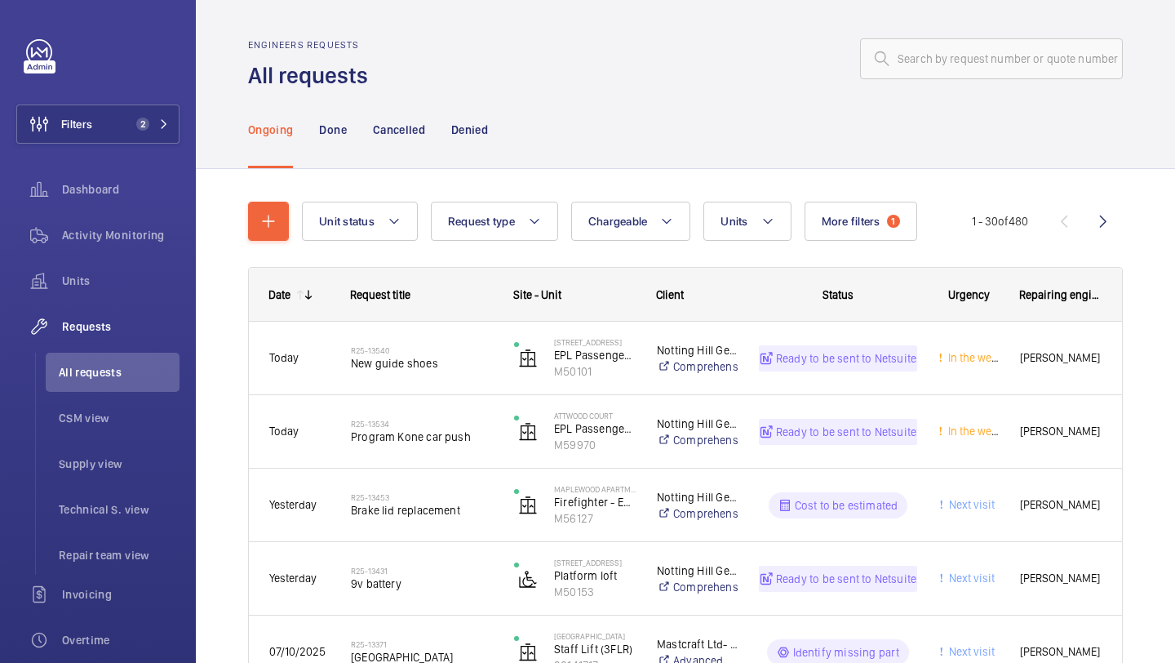
click at [930, 218] on div "Unit status Request type Chargeable Units More filters 1 Request status 4 Urgen…" at bounding box center [637, 221] width 670 height 39
click at [926, 218] on div "Unit status Request type Chargeable Units More filters 1 Request status 4 Urgen…" at bounding box center [637, 221] width 670 height 39
click at [864, 203] on button "More filters 1" at bounding box center [861, 221] width 113 height 39
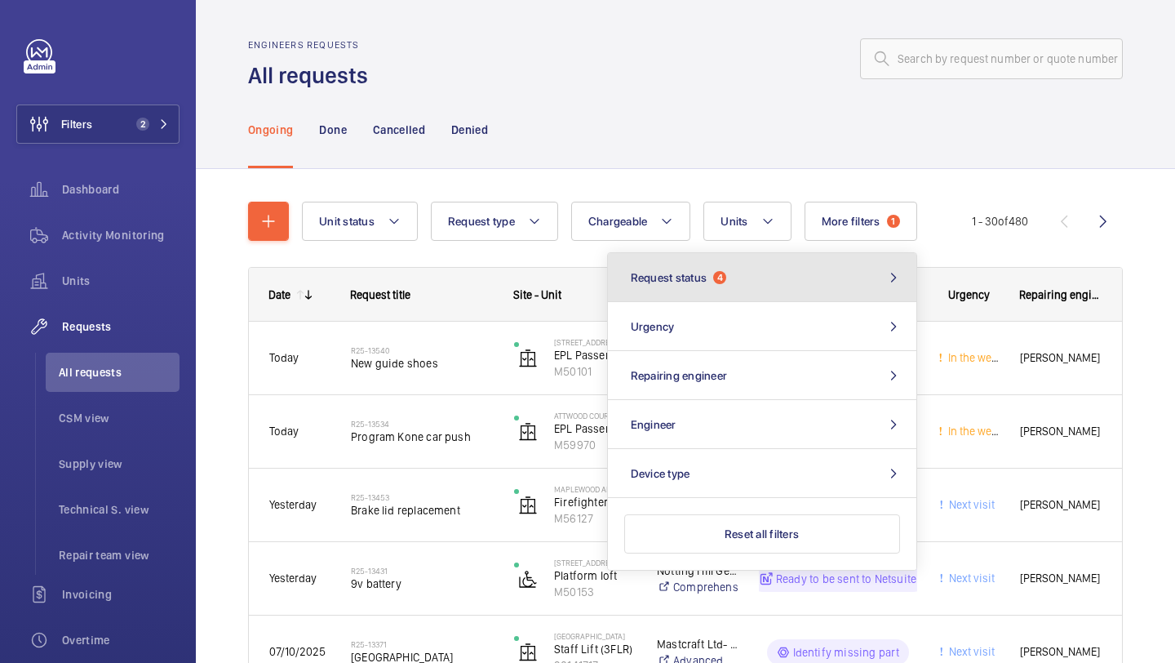
click at [805, 269] on button "Request status 4" at bounding box center [762, 277] width 309 height 49
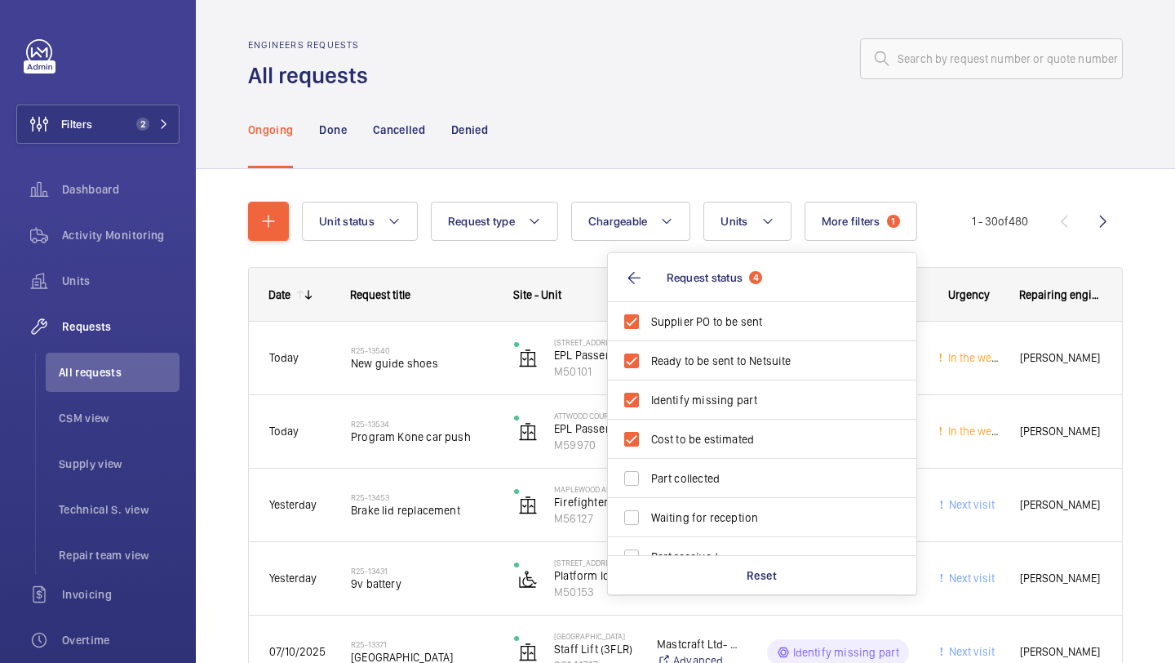
click at [717, 135] on div "Ongoing Done Cancelled Denied" at bounding box center [685, 130] width 875 height 78
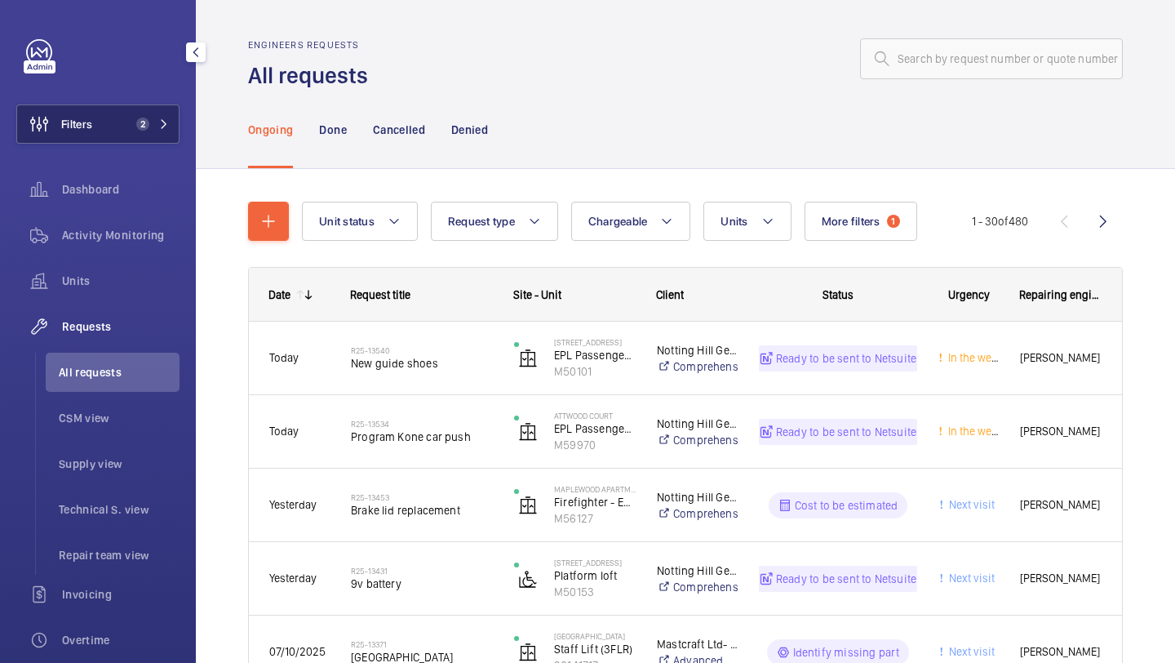
click at [124, 121] on button "Filters 2" at bounding box center [97, 123] width 163 height 39
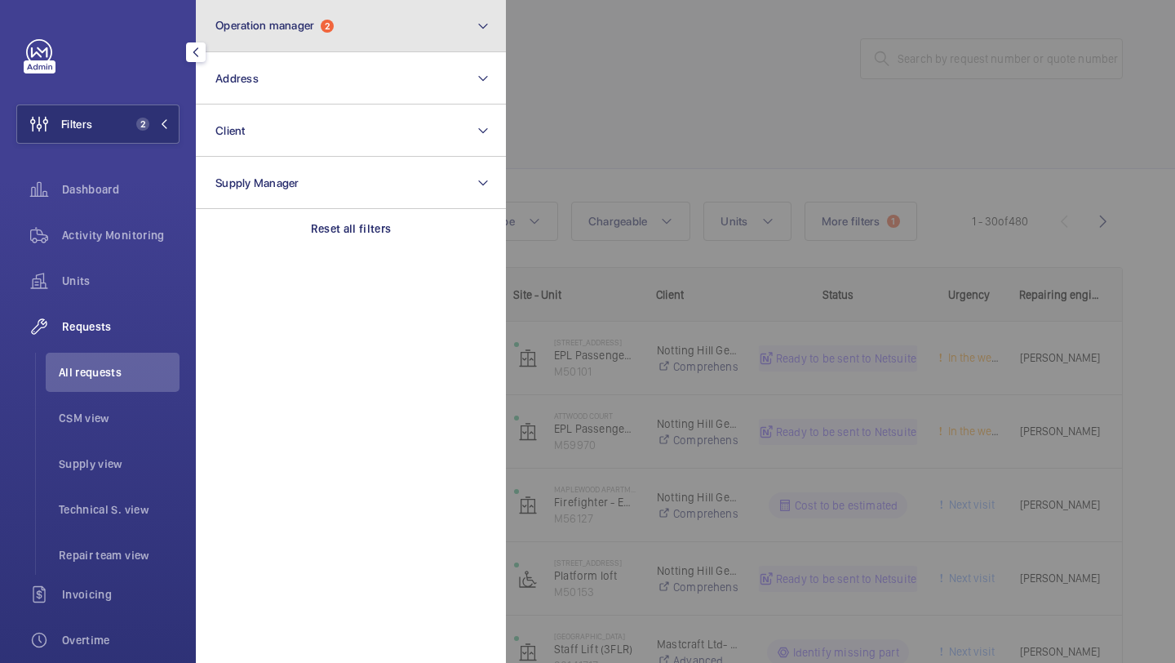
click at [249, 37] on button "Operation manager 2" at bounding box center [351, 26] width 310 height 52
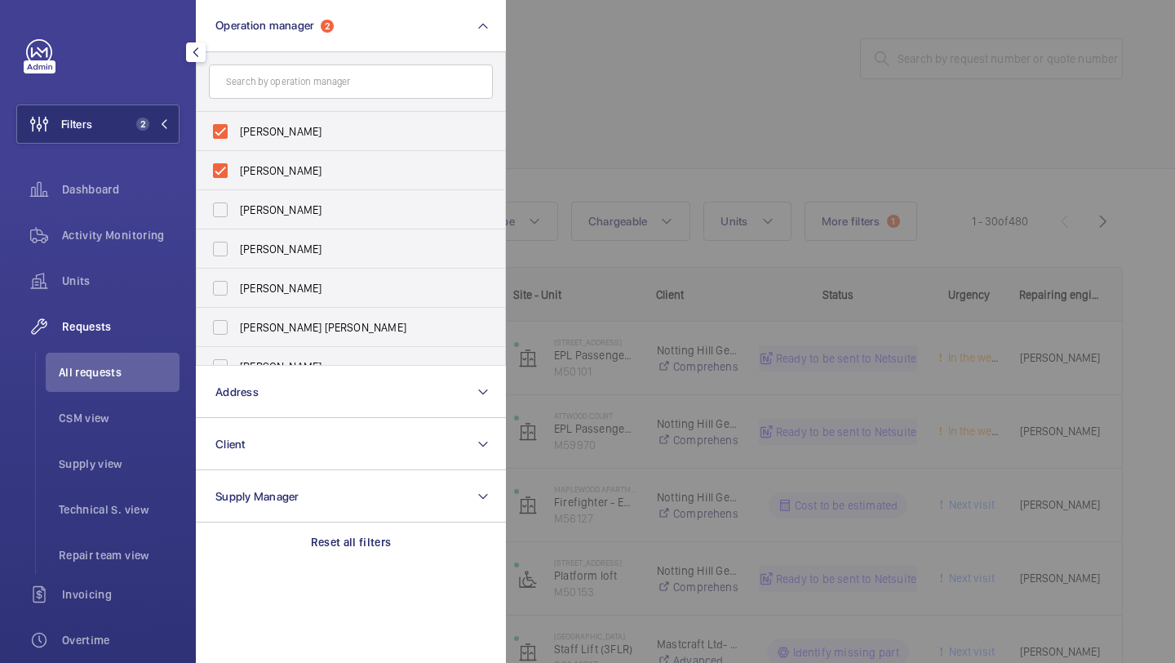
click at [530, 104] on div at bounding box center [1093, 331] width 1175 height 663
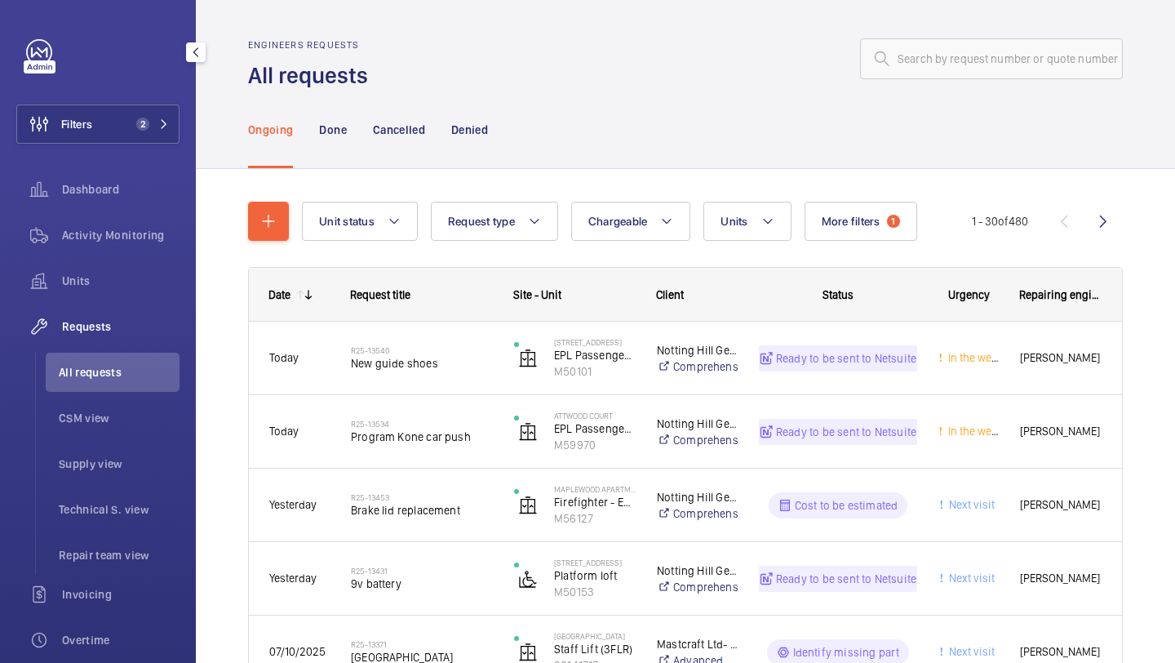
click at [139, 366] on span "All requests" at bounding box center [119, 372] width 121 height 16
click at [842, 238] on button "More filters 1" at bounding box center [861, 221] width 113 height 39
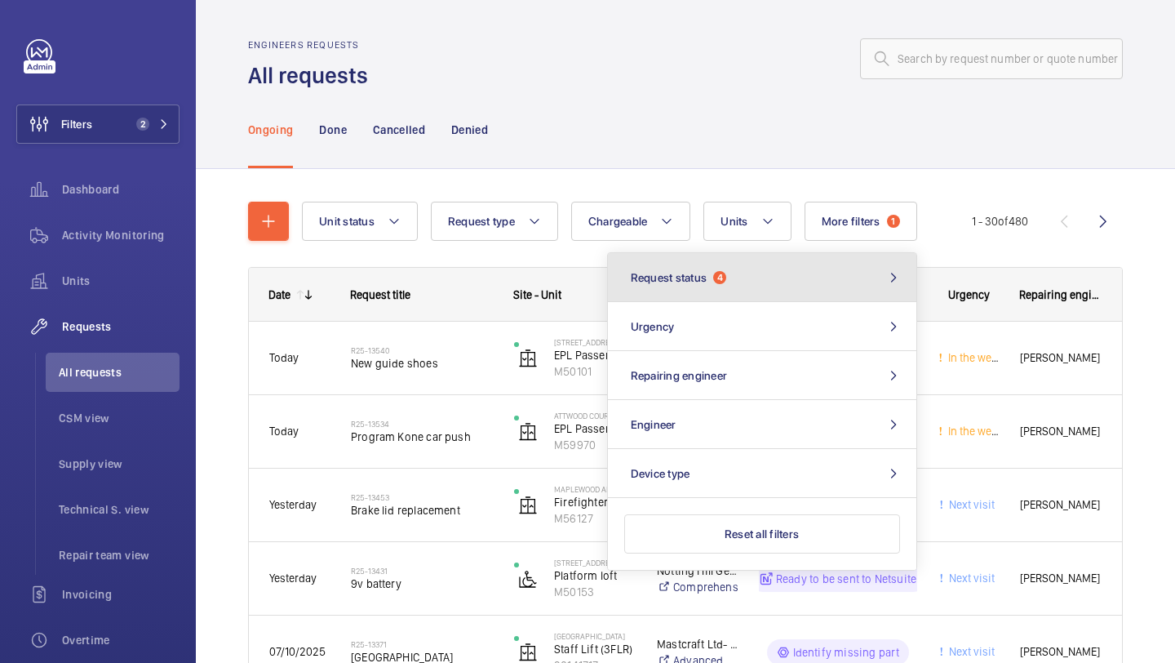
click at [790, 279] on button "Request status 4" at bounding box center [762, 277] width 309 height 49
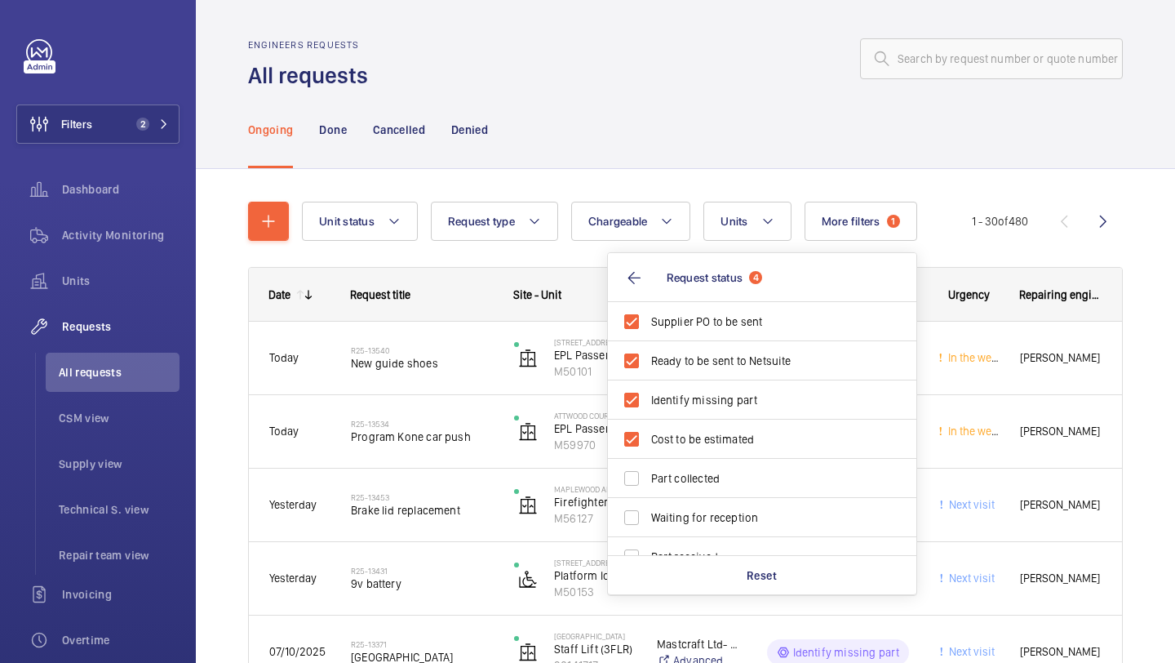
click at [695, 137] on div "Ongoing Done Cancelled Denied" at bounding box center [685, 130] width 875 height 78
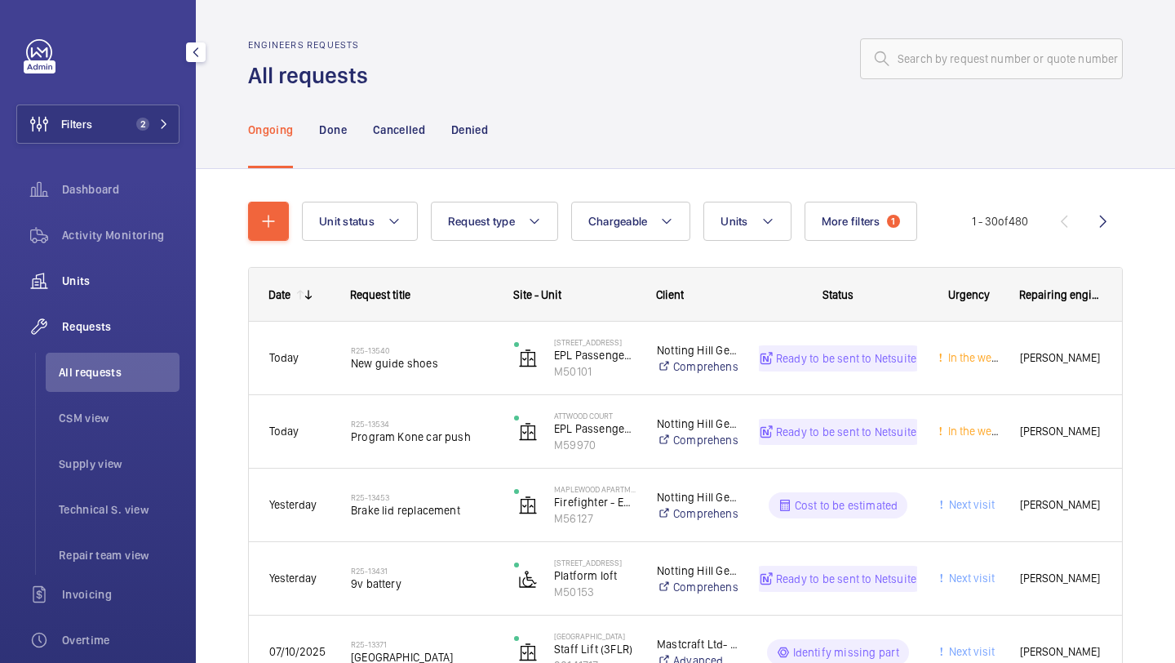
click at [117, 278] on span "Units" at bounding box center [121, 281] width 118 height 16
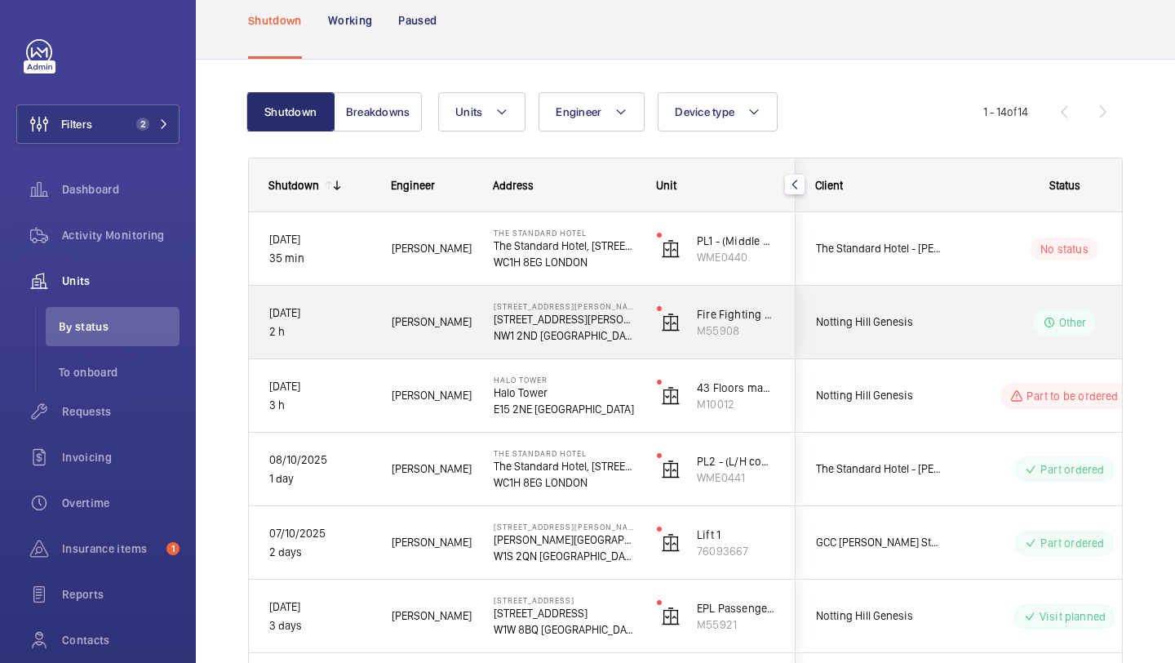
scroll to position [100, 0]
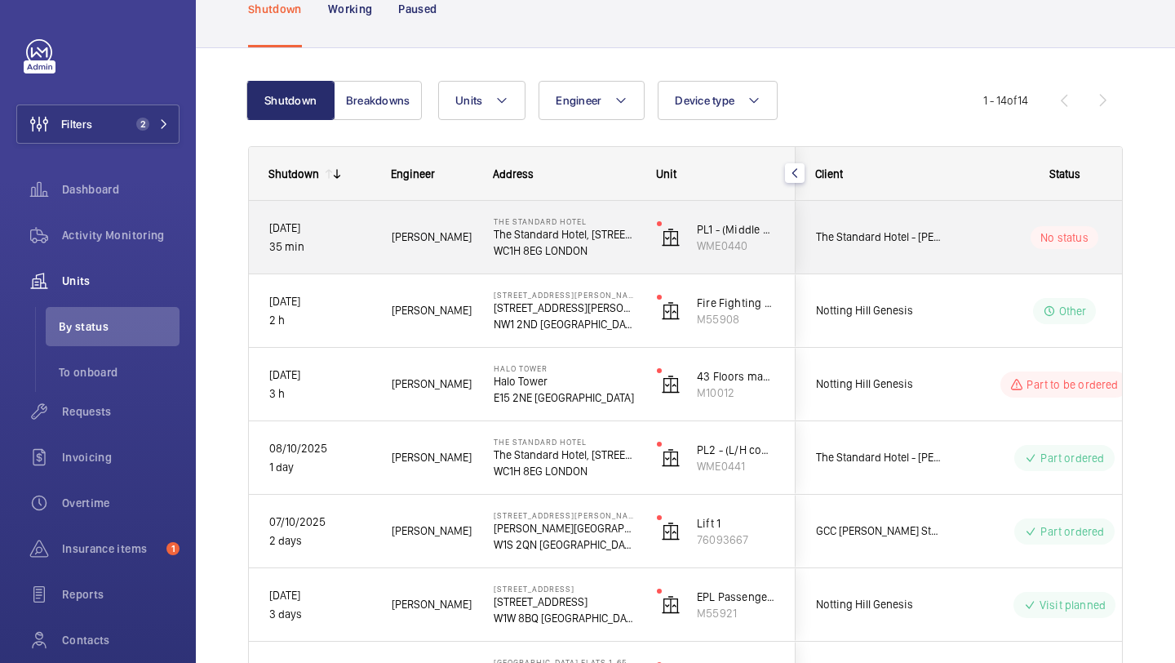
click at [885, 266] on div "The Standard Hotel - [PERSON_NAME]" at bounding box center [869, 237] width 147 height 73
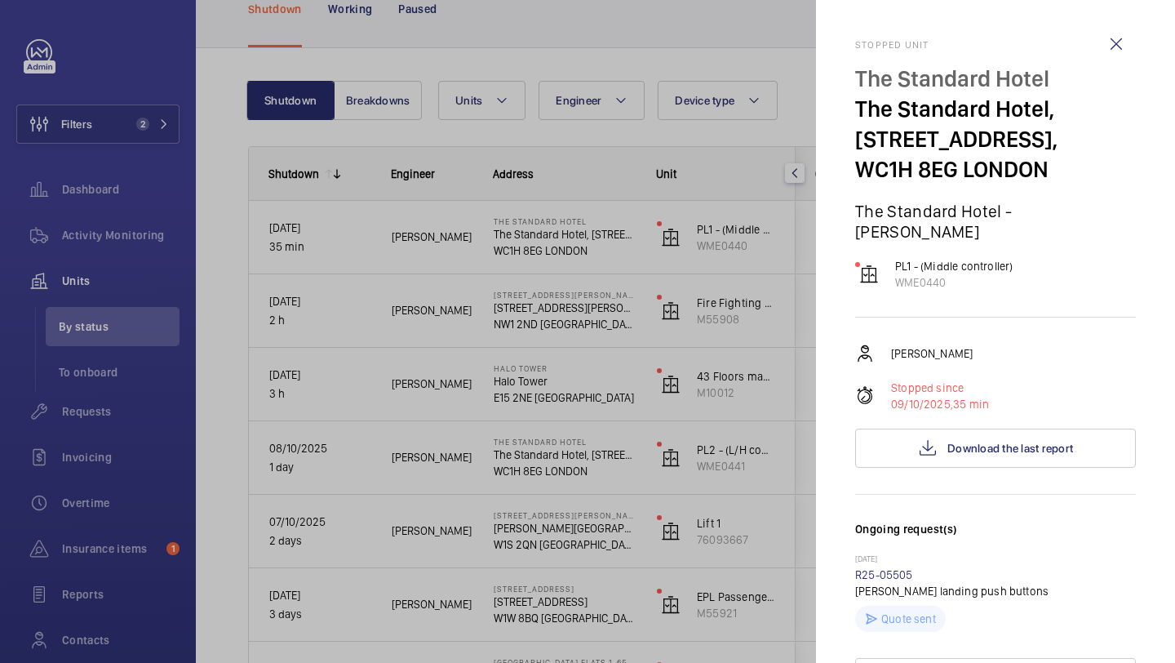
scroll to position [540, 0]
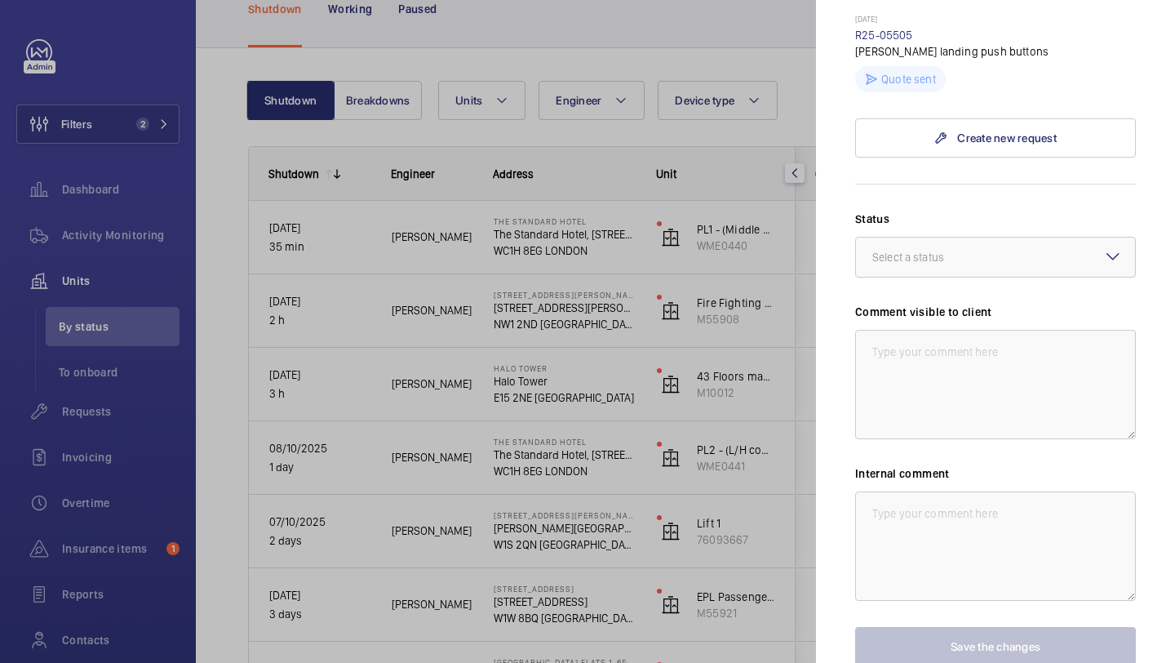
click at [732, 397] on div at bounding box center [587, 331] width 1175 height 663
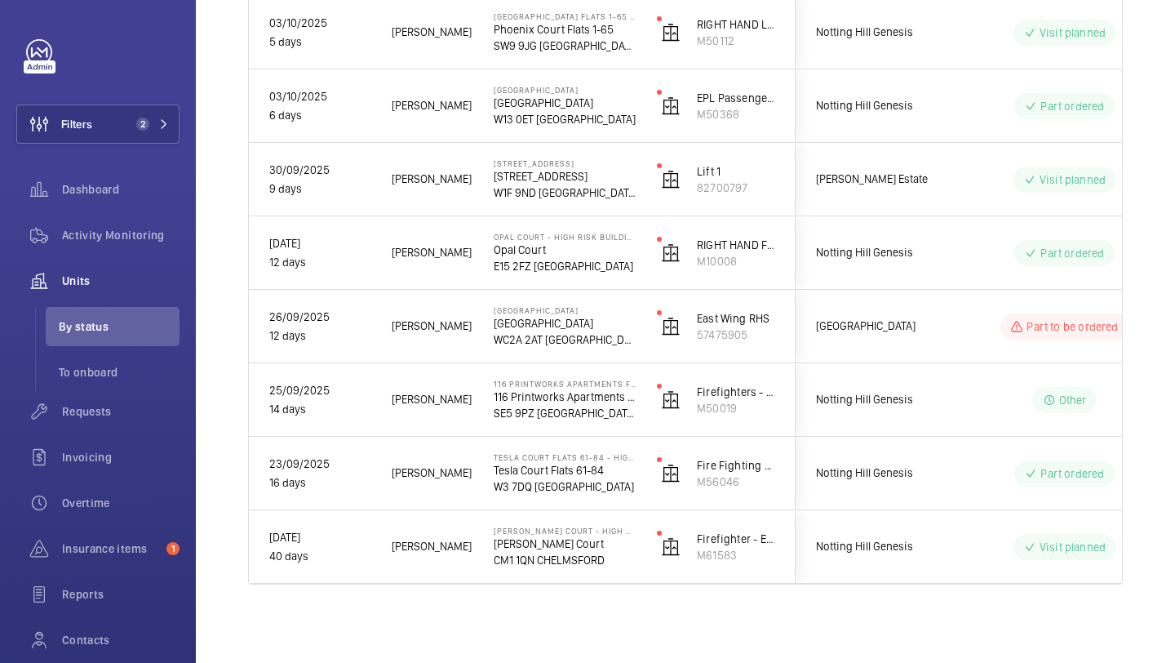
scroll to position [0, 0]
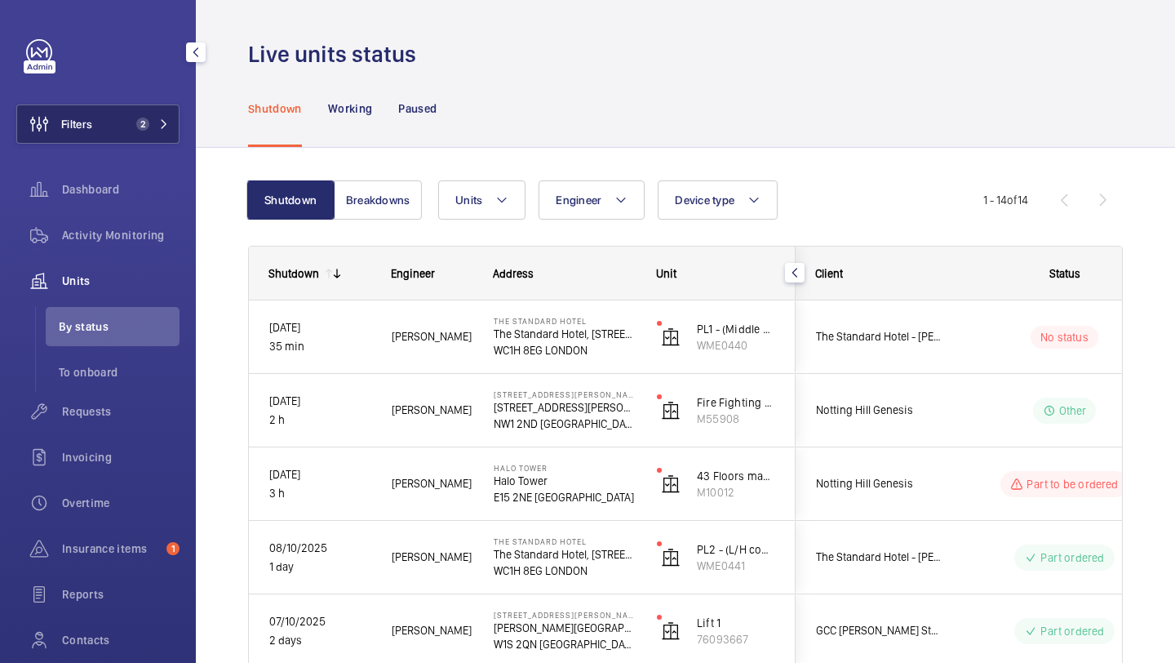
click at [91, 130] on span "Filters" at bounding box center [76, 124] width 31 height 16
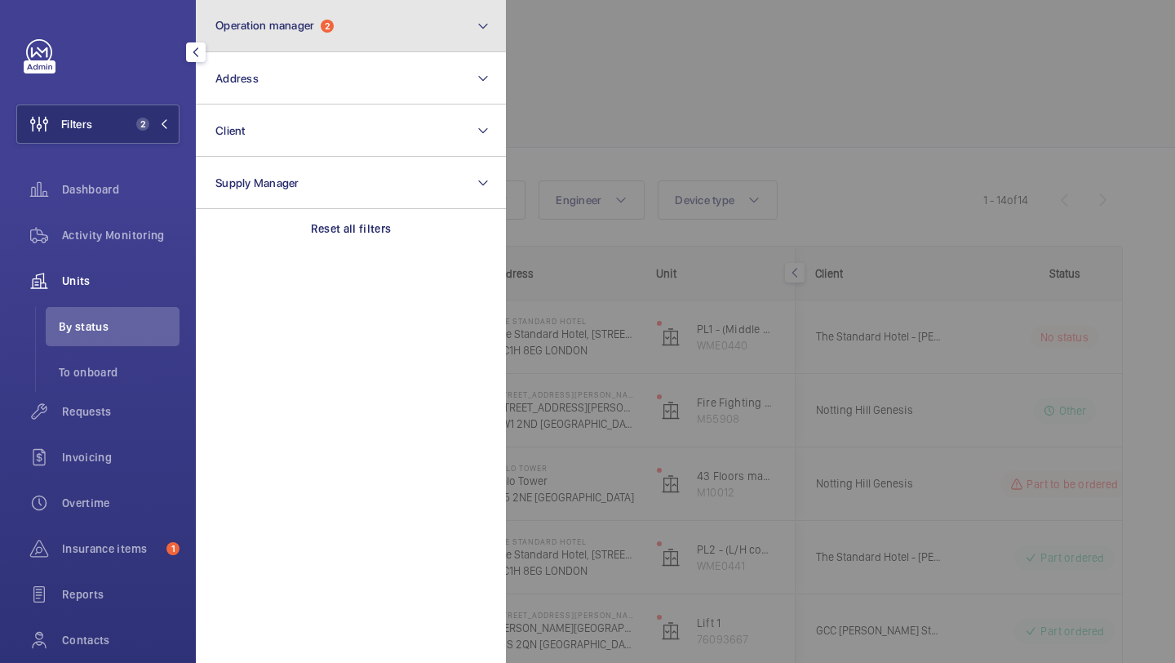
click at [289, 30] on span "Operation manager" at bounding box center [264, 25] width 99 height 13
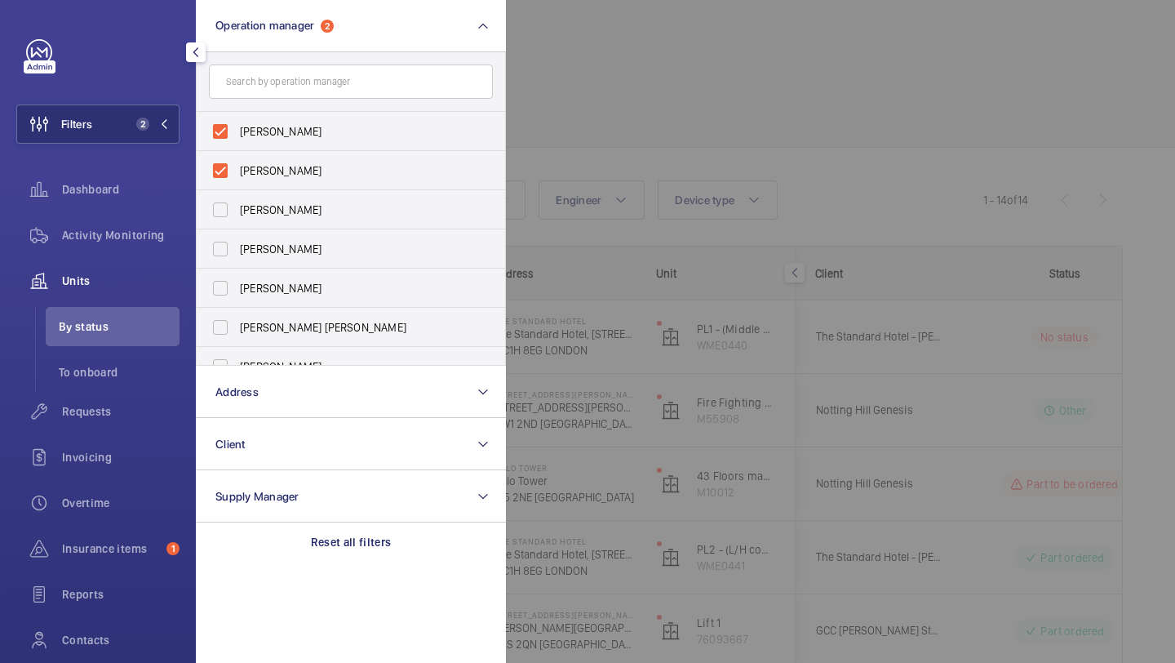
click at [587, 83] on div at bounding box center [1093, 331] width 1175 height 663
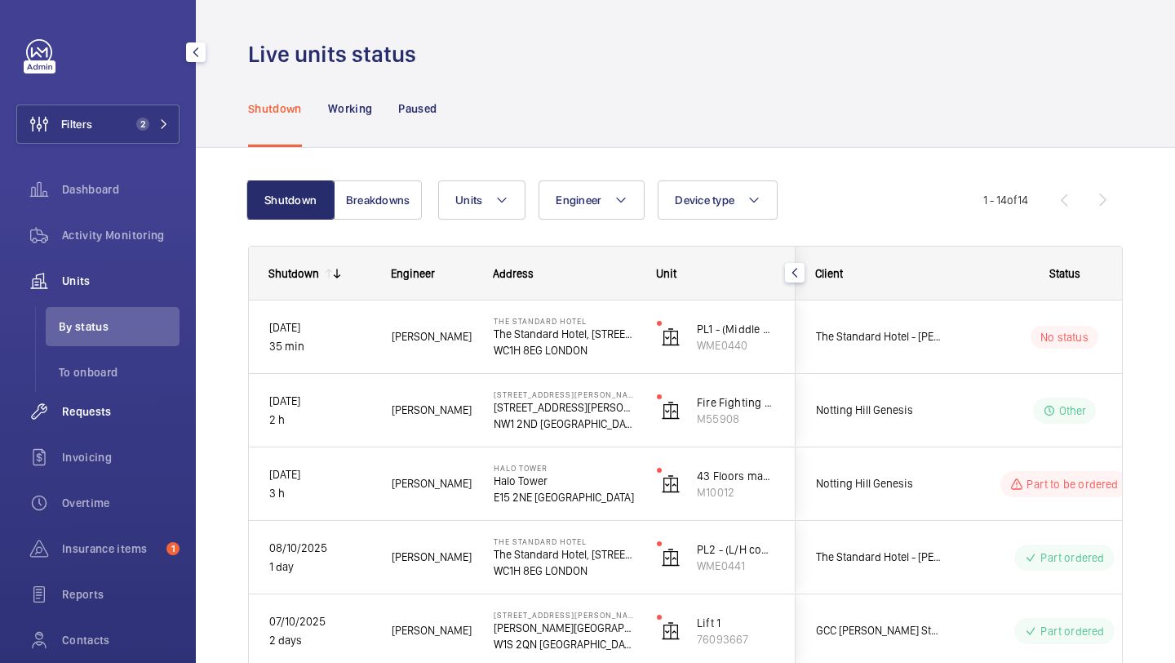
click at [80, 420] on div "Requests" at bounding box center [97, 411] width 163 height 39
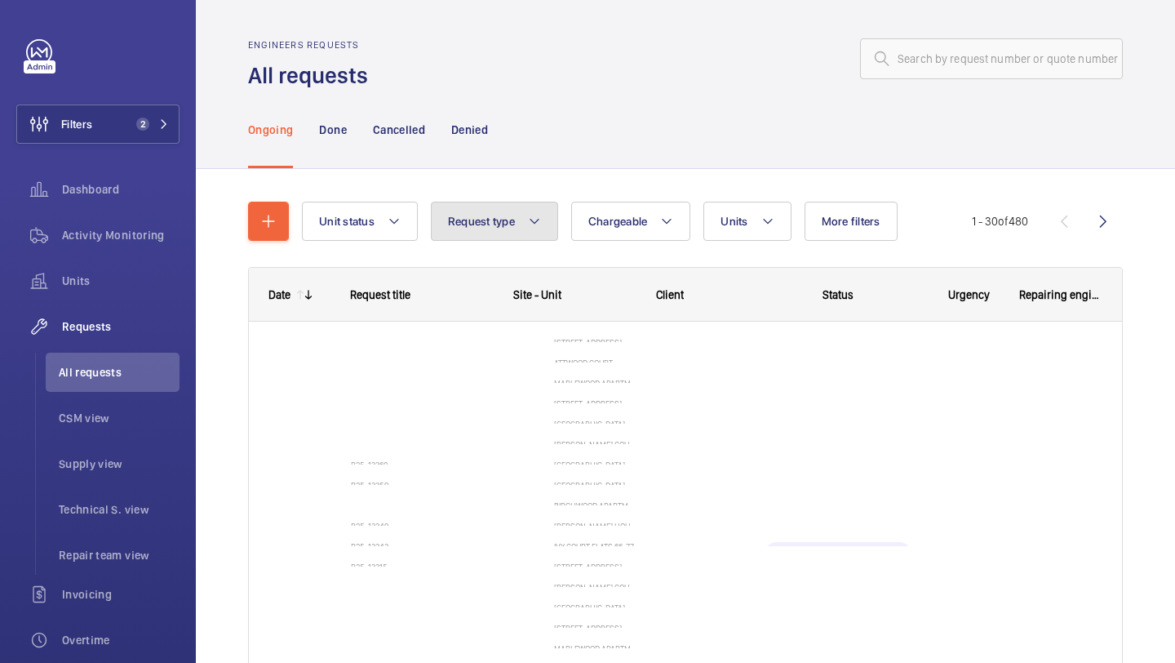
click at [540, 212] on mat-icon at bounding box center [534, 221] width 13 height 20
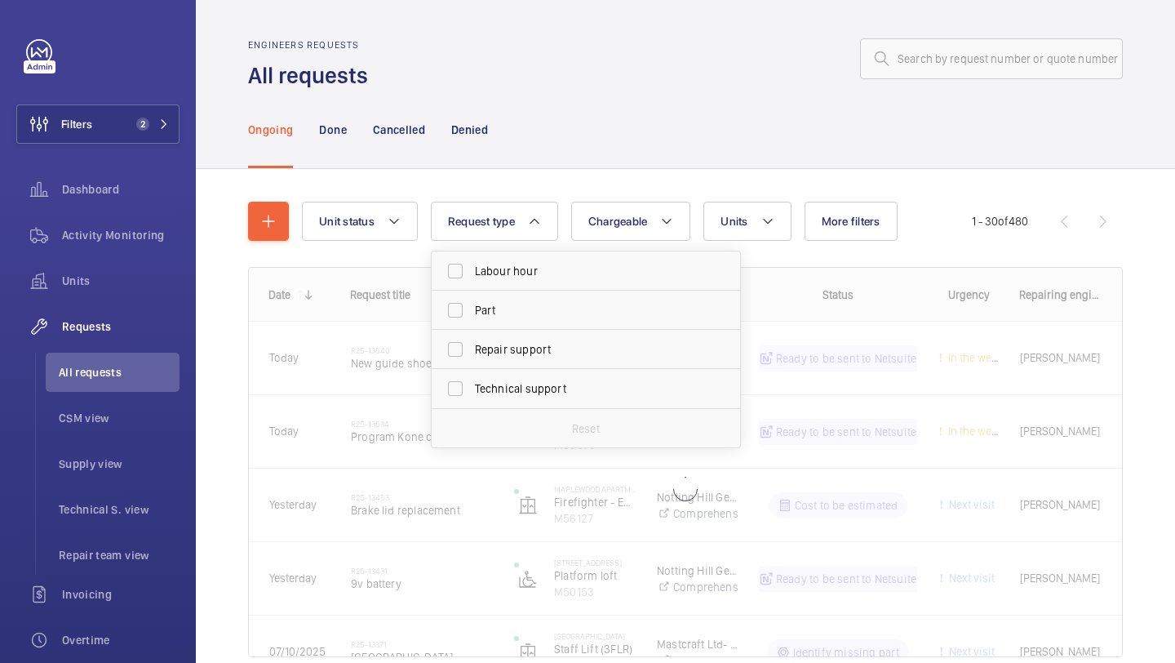
click at [496, 160] on div "Ongoing Done Cancelled Denied" at bounding box center [685, 130] width 875 height 78
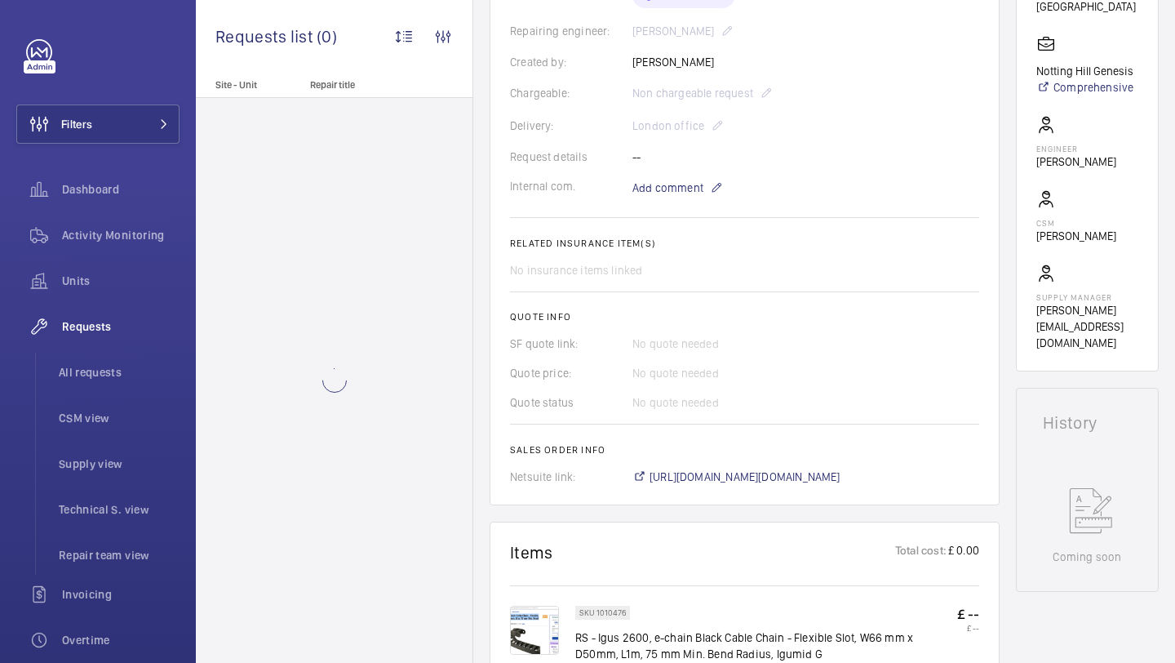
scroll to position [455, 0]
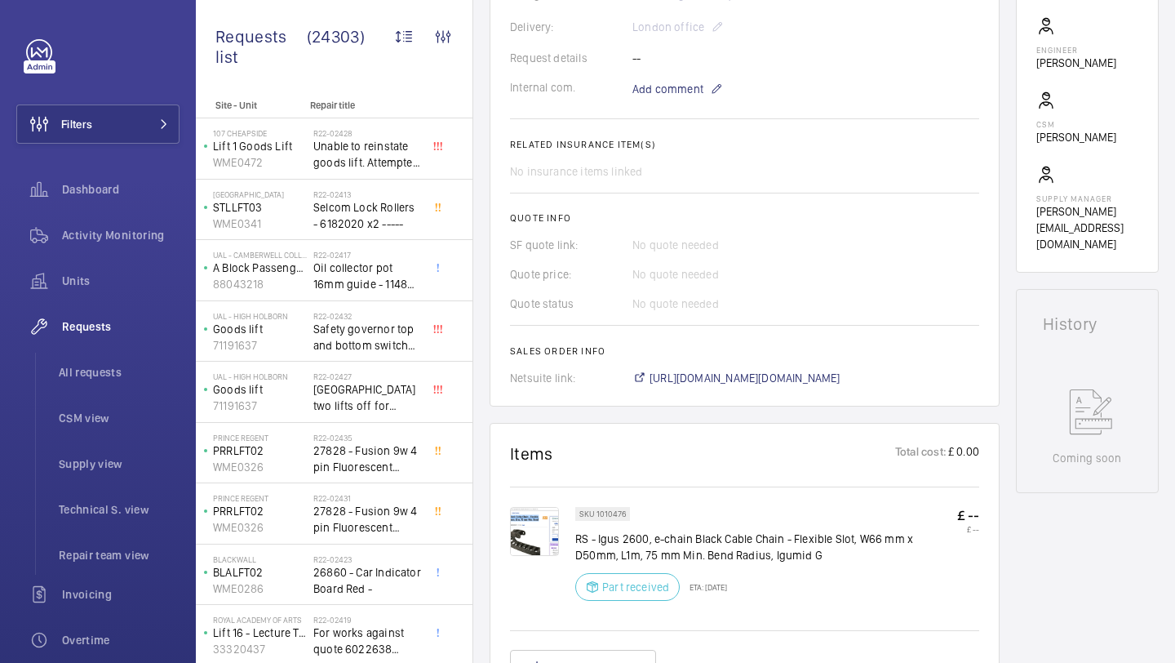
scroll to position [553, 0]
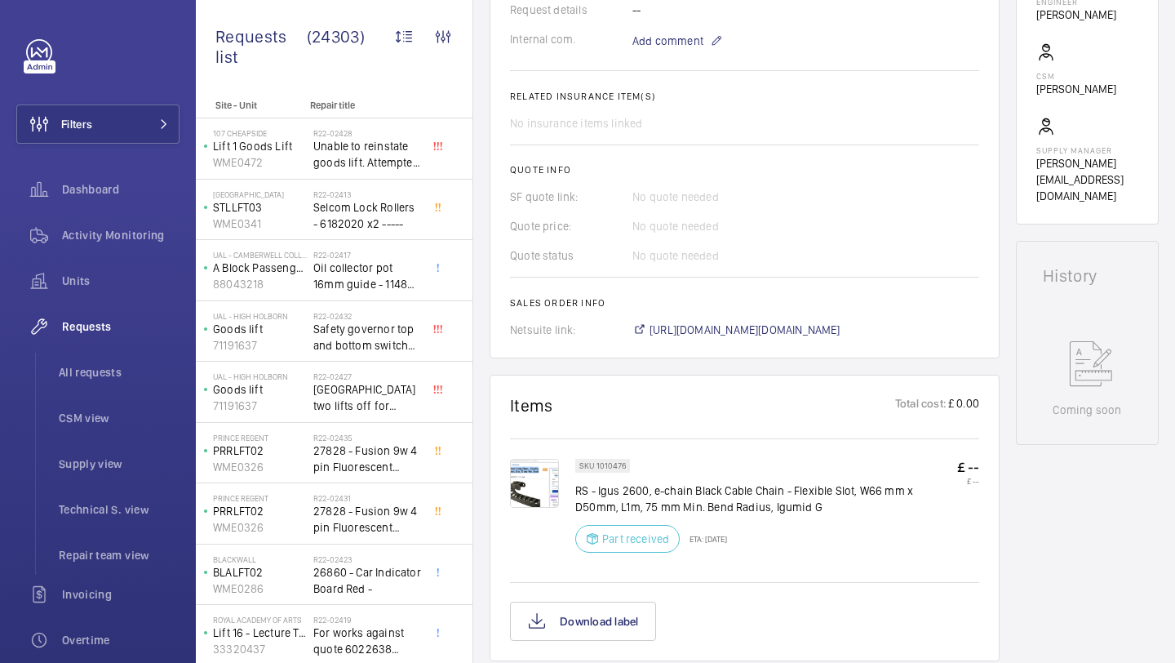
click at [550, 484] on img at bounding box center [534, 483] width 49 height 49
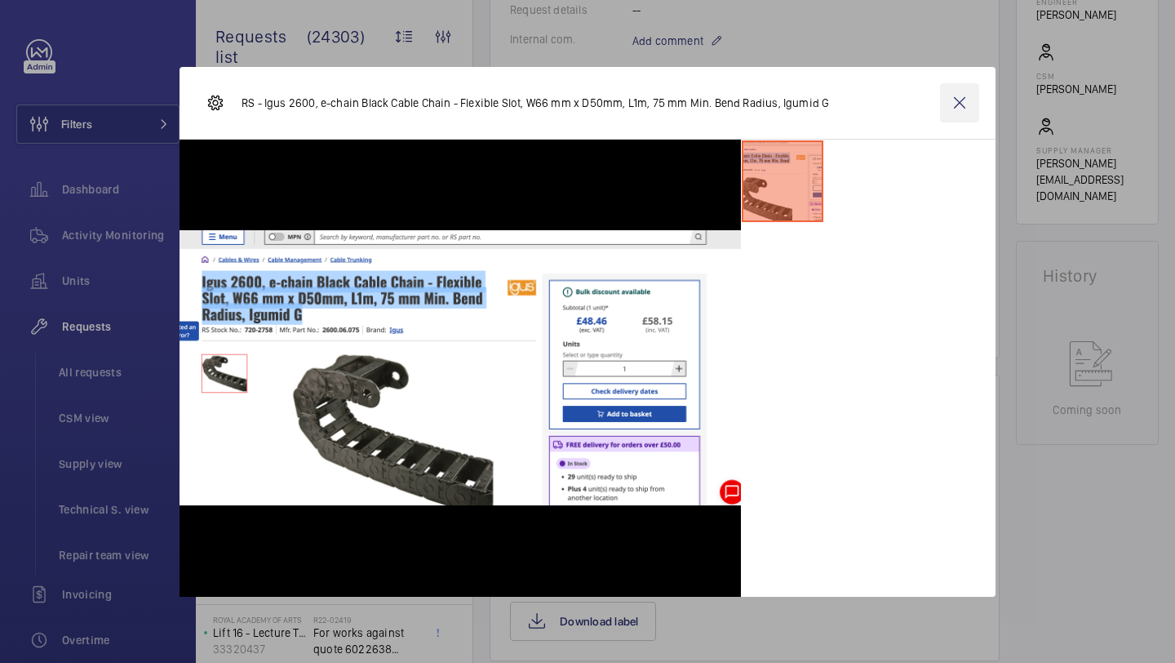
click at [954, 106] on wm-front-icon-button at bounding box center [959, 102] width 39 height 39
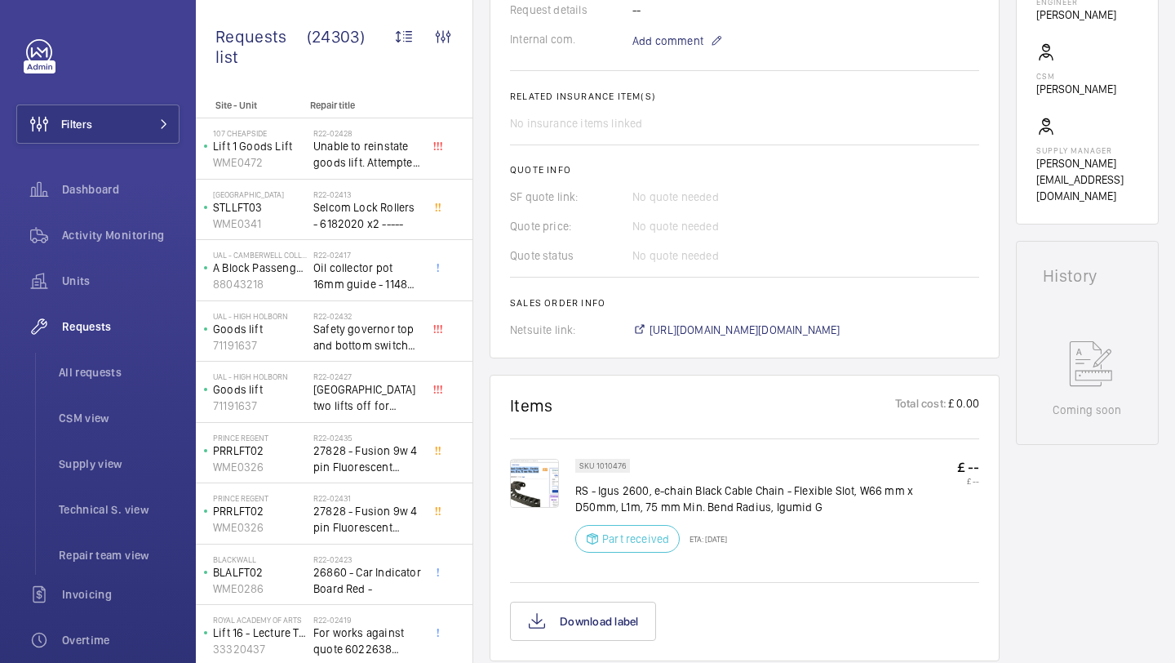
scroll to position [47, 0]
